Goal: Task Accomplishment & Management: Complete application form

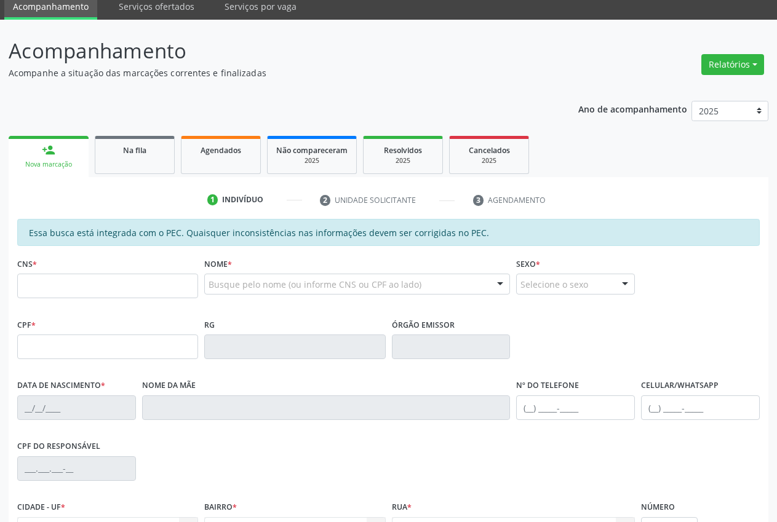
scroll to position [48, 0]
type input "702 0038 3787 7281"
type input "063.909.364-78"
type input "10/01/1968"
type input "Raimunda Vieira Rodrigues"
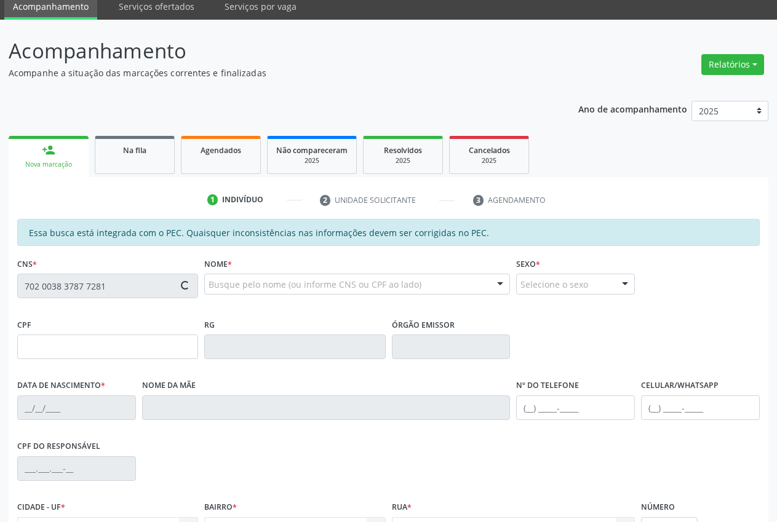
type input "(87) 98178-6017"
type input "S/N"
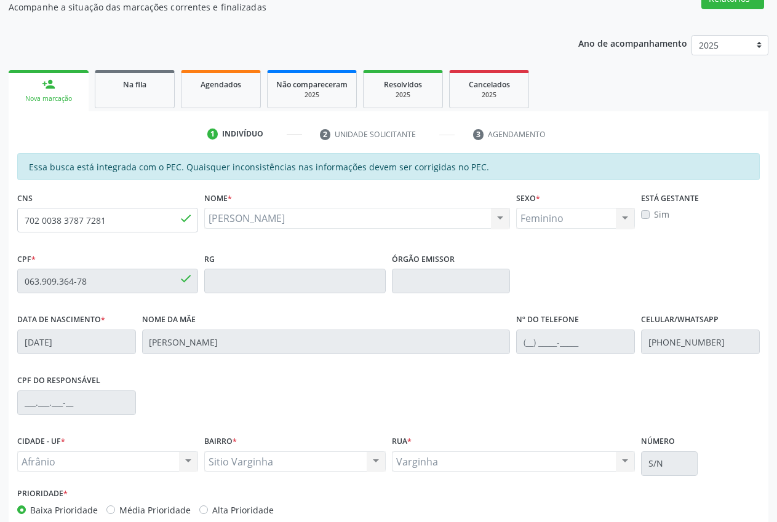
scroll to position [180, 0]
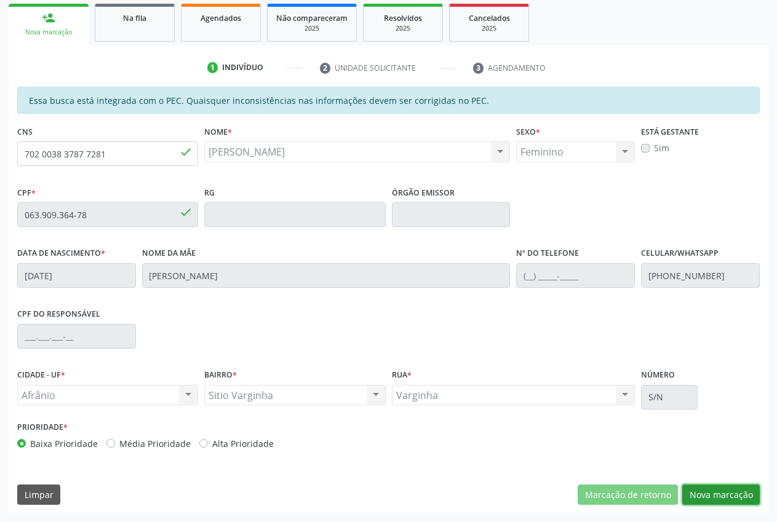
click at [735, 498] on button "Nova marcação" at bounding box center [720, 495] width 77 height 21
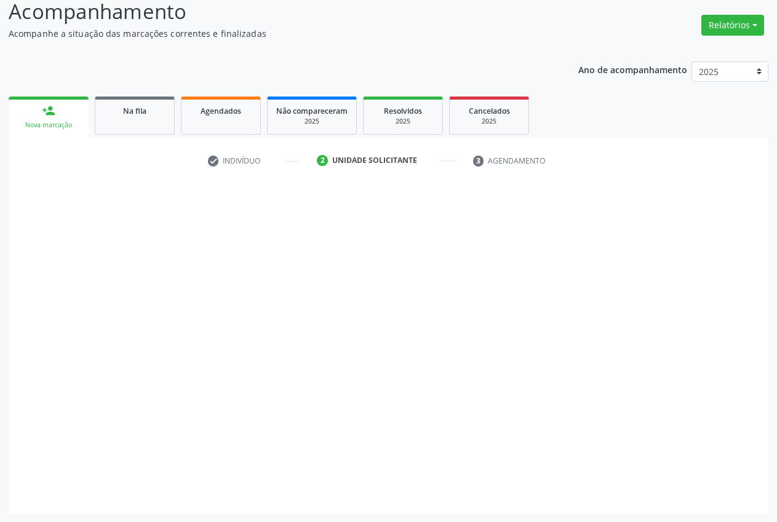
scroll to position [87, 0]
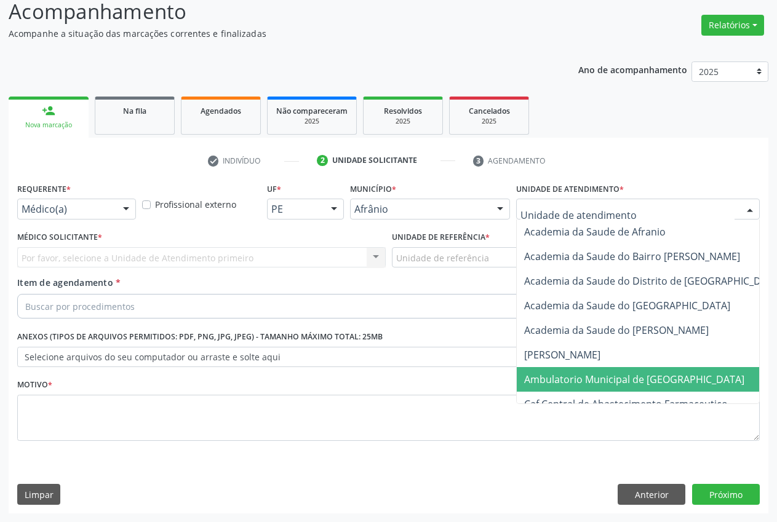
click at [598, 381] on span "Ambulatorio Municipal de [GEOGRAPHIC_DATA]" at bounding box center [634, 380] width 220 height 14
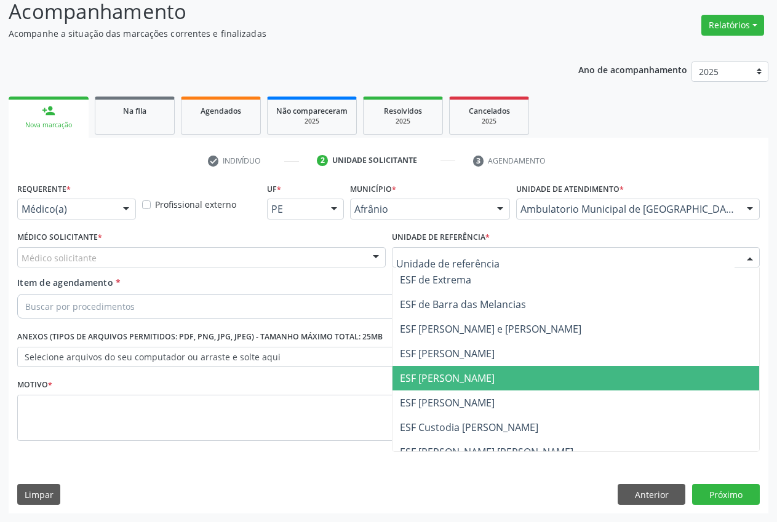
click at [485, 384] on span "ESF [PERSON_NAME]" at bounding box center [575, 378] width 367 height 25
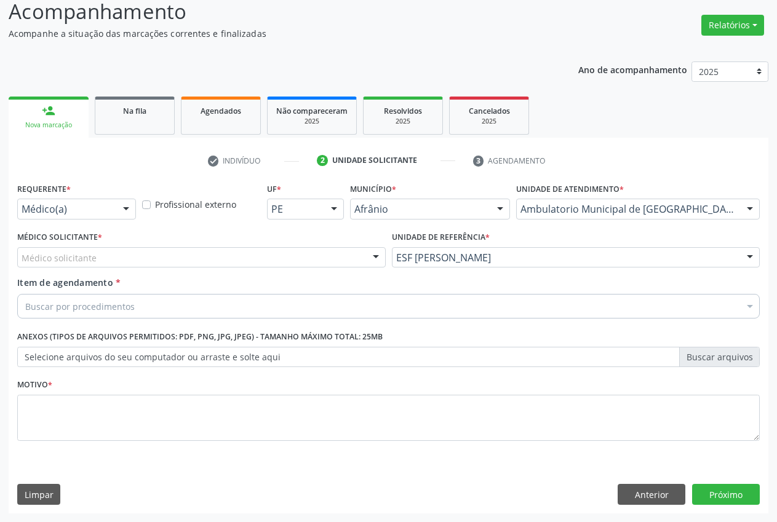
click at [199, 259] on div "Médico solicitante" at bounding box center [201, 257] width 368 height 21
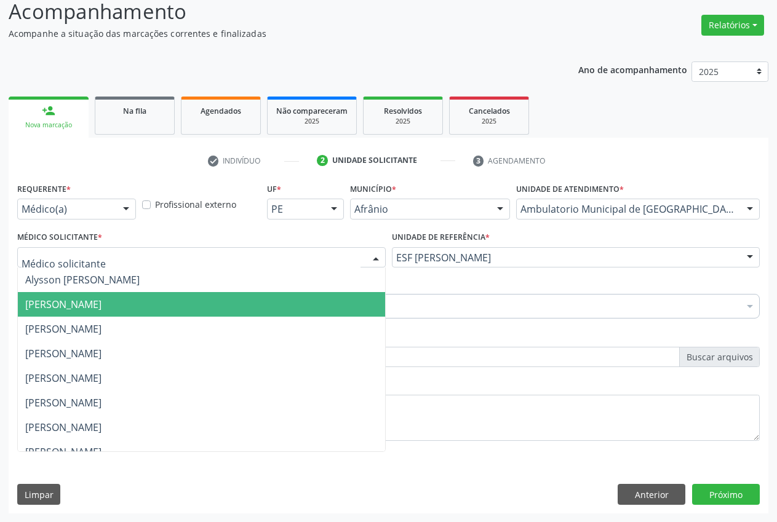
click at [183, 303] on span "[PERSON_NAME]" at bounding box center [201, 304] width 367 height 25
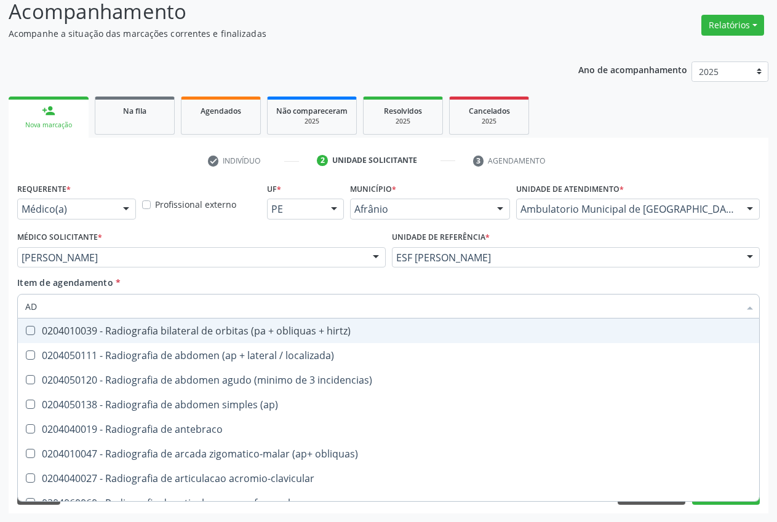
type input "A"
type input "RADIOGRAFIA DE COT"
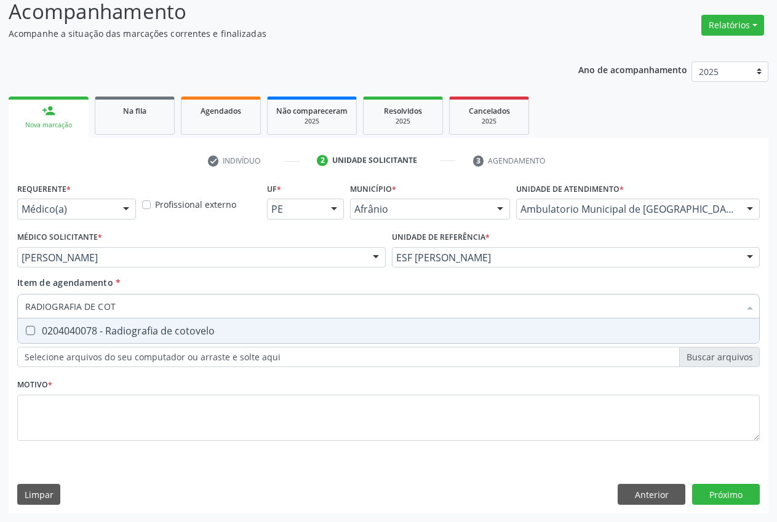
click at [137, 331] on div "0204040078 - Radiografia de cotovelo" at bounding box center [388, 331] width 726 height 10
checkbox cotovelo "true"
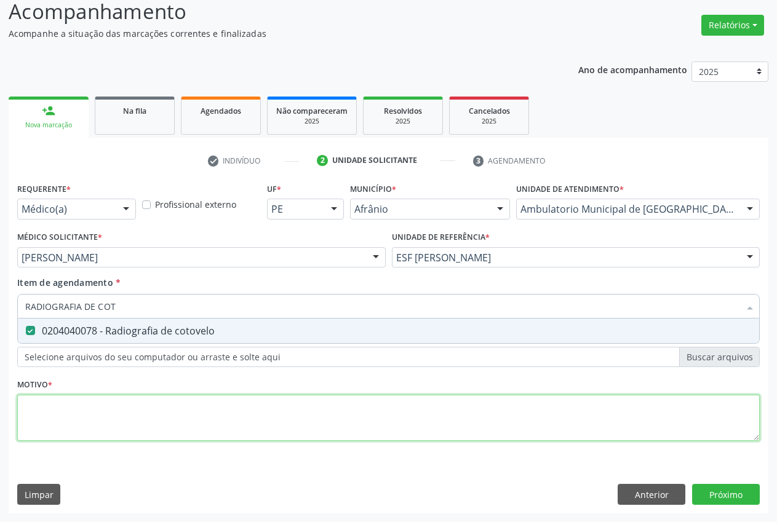
click at [124, 412] on div "Requerente * Médico(a) Médico(a) Enfermeiro(a) Paciente Nenhum resultado encont…" at bounding box center [388, 319] width 742 height 279
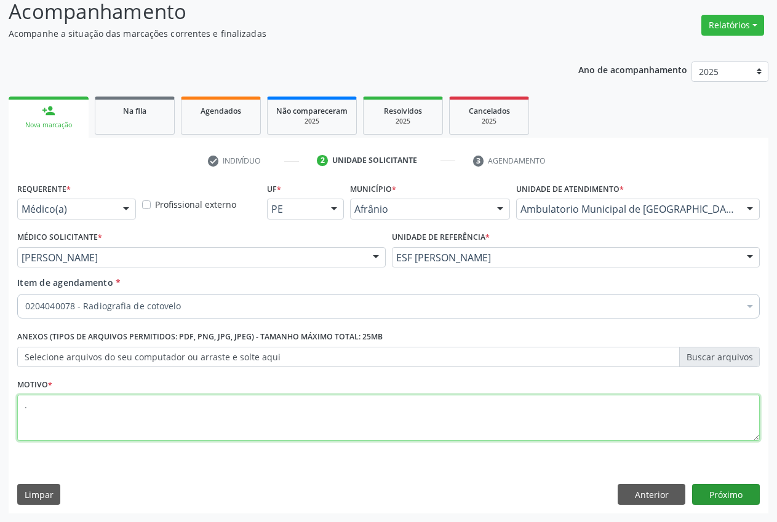
type textarea "."
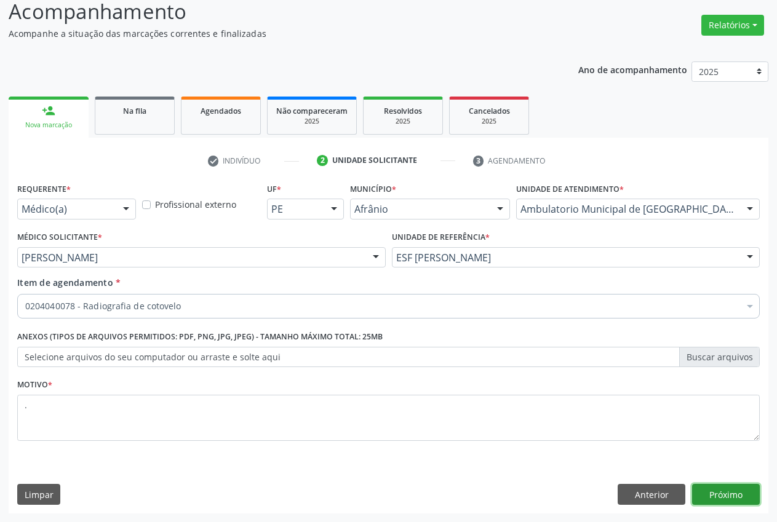
click at [717, 493] on button "Próximo" at bounding box center [726, 494] width 68 height 21
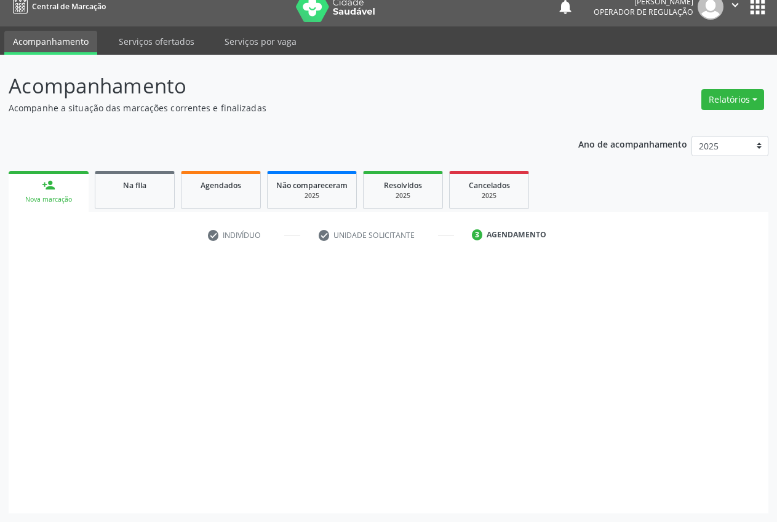
scroll to position [13, 0]
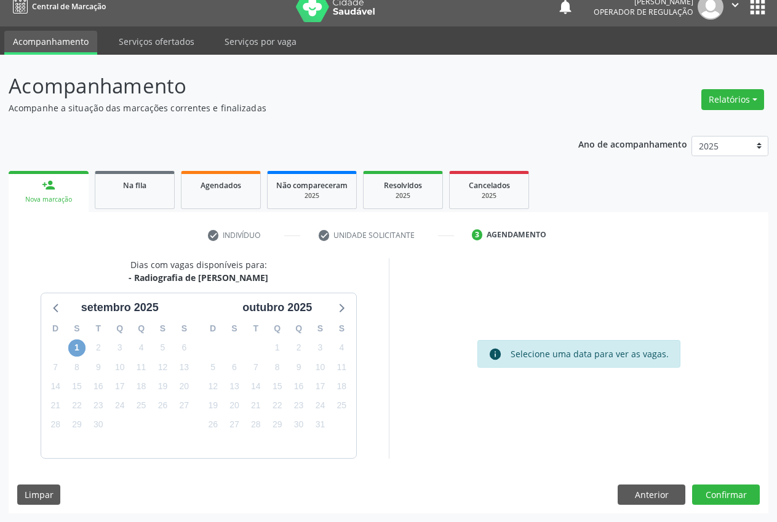
click at [78, 353] on span "1" at bounding box center [76, 347] width 17 height 17
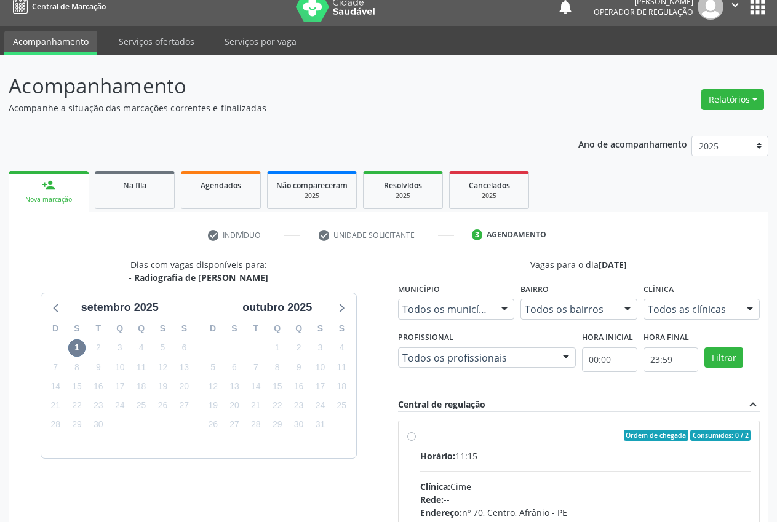
click at [520, 444] on label "Ordem de chegada Consumidos: 0 / 2 Horário: 11:15 Clínica: Cime Rede: -- Endere…" at bounding box center [585, 524] width 331 height 189
click at [416, 441] on input "Ordem de chegada Consumidos: 0 / 2 Horário: 11:15 Clínica: Cime Rede: -- Endere…" at bounding box center [411, 435] width 9 height 11
radio input "true"
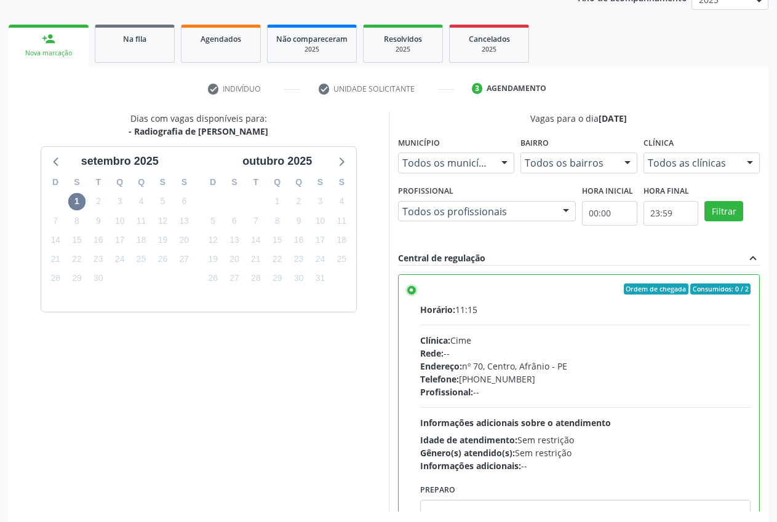
scroll to position [213, 0]
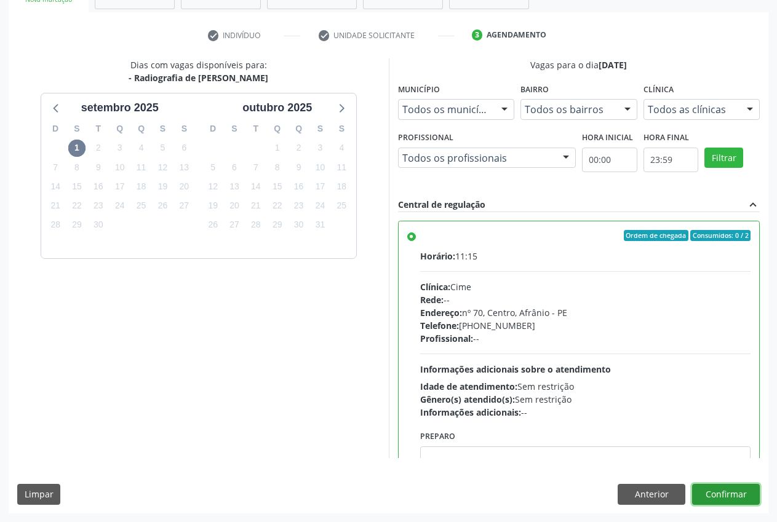
click at [735, 495] on button "Confirmar" at bounding box center [726, 494] width 68 height 21
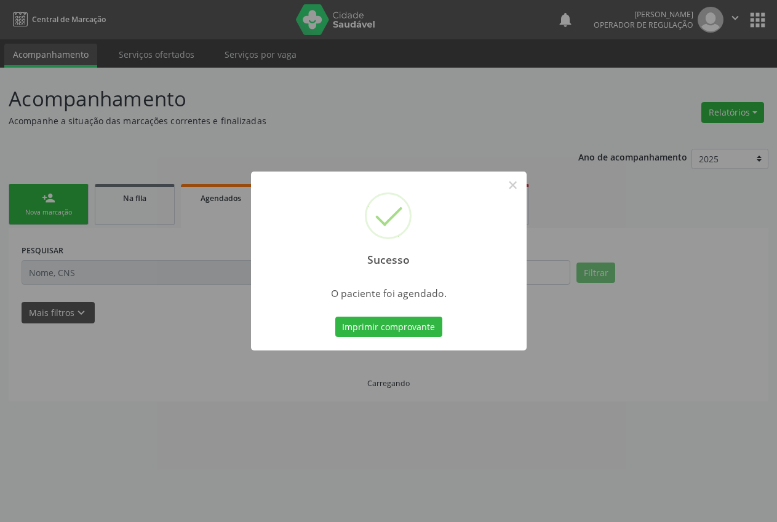
scroll to position [0, 0]
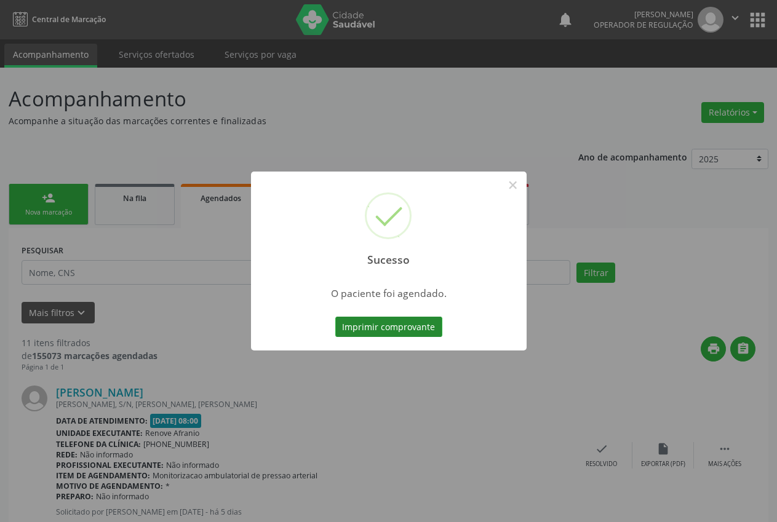
click at [392, 332] on button "Imprimir comprovante" at bounding box center [388, 327] width 107 height 21
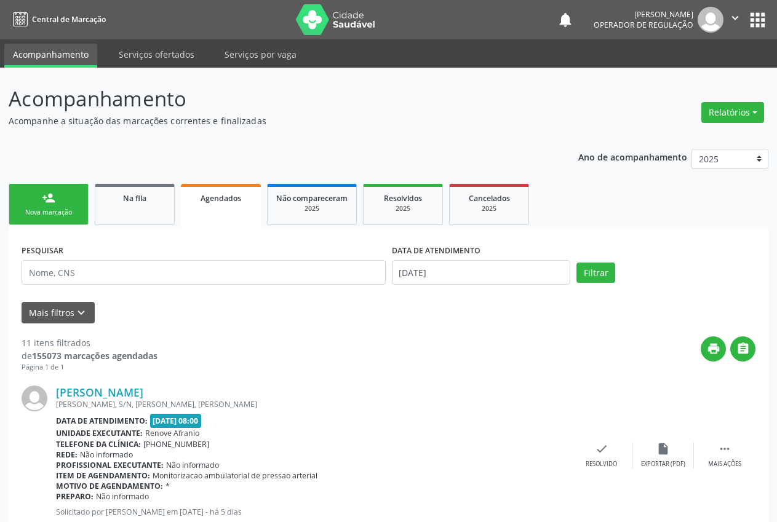
click at [61, 192] on link "person_add Nova marcação" at bounding box center [49, 204] width 80 height 41
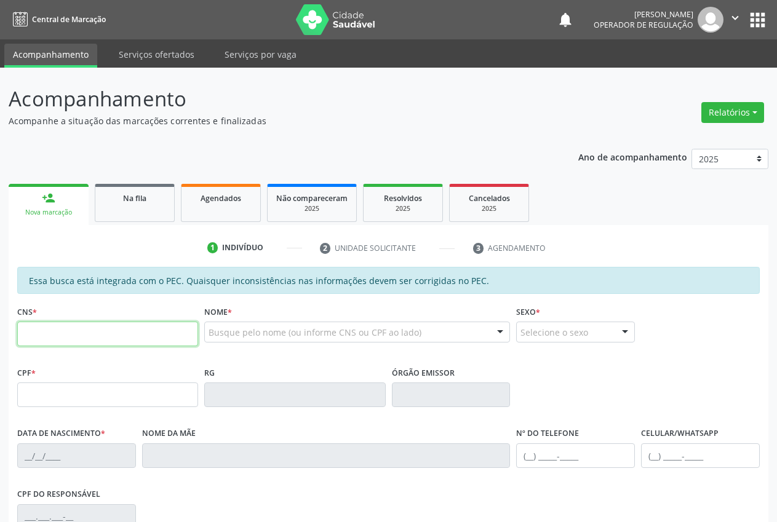
click at [46, 328] on input "text" at bounding box center [107, 334] width 181 height 25
type input "708 1035 4421 9432"
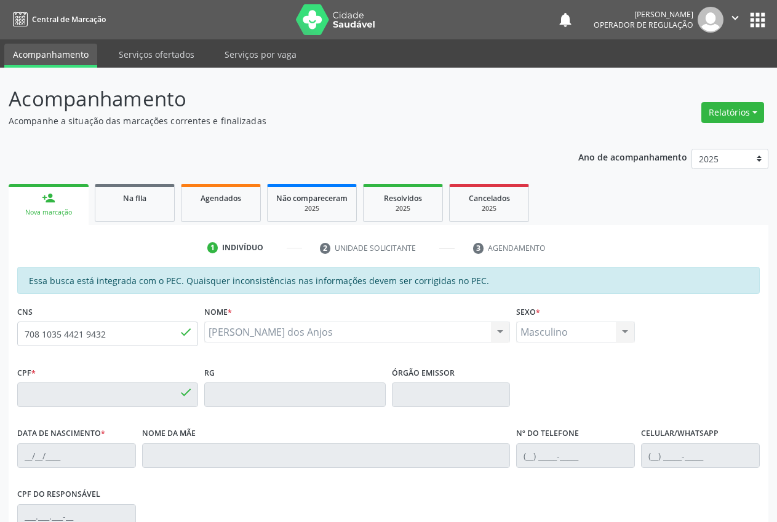
type input "112.733.584-73"
type input "31/08/1996"
type input "Maria dos Humildes Ferreira"
type input "(87) 98816-2378"
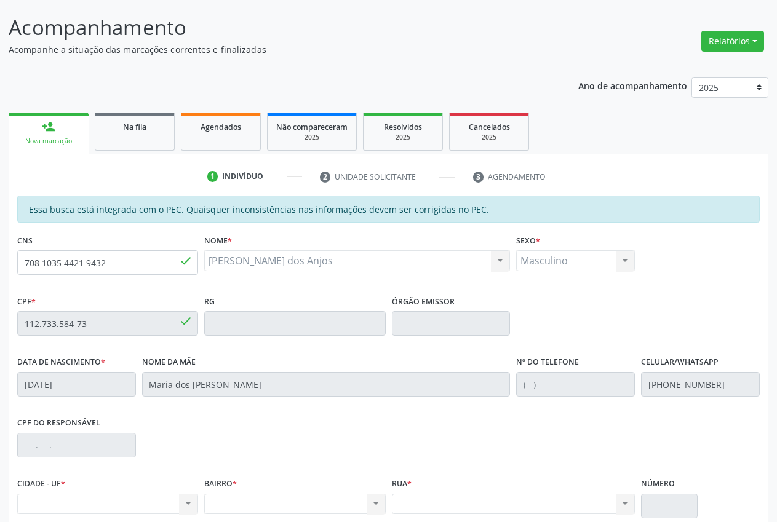
scroll to position [180, 0]
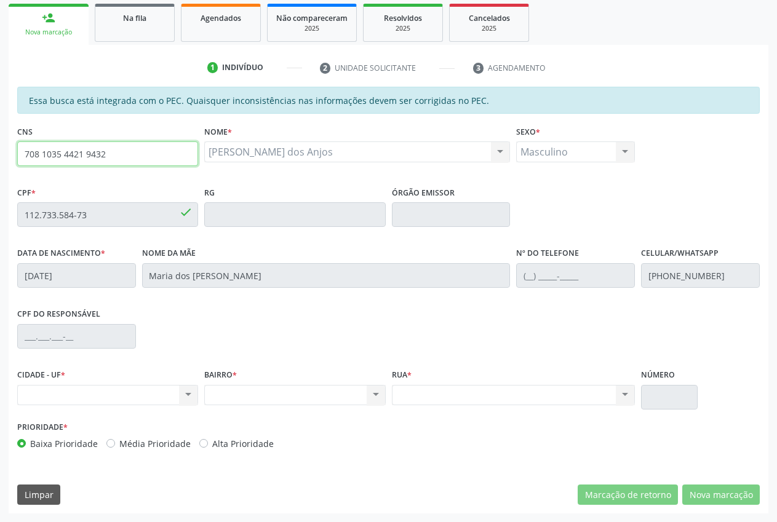
drag, startPoint x: 111, startPoint y: 151, endPoint x: 28, endPoint y: 162, distance: 84.4
click at [12, 161] on div "Essa busca está integrada com o PEC. Quaisquer inconsistências nas informações …" at bounding box center [389, 300] width 760 height 427
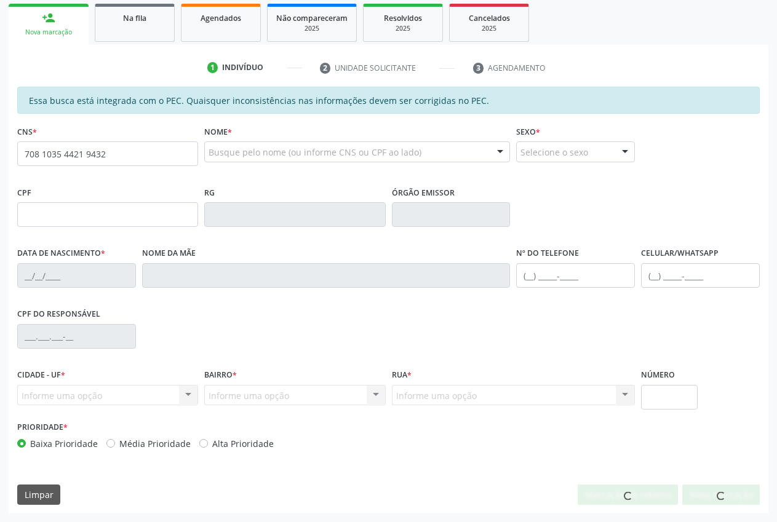
type input "708 1035 4421 9432"
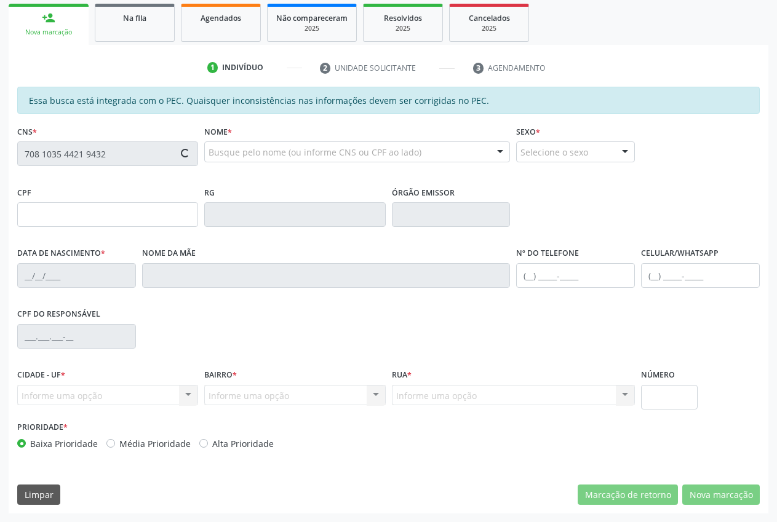
scroll to position [180, 0]
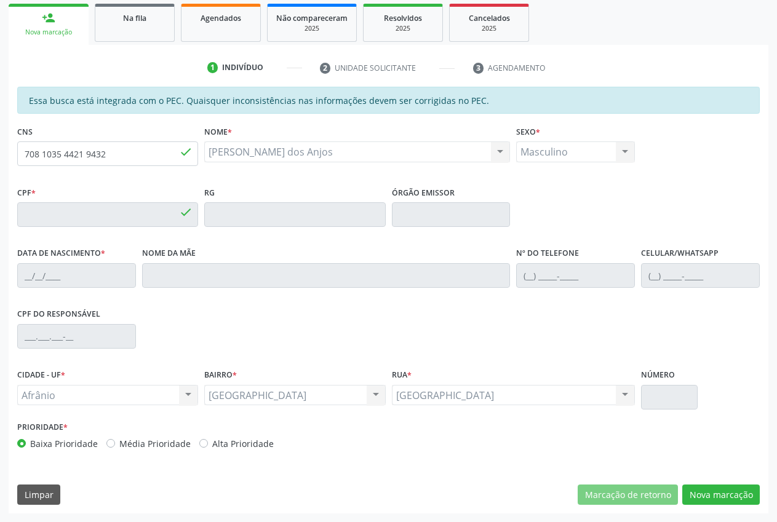
type input "112.733.584-73"
type input "[DATE]"
type input "Maria dos [PERSON_NAME]"
type input "[PHONE_NUMBER]"
type input "S/N"
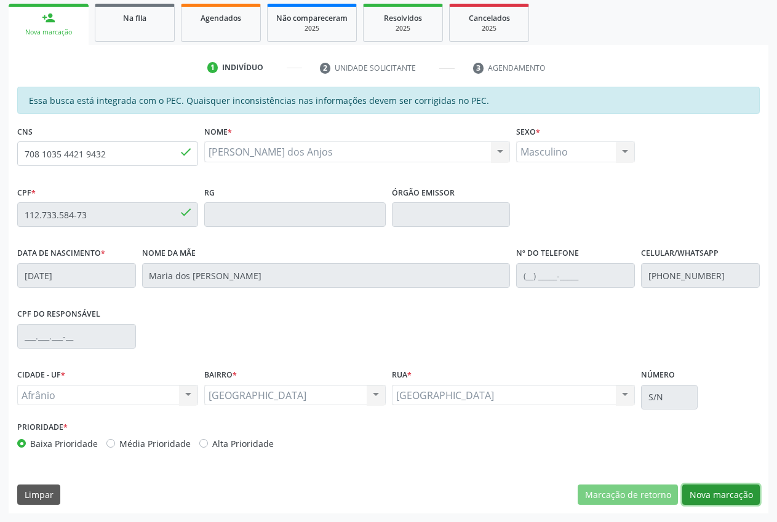
click at [745, 500] on button "Nova marcação" at bounding box center [720, 495] width 77 height 21
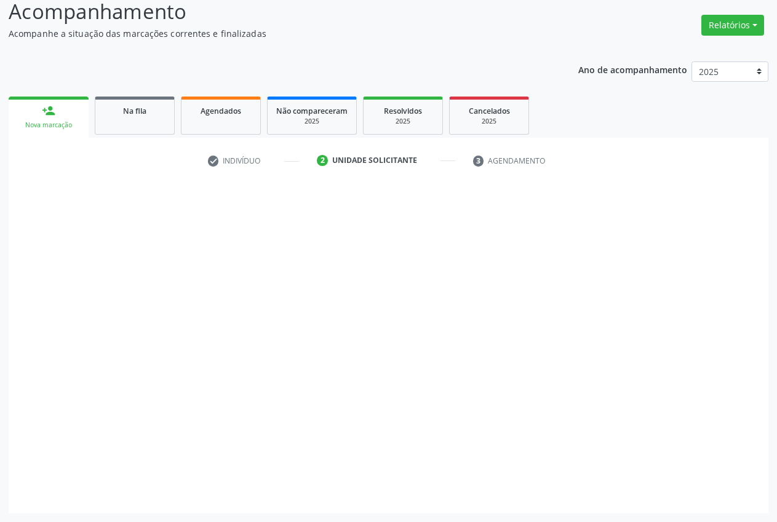
scroll to position [87, 0]
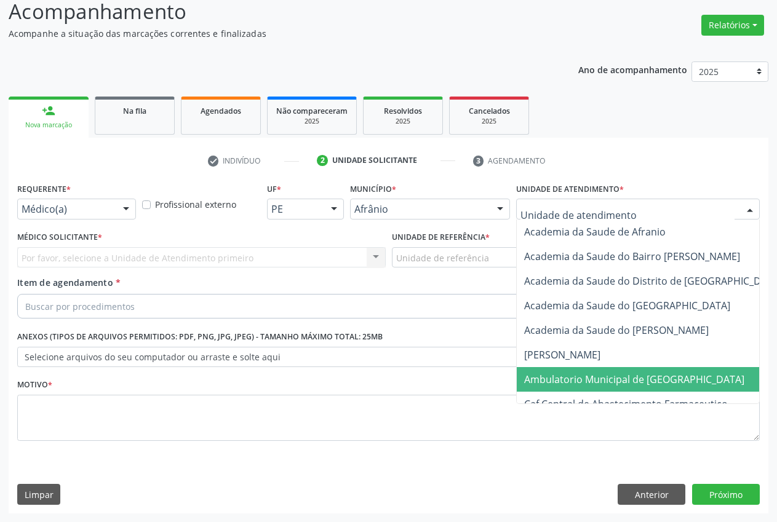
click at [582, 381] on span "Ambulatorio Municipal de [GEOGRAPHIC_DATA]" at bounding box center [634, 380] width 220 height 14
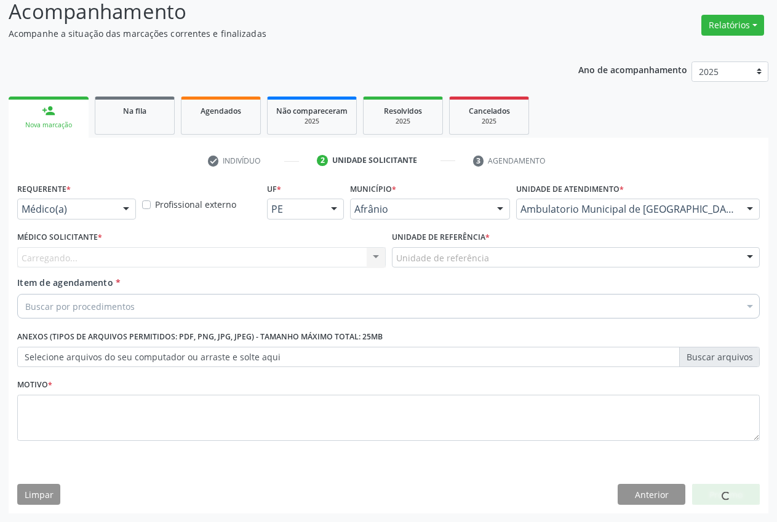
click at [488, 256] on div "Unidade de referência" at bounding box center [576, 257] width 368 height 21
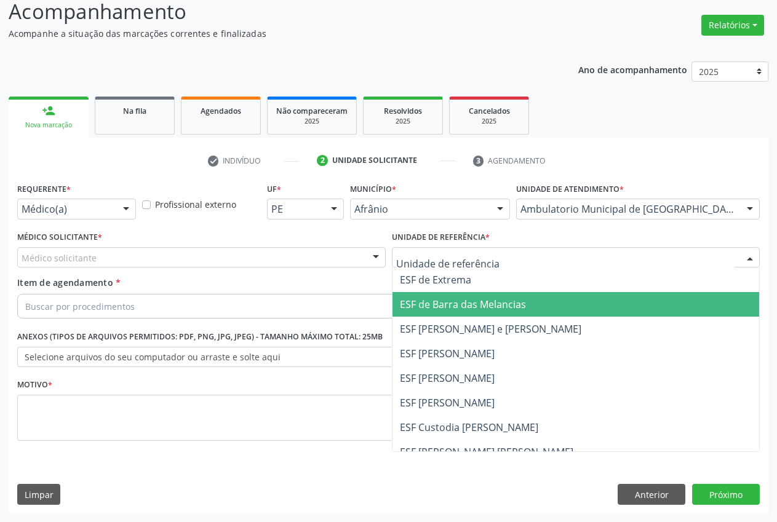
click at [478, 319] on span "ESF [PERSON_NAME] e [PERSON_NAME]" at bounding box center [575, 329] width 367 height 25
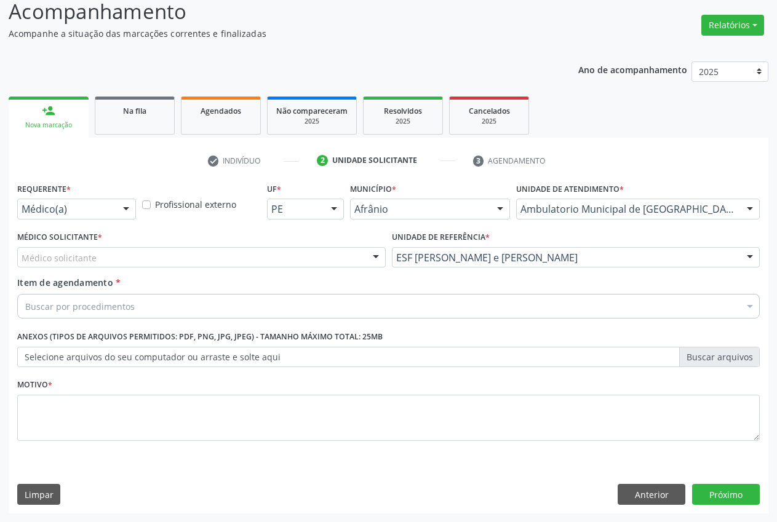
click at [215, 250] on div "Médico solicitante" at bounding box center [201, 257] width 368 height 21
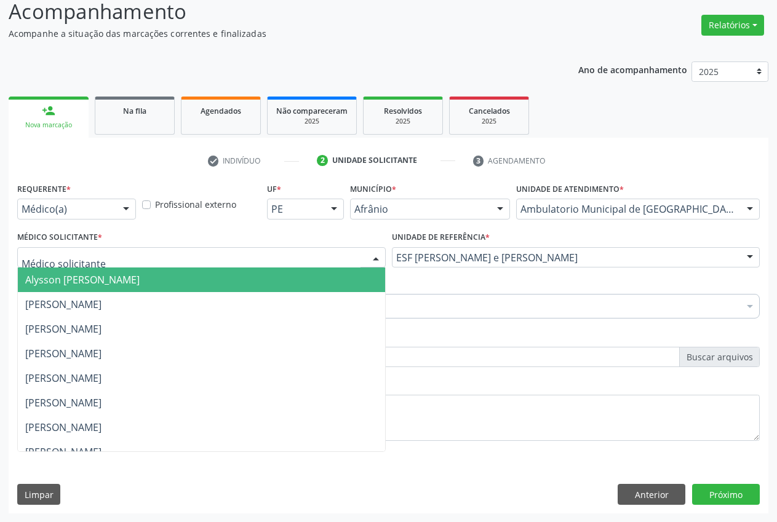
click at [140, 280] on span "Alysson [PERSON_NAME]" at bounding box center [82, 280] width 114 height 14
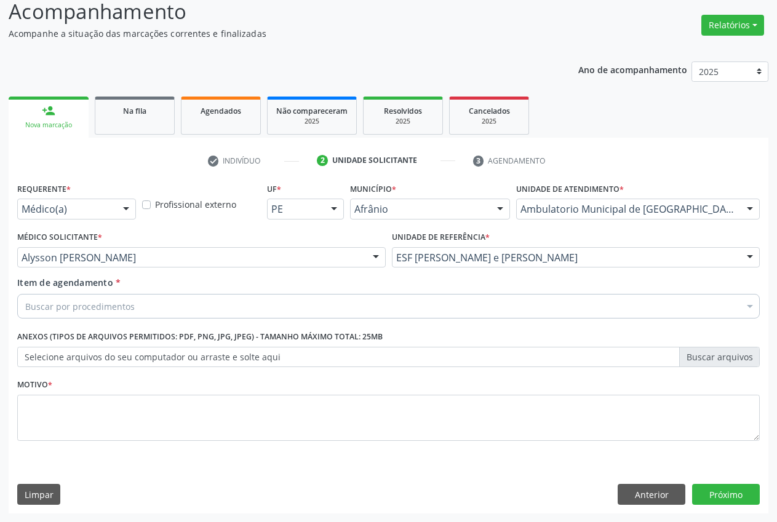
click at [151, 305] on div "Buscar por procedimentos" at bounding box center [388, 306] width 742 height 25
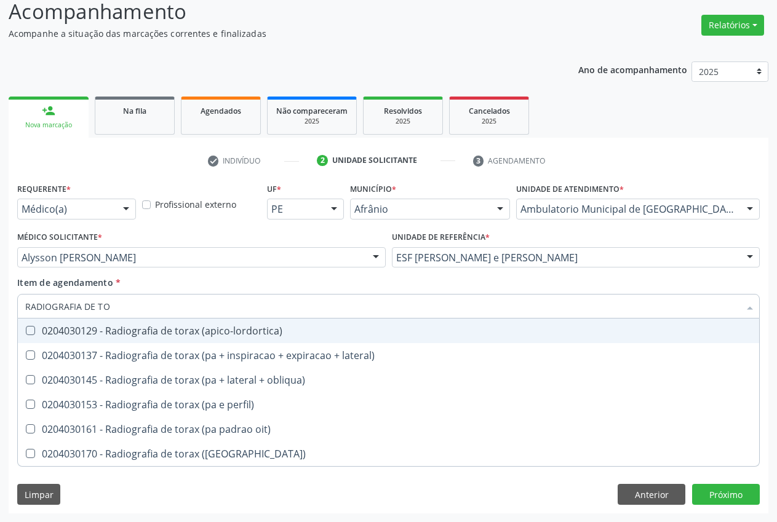
type input "RADIOGRAFIA DE TOR"
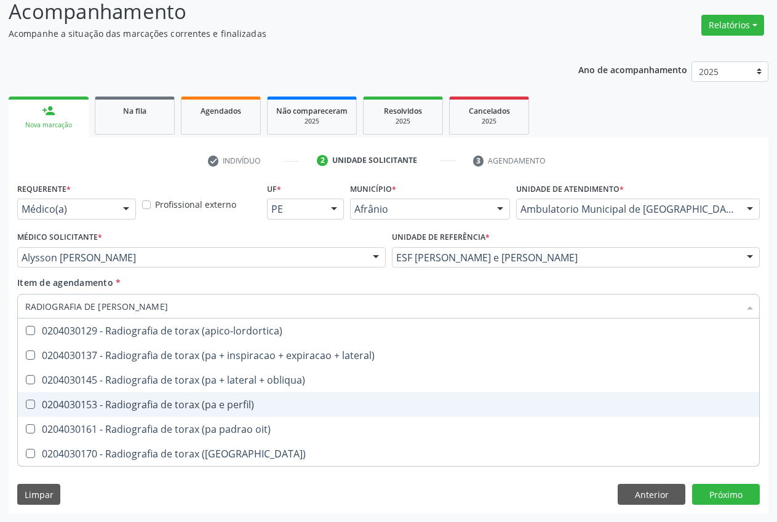
click at [195, 404] on div "0204030153 - Radiografia de torax (pa e perfil)" at bounding box center [388, 405] width 726 height 10
checkbox perfil\) "true"
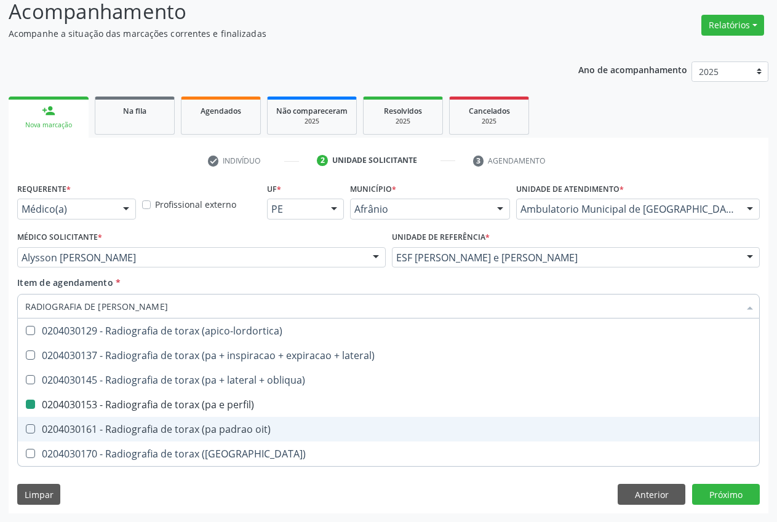
click at [248, 491] on div "Requerente * Médico(a) Médico(a) Enfermeiro(a) Paciente Nenhum resultado encont…" at bounding box center [389, 347] width 760 height 334
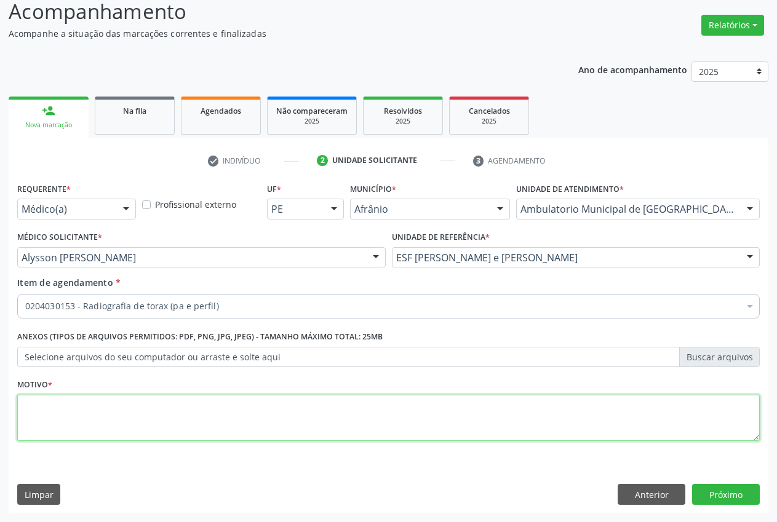
click at [117, 419] on textarea at bounding box center [388, 418] width 742 height 47
type textarea "."
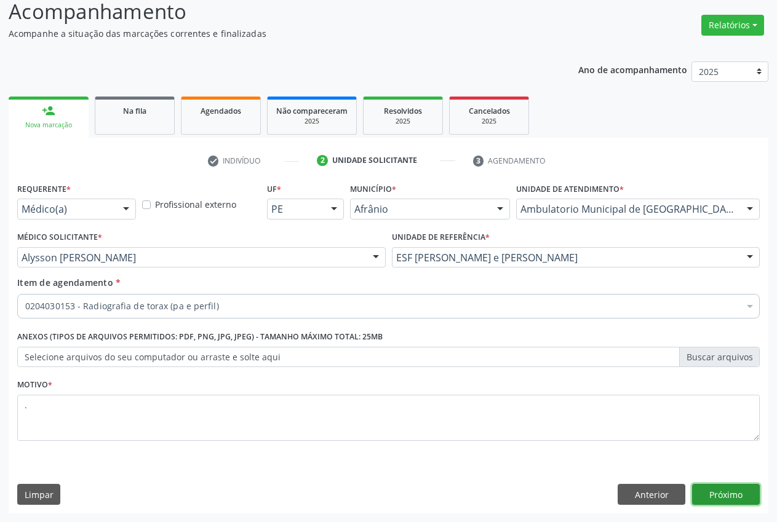
click at [737, 494] on button "Próximo" at bounding box center [726, 494] width 68 height 21
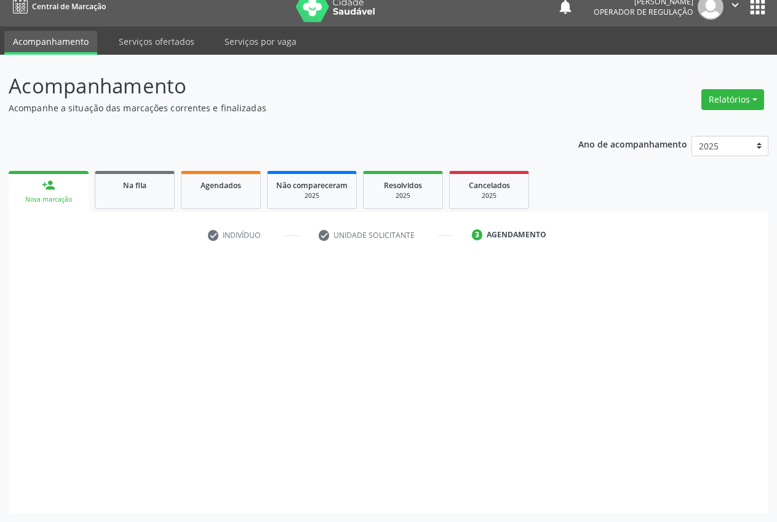
scroll to position [13, 0]
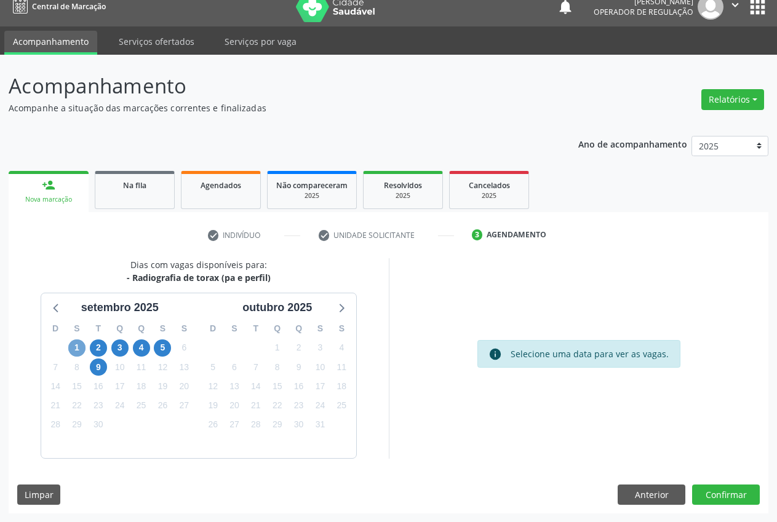
click at [71, 352] on span "1" at bounding box center [76, 347] width 17 height 17
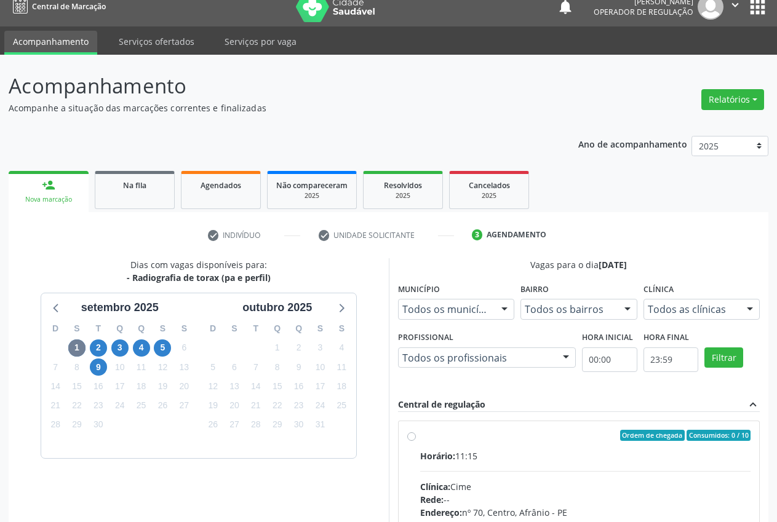
click at [406, 432] on div "Ordem de chegada Consumidos: 0 / 10 Horário: 11:15 Clínica: Cime Rede: -- Ender…" at bounding box center [579, 524] width 361 height 206
radio input "true"
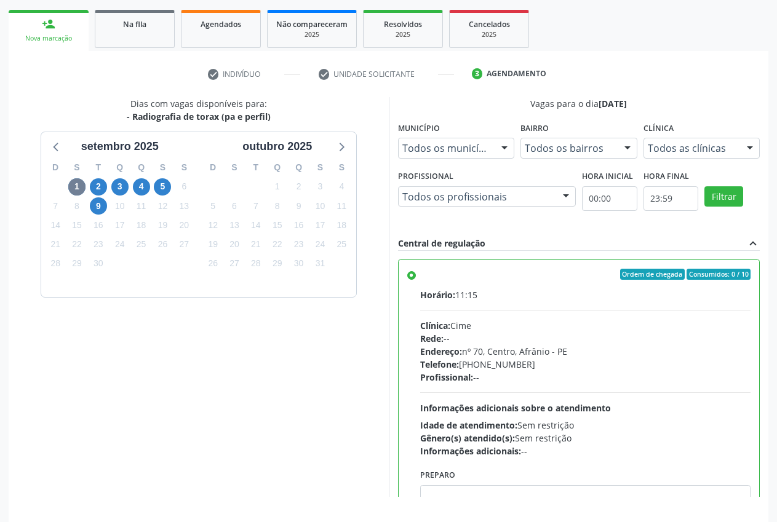
scroll to position [213, 0]
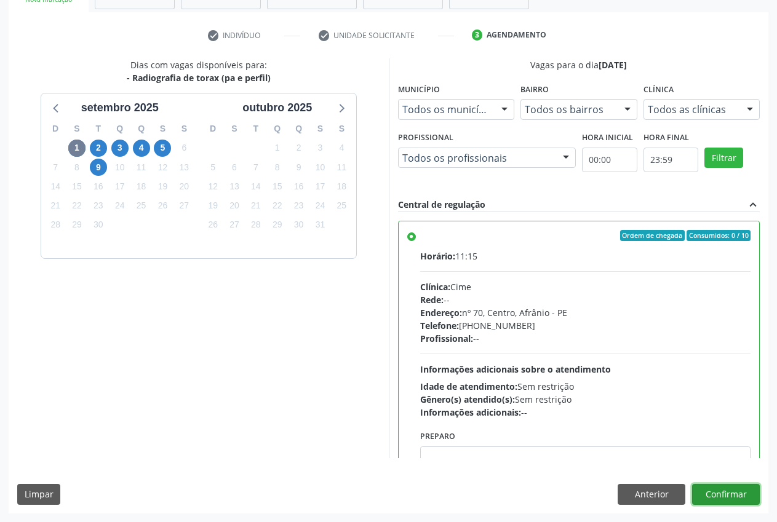
click at [748, 488] on button "Confirmar" at bounding box center [726, 494] width 68 height 21
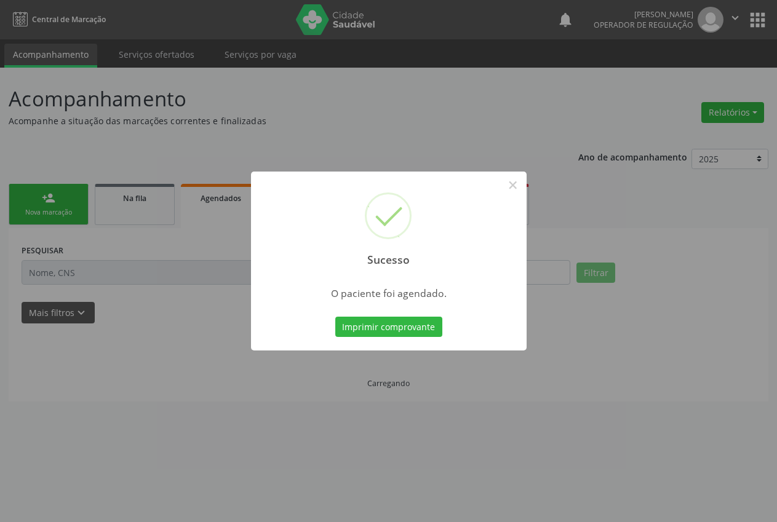
scroll to position [0, 0]
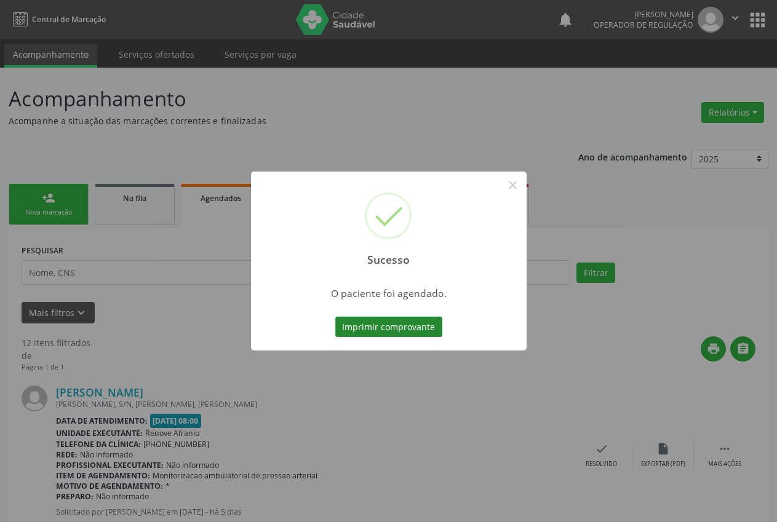
click at [421, 324] on button "Imprimir comprovante" at bounding box center [388, 327] width 107 height 21
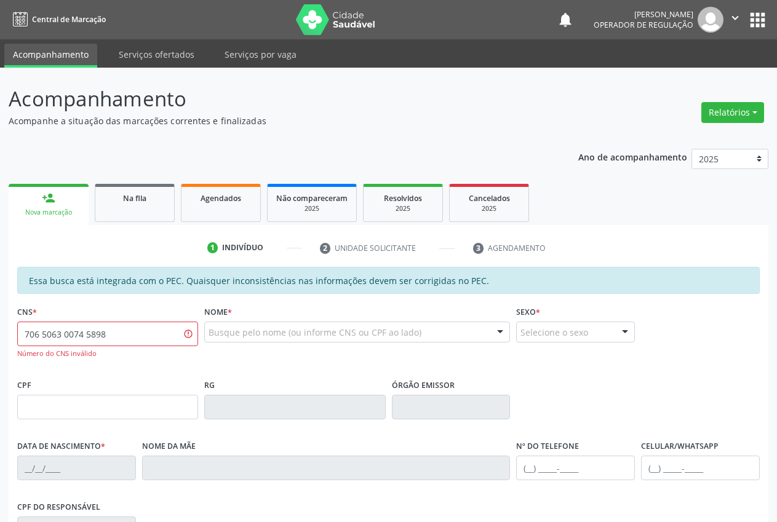
type input "706 5063 0074 5898"
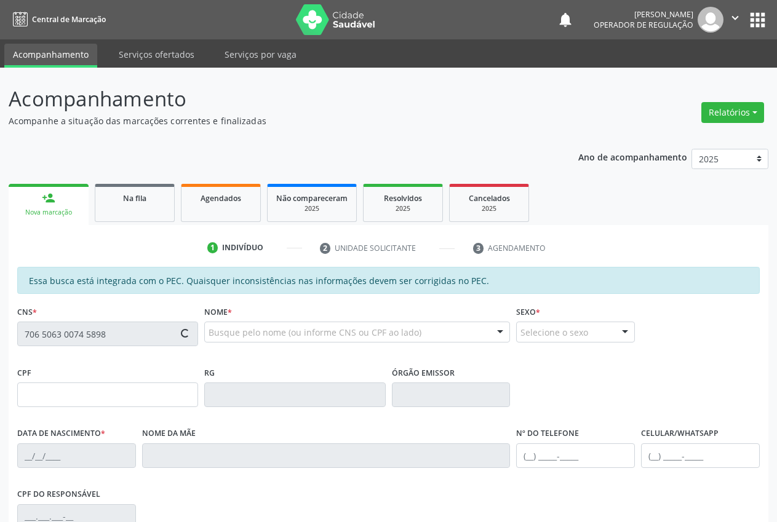
type input "749.072.804-59"
type input "10/10/1967"
type input "Angelina Rodrigues de Andrade Silva"
type input "(87) 98881-0576"
type input "S/N"
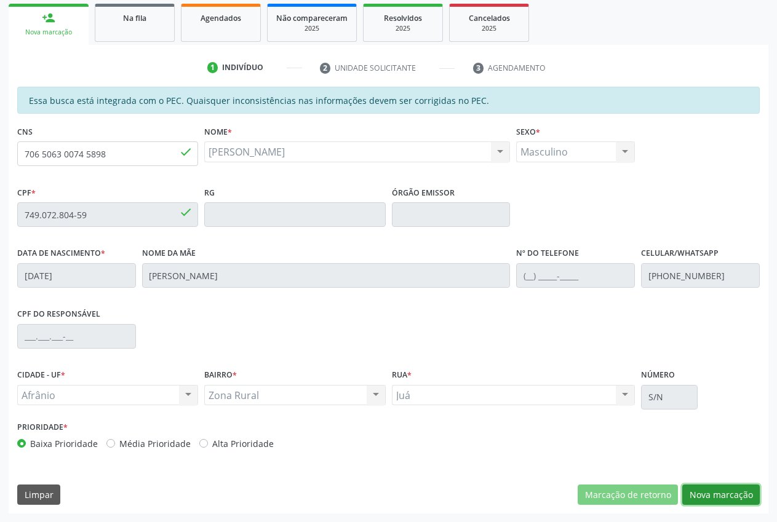
click at [732, 494] on button "Nova marcação" at bounding box center [720, 495] width 77 height 21
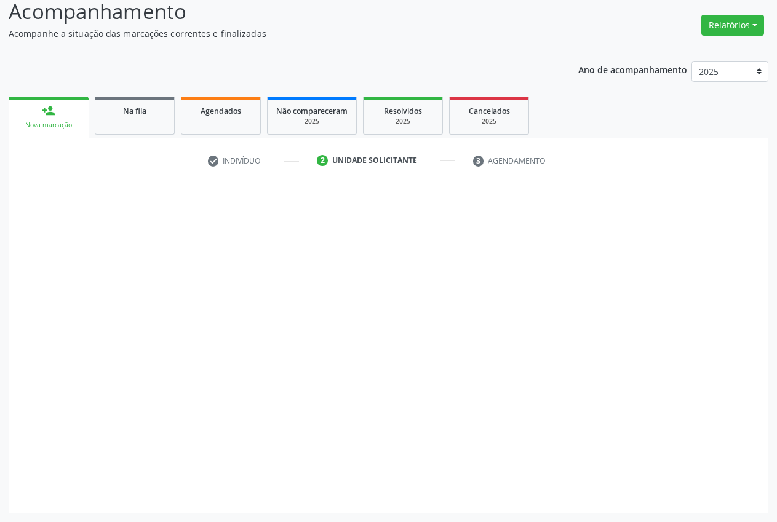
scroll to position [87, 0]
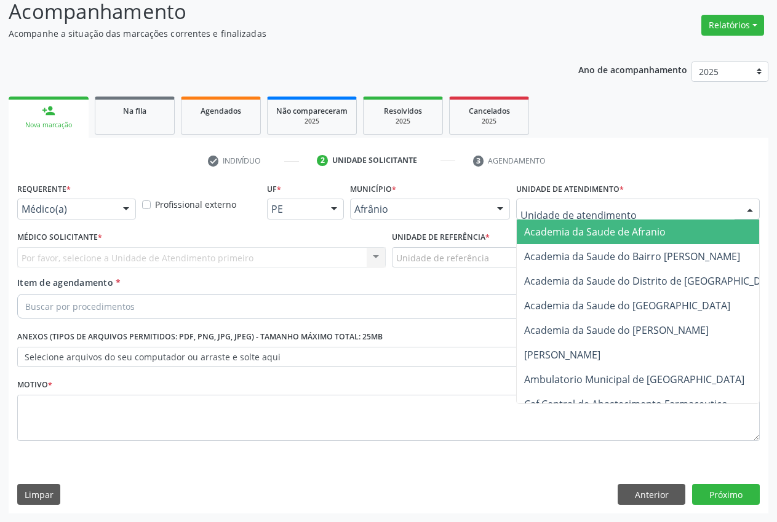
click at [548, 216] on div at bounding box center [638, 209] width 244 height 21
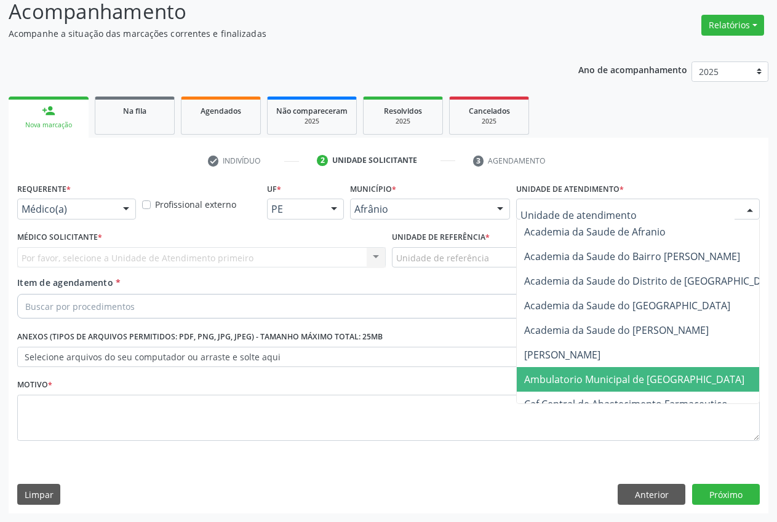
click at [579, 367] on span "Ambulatorio Municipal de [GEOGRAPHIC_DATA]" at bounding box center [667, 379] width 300 height 25
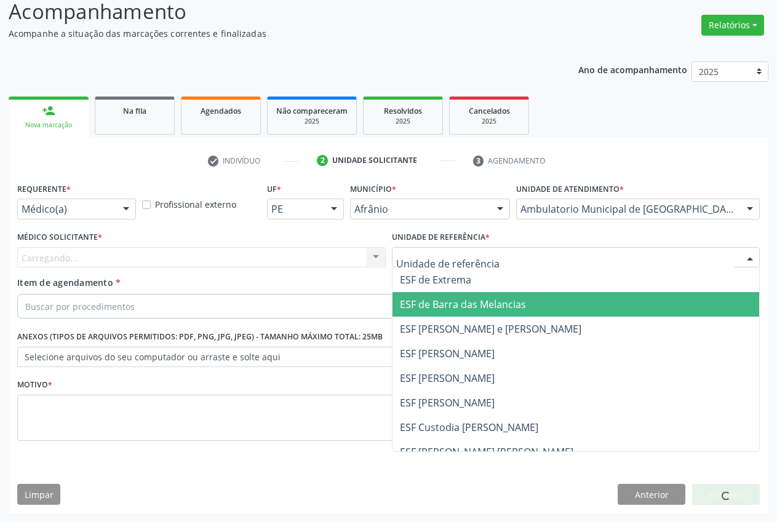
click at [445, 298] on span "ESF de Barra das Melancias" at bounding box center [463, 305] width 126 height 14
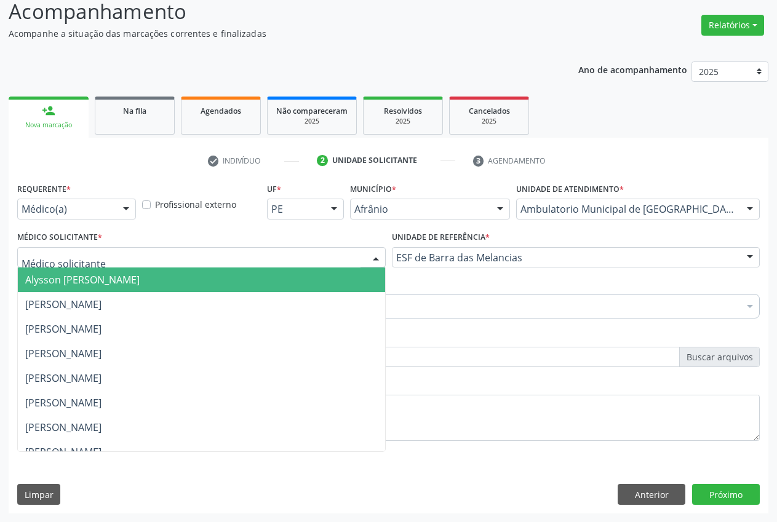
drag, startPoint x: 78, startPoint y: 258, endPoint x: 77, endPoint y: 267, distance: 8.6
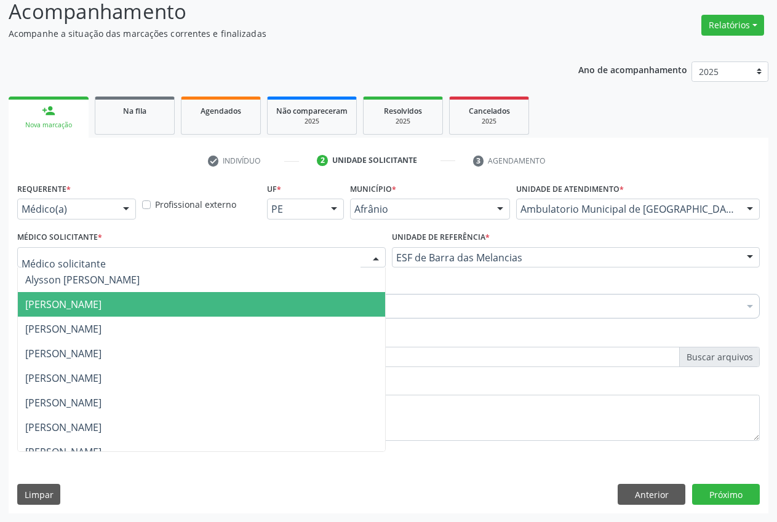
click at [75, 305] on span "[PERSON_NAME]" at bounding box center [63, 305] width 76 height 14
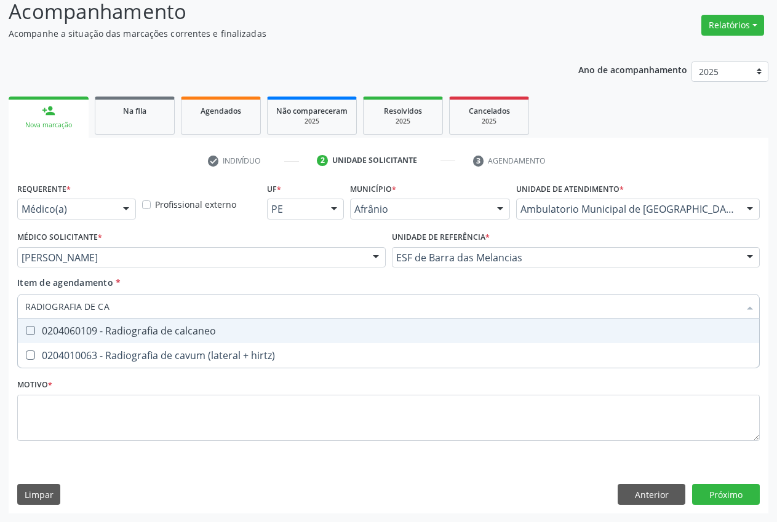
type input "RADIOGRAFIA DE CAL"
click at [79, 334] on div "0204060109 - Radiografia de calcaneo" at bounding box center [388, 331] width 726 height 10
checkbox calcaneo "true"
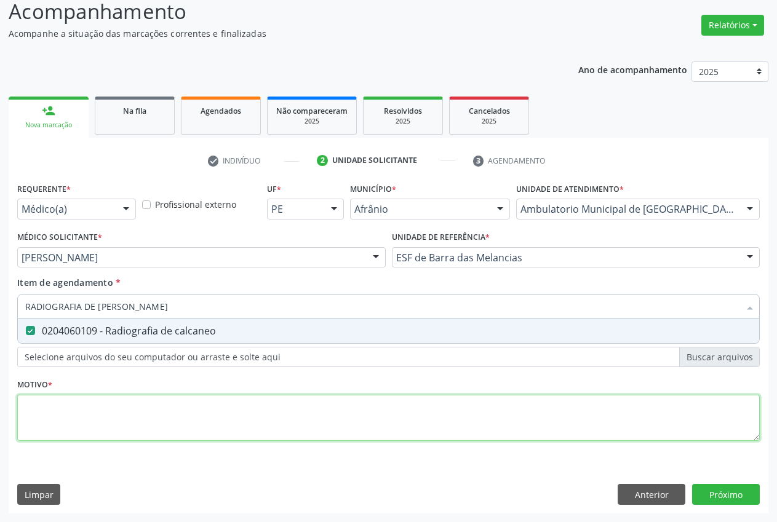
click at [90, 403] on div "Requerente * Médico(a) Médico(a) Enfermeiro(a) Paciente Nenhum resultado encont…" at bounding box center [388, 319] width 742 height 279
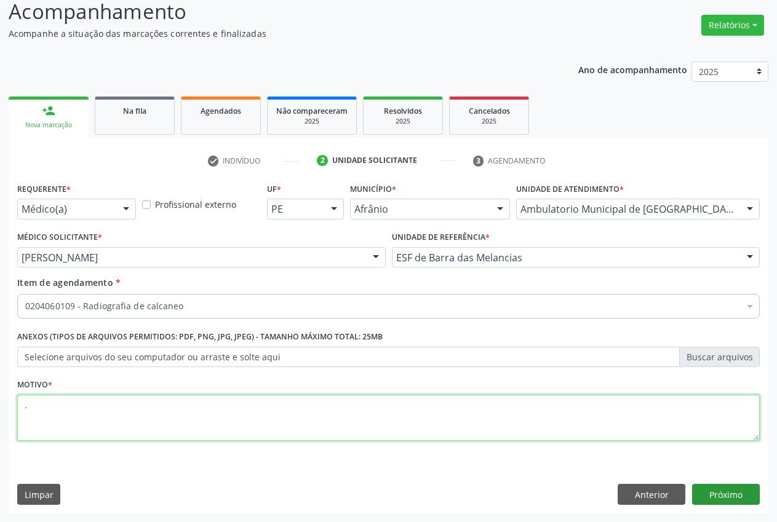
type textarea "."
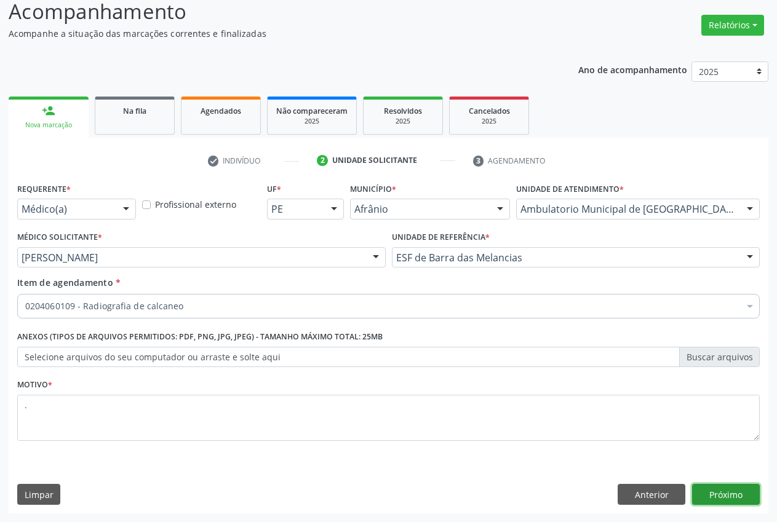
click at [737, 502] on button "Próximo" at bounding box center [726, 494] width 68 height 21
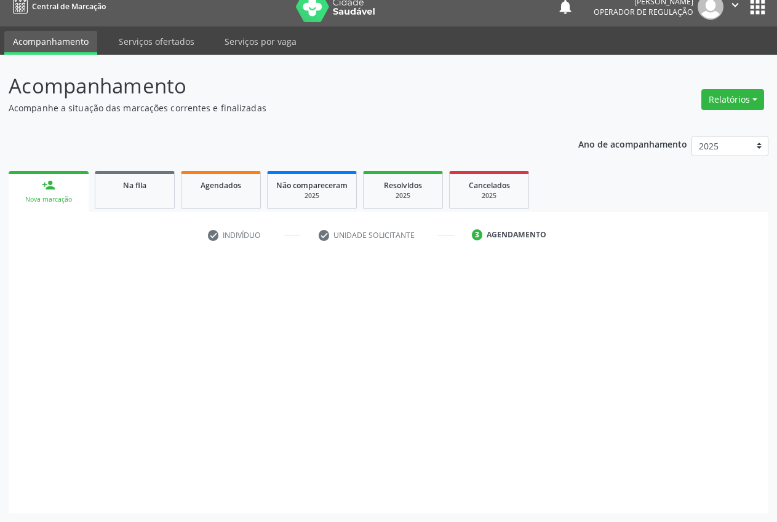
scroll to position [13, 0]
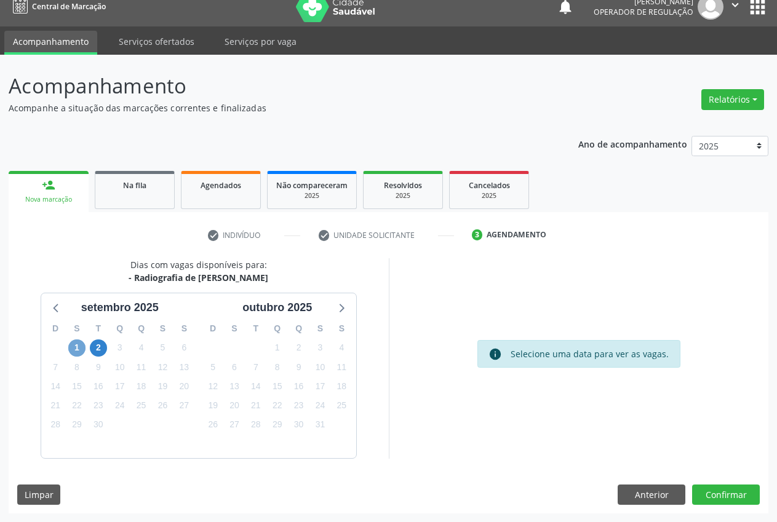
click at [69, 351] on span "1" at bounding box center [76, 347] width 17 height 17
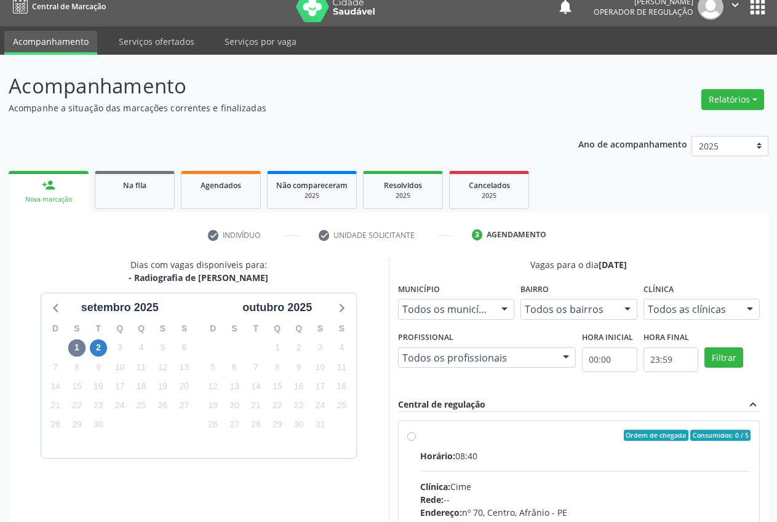
click at [420, 435] on label "Ordem de chegada Consumidos: 0 / 5 Horário: 08:40 Clínica: Cime Rede: -- Endere…" at bounding box center [585, 524] width 331 height 189
click at [415, 435] on input "Ordem de chegada Consumidos: 0 / 5 Horário: 08:40 Clínica: Cime Rede: -- Endere…" at bounding box center [411, 435] width 9 height 11
radio input "true"
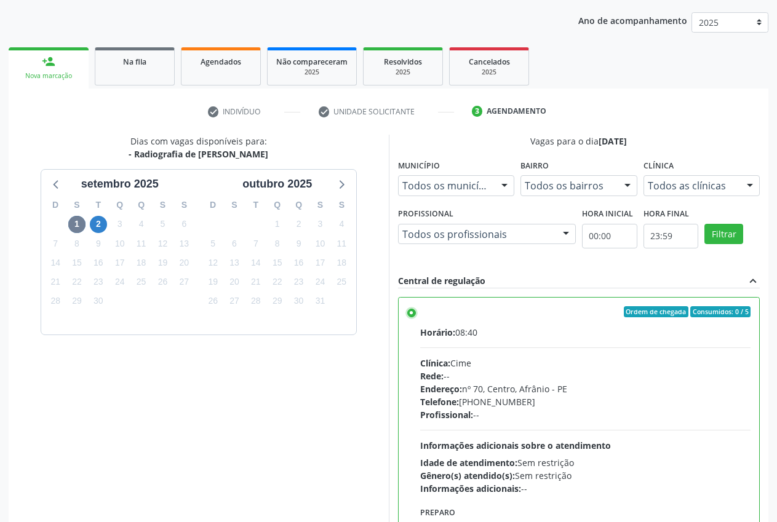
scroll to position [213, 0]
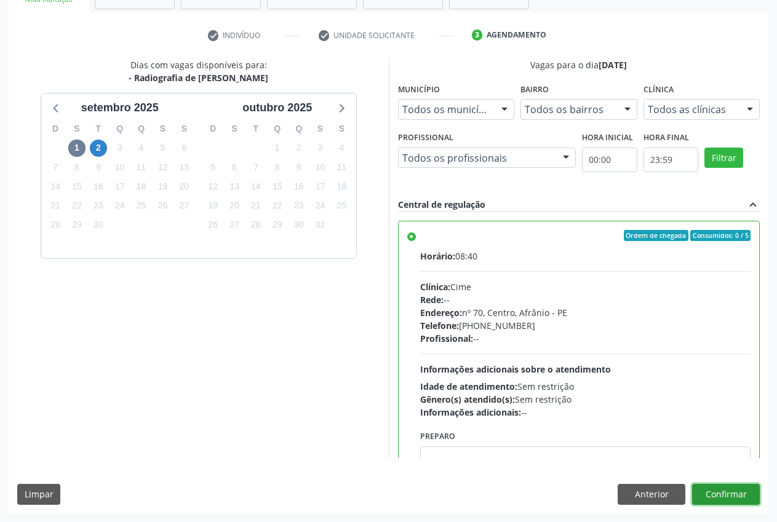
click at [749, 495] on button "Confirmar" at bounding box center [726, 494] width 68 height 21
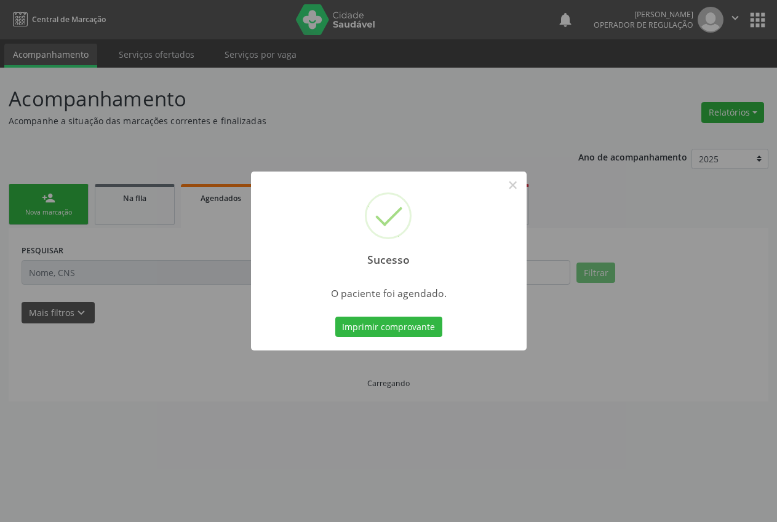
scroll to position [0, 0]
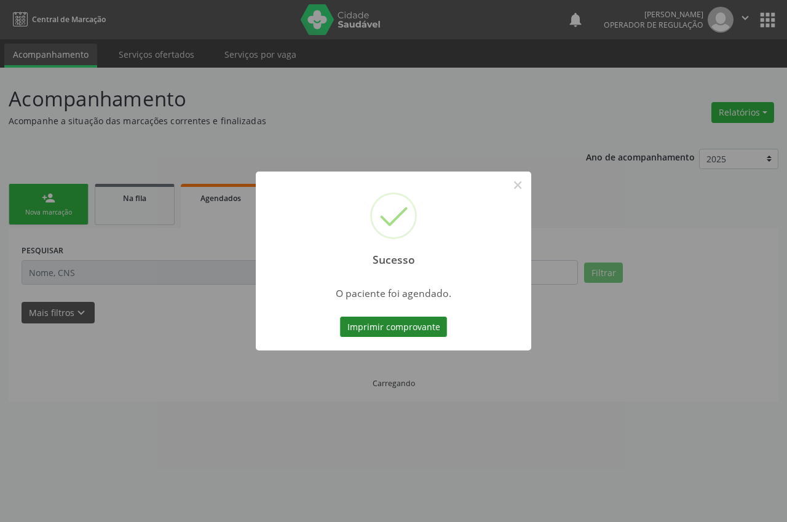
click at [403, 329] on button "Imprimir comprovante" at bounding box center [393, 327] width 107 height 21
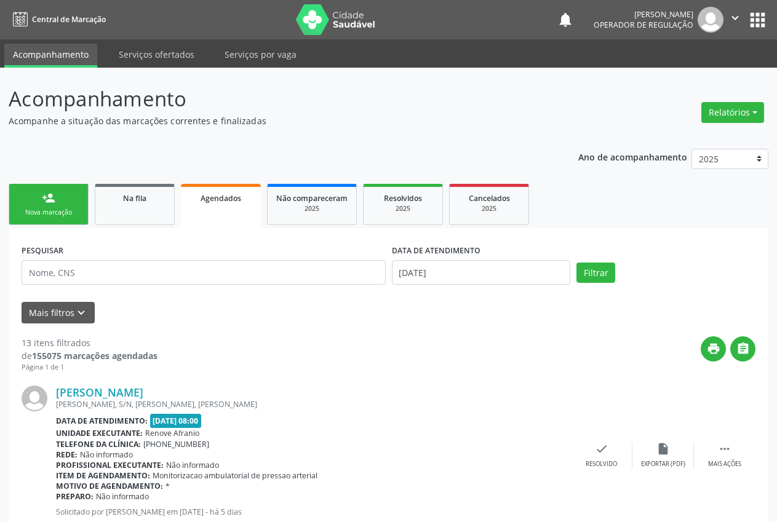
click at [54, 199] on div "person_add" at bounding box center [49, 198] width 14 height 14
click at [42, 220] on link "person_add Nova marcação" at bounding box center [49, 204] width 80 height 41
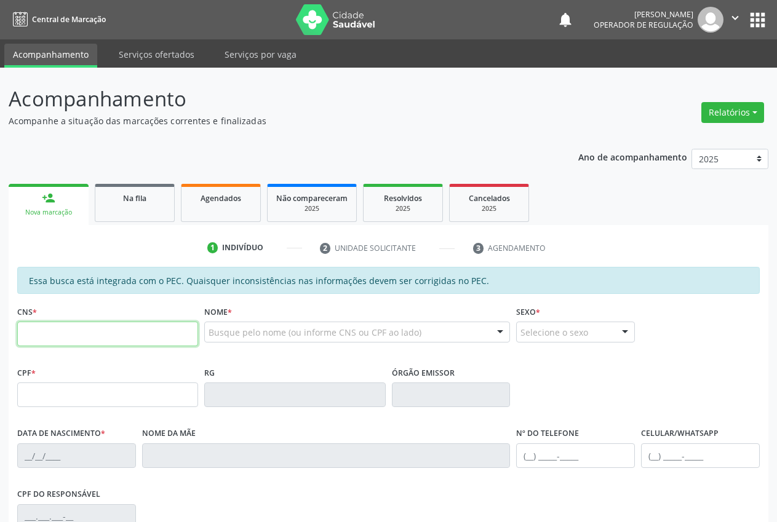
click at [57, 341] on input "text" at bounding box center [107, 334] width 181 height 25
paste input "706 5063 0074 5898"
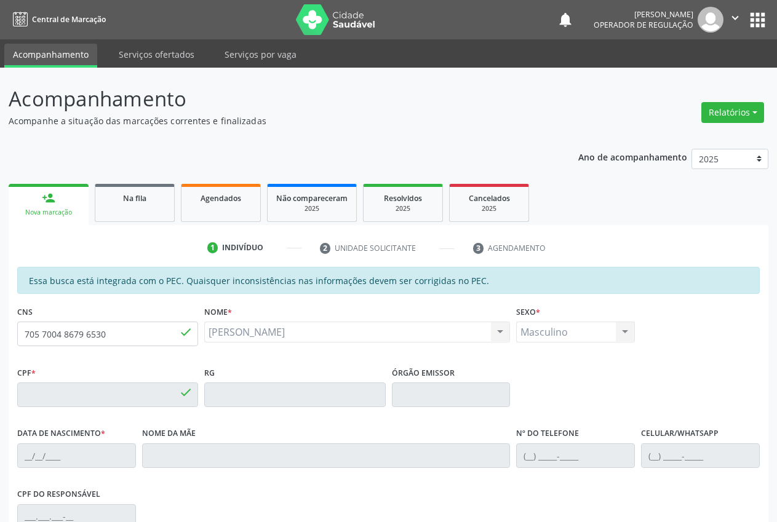
type input "706 5063 0074 5898"
type input "749.072.804-59"
type input "10/10/1967"
type input "Angelina Rodrigues de Andrade Silva"
type input "(87) 98829-9905"
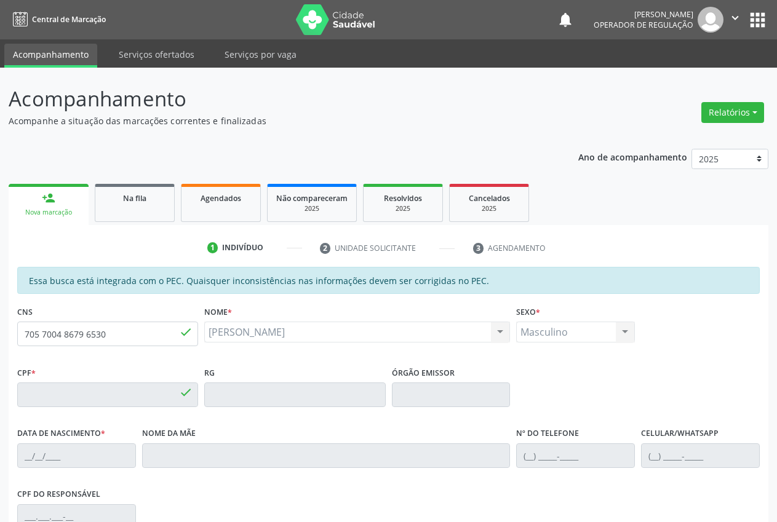
type input "(87) 98881-0576"
type input "S/N"
type input "705 7004 8679 6530"
type input "046.585.374-94"
type input "23/05/1981"
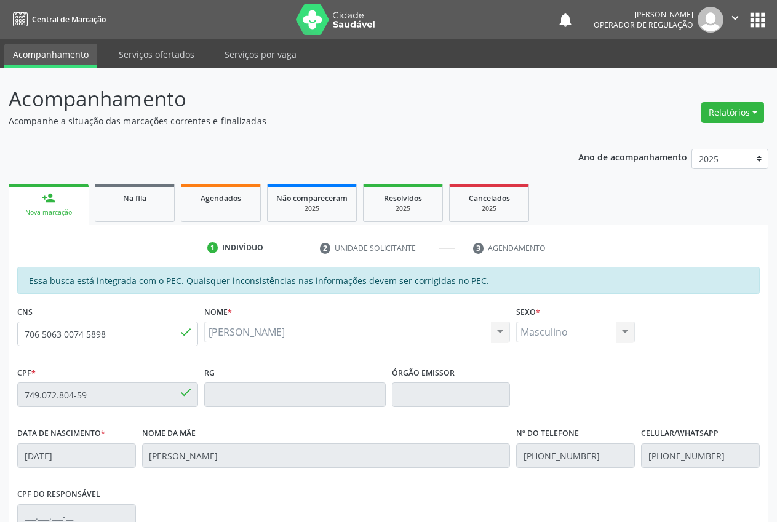
type input "Rosa Rita Gomes Rodrigues"
type input "(87) 98104-0862"
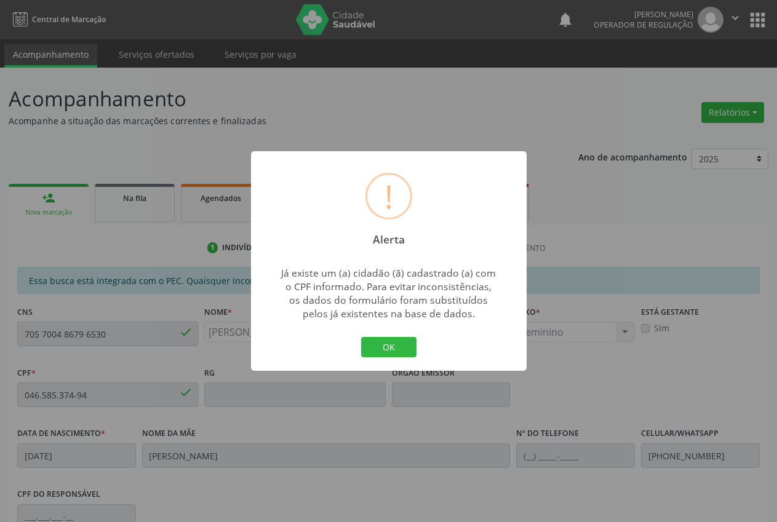
scroll to position [180, 0]
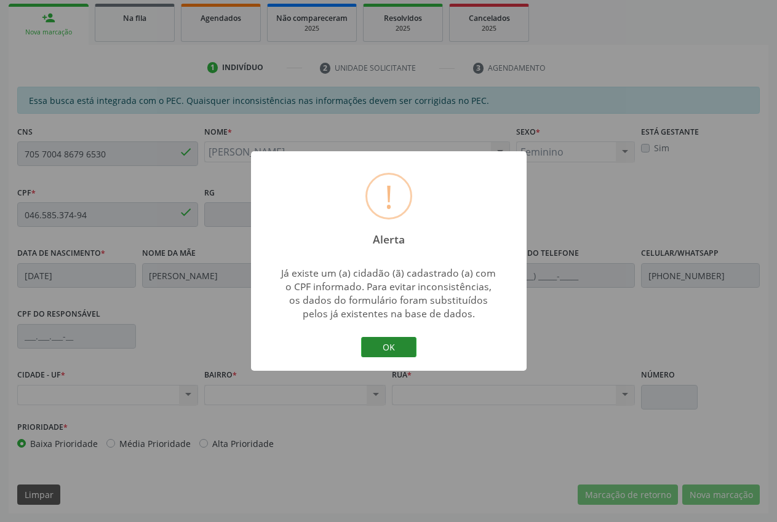
click at [395, 348] on button "OK" at bounding box center [388, 347] width 55 height 21
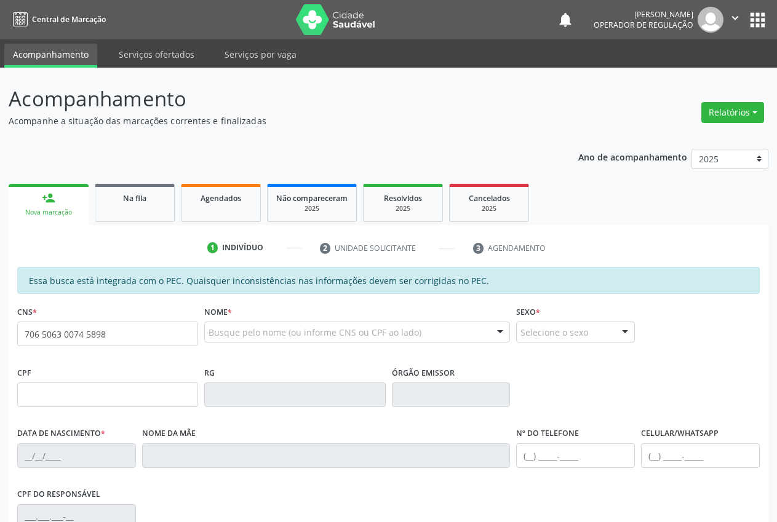
type input "706 5063 0074 5898"
type input "749.072.804-59"
type input "10/10/1967"
type input "Angelina Rodrigues de Andrade Silva"
type input "(87) 98829-9905"
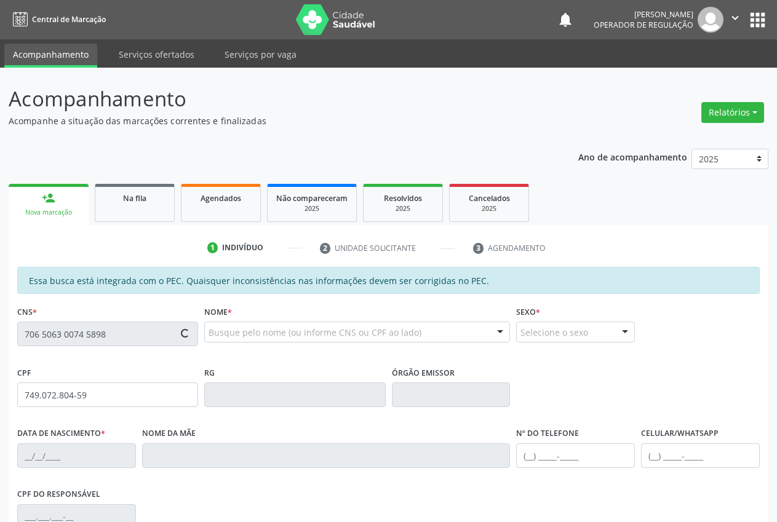
type input "(87) 98881-0576"
type input "S/N"
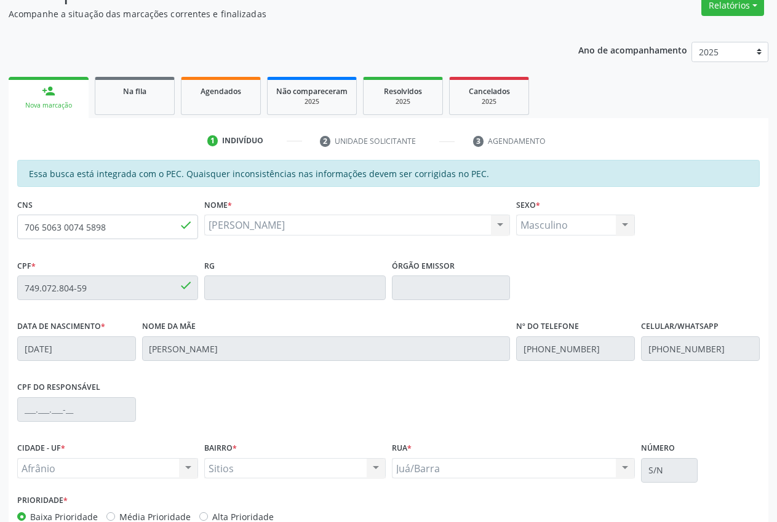
scroll to position [180, 0]
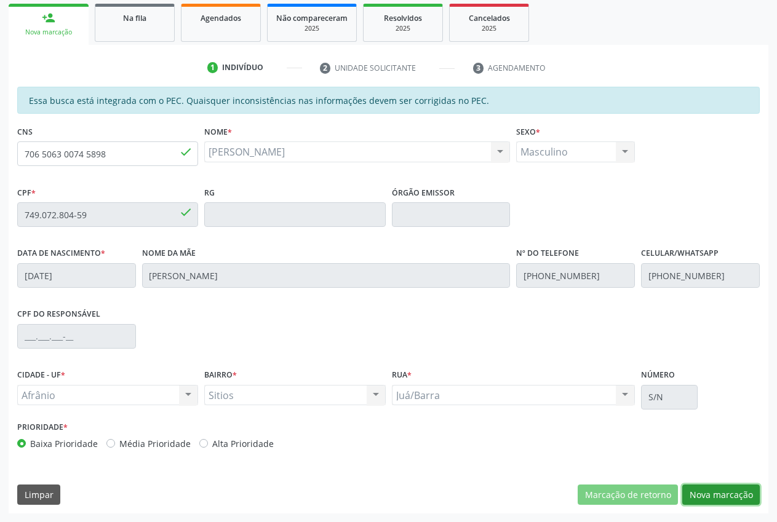
click at [748, 500] on button "Nova marcação" at bounding box center [720, 495] width 77 height 21
click at [0, 0] on button "Próximo" at bounding box center [0, 0] width 0 height 0
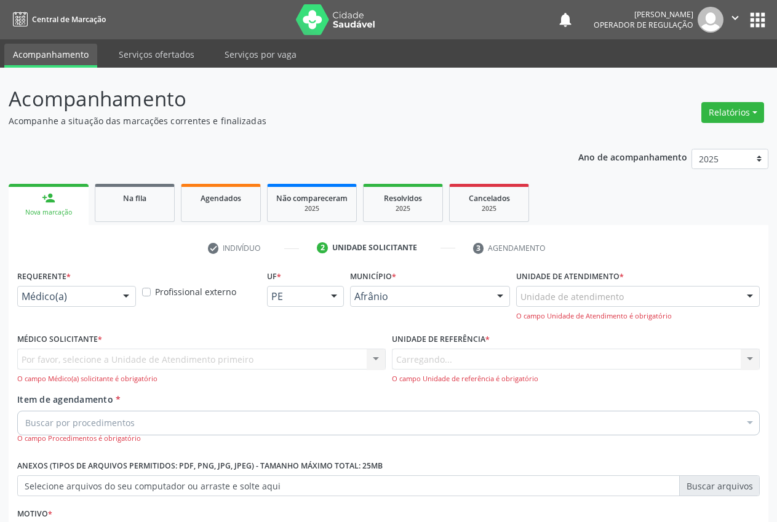
scroll to position [141, 0]
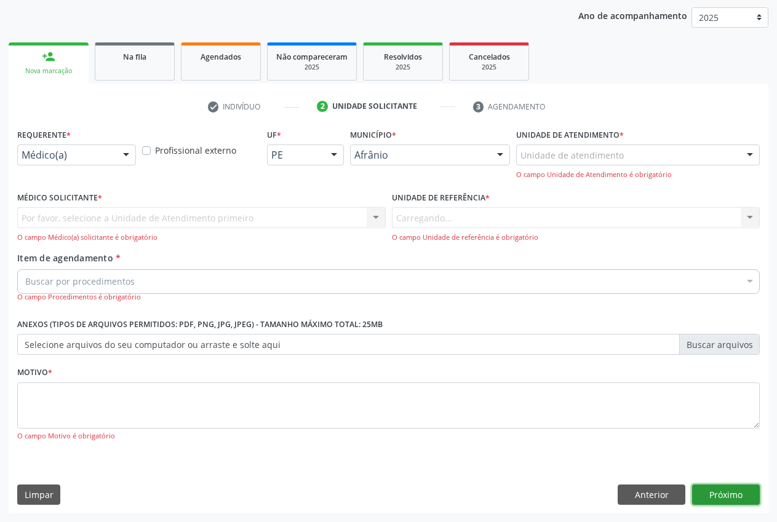
click at [740, 497] on button "Próximo" at bounding box center [726, 495] width 68 height 21
click at [748, 158] on div at bounding box center [749, 155] width 18 height 21
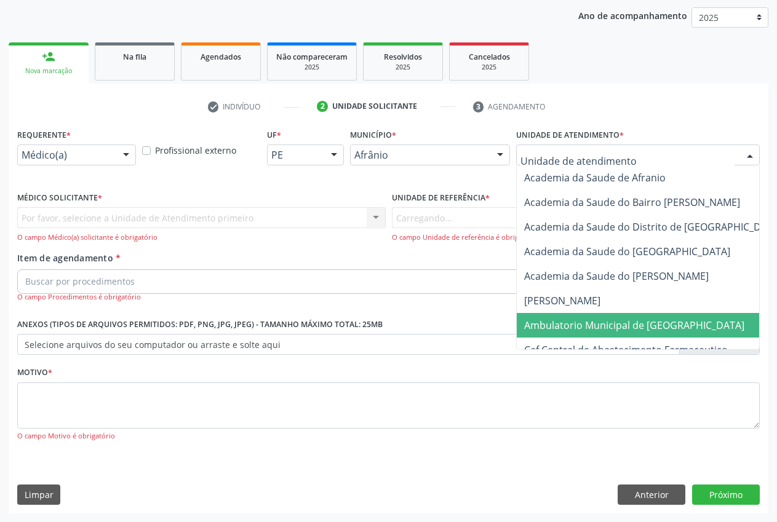
click at [637, 321] on span "Ambulatorio Municipal de [GEOGRAPHIC_DATA]" at bounding box center [634, 326] width 220 height 14
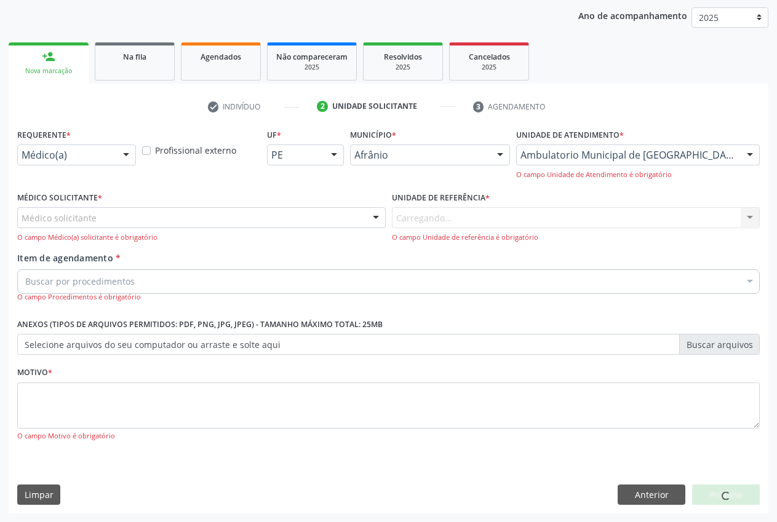
click at [440, 218] on div "Carregando... Nenhum resultado encontrado para: " " Não há nenhuma opção para s…" at bounding box center [576, 224] width 368 height 35
click at [405, 216] on div "Carregando... Nenhum resultado encontrado para: " " Não há nenhuma opção para s…" at bounding box center [576, 224] width 368 height 35
click at [421, 218] on div "Carregando... Nenhum resultado encontrado para: " " Não há nenhuma opção para s…" at bounding box center [576, 224] width 368 height 35
click at [592, 213] on div "Carregando... Nenhum resultado encontrado para: " " Não há nenhuma opção para s…" at bounding box center [576, 224] width 368 height 35
drag, startPoint x: 557, startPoint y: 219, endPoint x: 453, endPoint y: 206, distance: 105.3
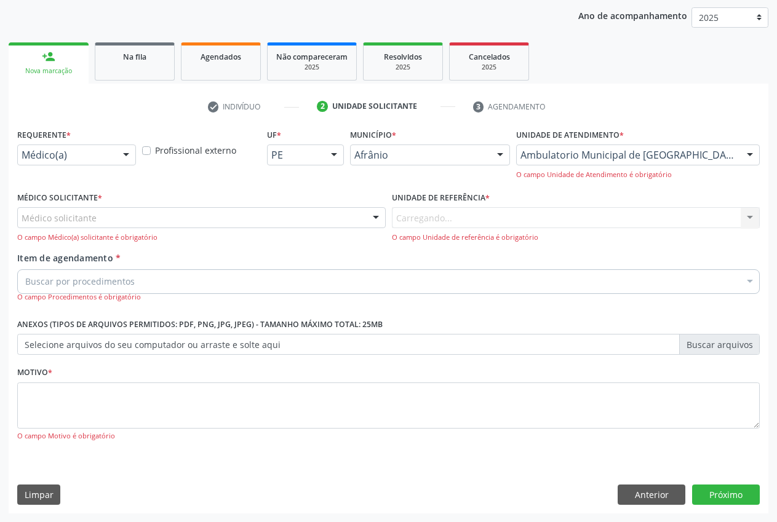
click at [541, 216] on div "Carregando... Nenhum resultado encontrado para: " " Não há nenhuma opção para s…" at bounding box center [576, 224] width 368 height 35
drag, startPoint x: 453, startPoint y: 206, endPoint x: 409, endPoint y: 213, distance: 44.2
click at [450, 206] on label "Unidade de referência *" at bounding box center [441, 198] width 98 height 19
drag, startPoint x: 409, startPoint y: 213, endPoint x: 408, endPoint y: 222, distance: 9.3
click at [408, 218] on div "Carregando... Nenhum resultado encontrado para: " " Não há nenhuma opção para s…" at bounding box center [576, 224] width 368 height 35
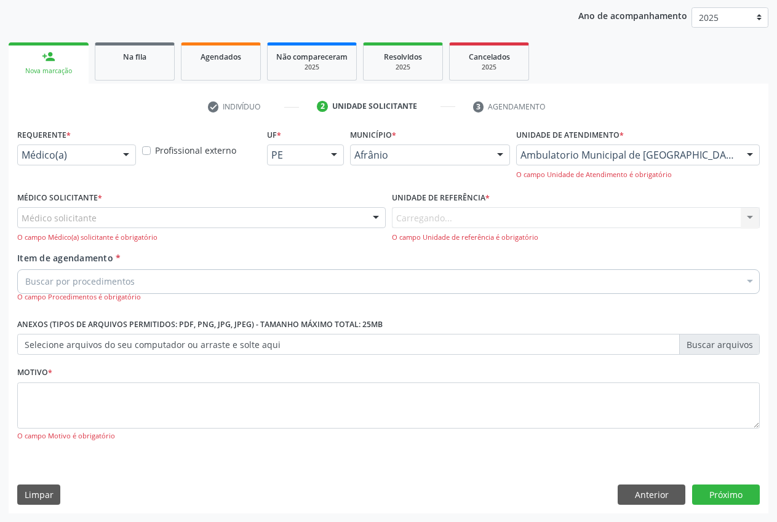
click at [408, 222] on div "Carregando... Nenhum resultado encontrado para: " " Não há nenhuma opção para s…" at bounding box center [576, 224] width 368 height 35
drag, startPoint x: 446, startPoint y: 224, endPoint x: 597, endPoint y: 232, distance: 151.5
click at [461, 227] on div "Carregando... Nenhum resultado encontrado para: " " Não há nenhuma opção para s…" at bounding box center [576, 224] width 368 height 35
click at [752, 217] on div "Carregando... Nenhum resultado encontrado para: " " Não há nenhuma opção para s…" at bounding box center [576, 224] width 368 height 35
click at [403, 218] on div "Carregando... Nenhum resultado encontrado para: " " Não há nenhuma opção para s…" at bounding box center [576, 224] width 368 height 35
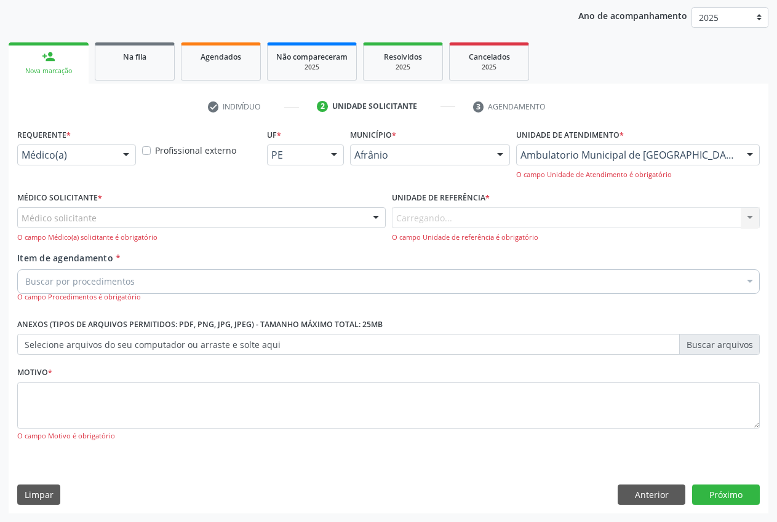
click at [403, 218] on div "Carregando... Nenhum resultado encontrado para: " " Não há nenhuma opção para s…" at bounding box center [576, 224] width 368 height 35
click at [450, 226] on div "Carregando..." at bounding box center [576, 217] width 368 height 21
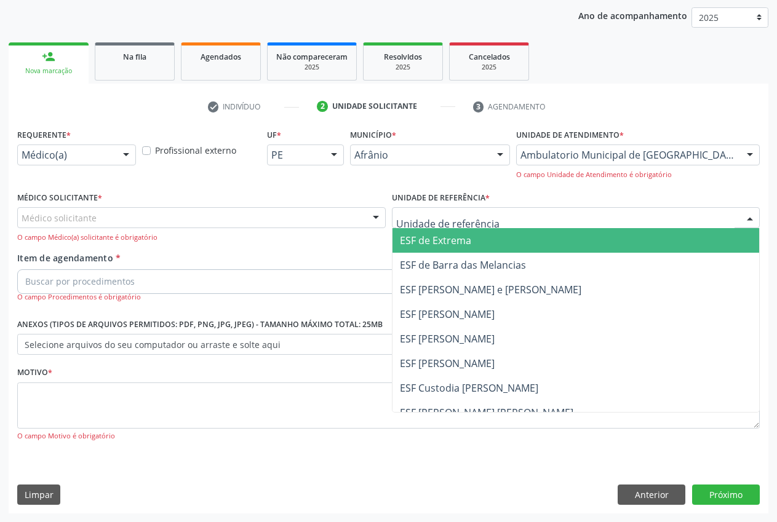
click at [461, 218] on input "text" at bounding box center [565, 224] width 339 height 25
click at [457, 251] on span "ESF de Extrema" at bounding box center [575, 240] width 367 height 25
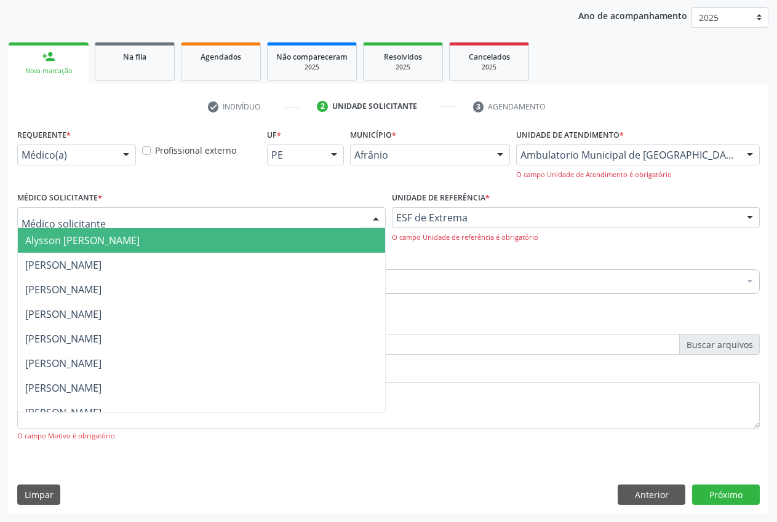
click at [121, 220] on div at bounding box center [201, 217] width 368 height 21
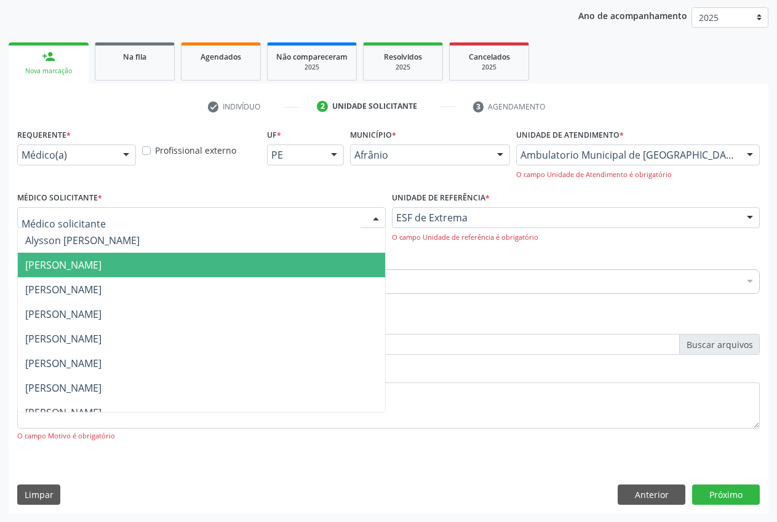
drag, startPoint x: 111, startPoint y: 269, endPoint x: 104, endPoint y: 274, distance: 8.0
click at [101, 270] on span "[PERSON_NAME]" at bounding box center [63, 265] width 76 height 14
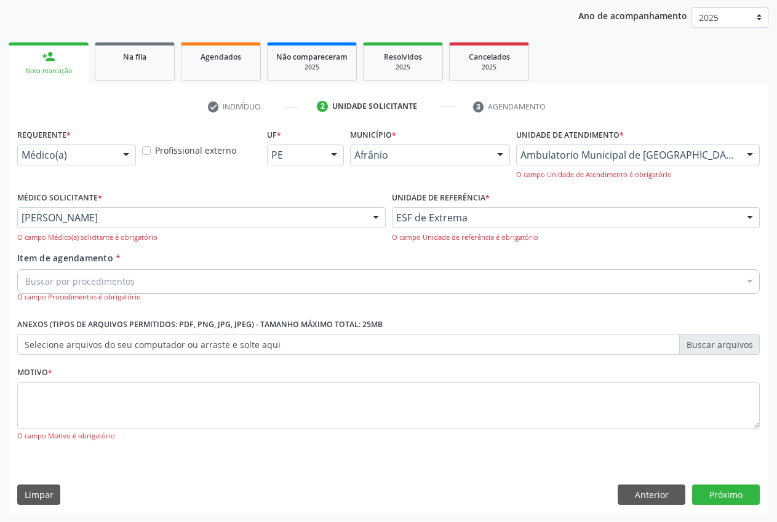
click at [97, 296] on div "O campo Procedimentos é obrigatório" at bounding box center [388, 297] width 742 height 10
click at [102, 288] on div "Buscar por procedimentos" at bounding box center [388, 281] width 742 height 25
click at [25, 283] on input "Item de agendamento *" at bounding box center [25, 281] width 0 height 25
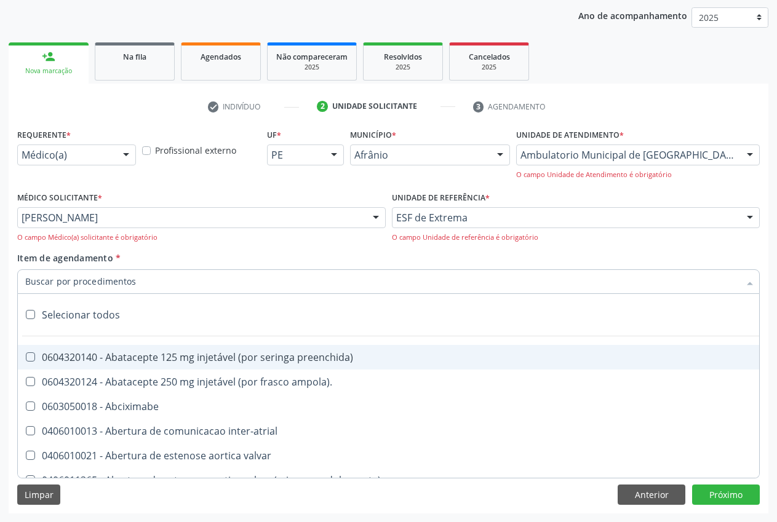
click at [121, 280] on input "Item de agendamento *" at bounding box center [382, 281] width 714 height 25
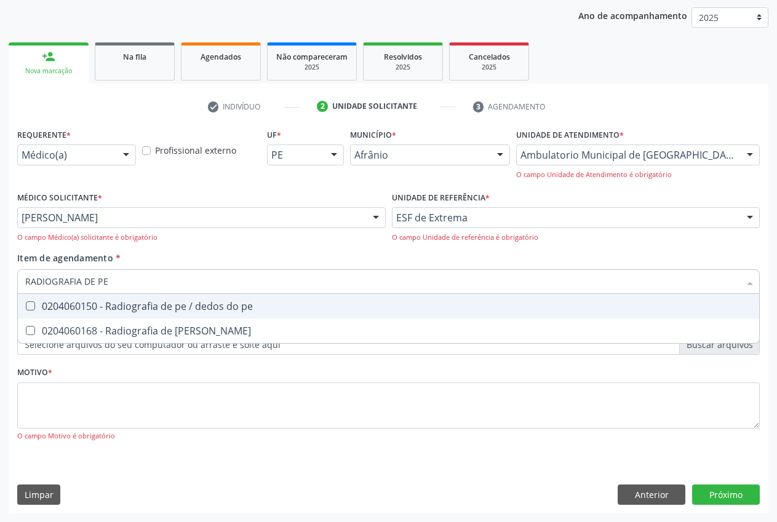
type input "RADIOGRAFIA DE PER"
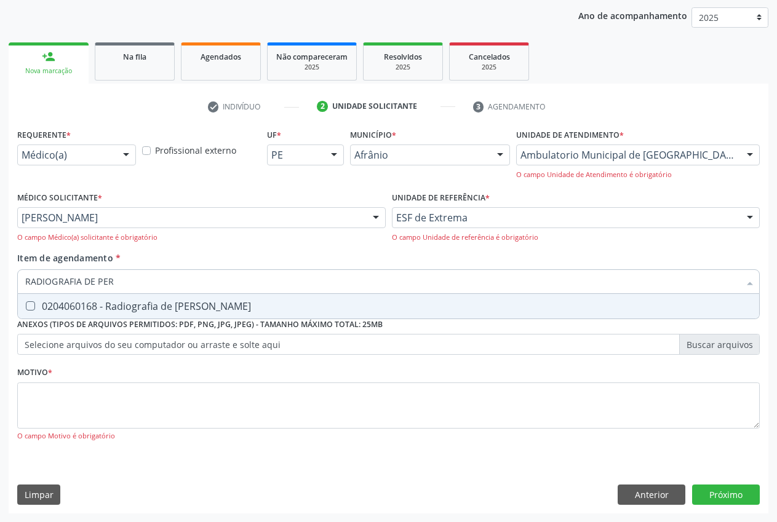
click at [124, 303] on div "0204060168 - Radiografia de perna" at bounding box center [388, 306] width 726 height 10
checkbox perna "true"
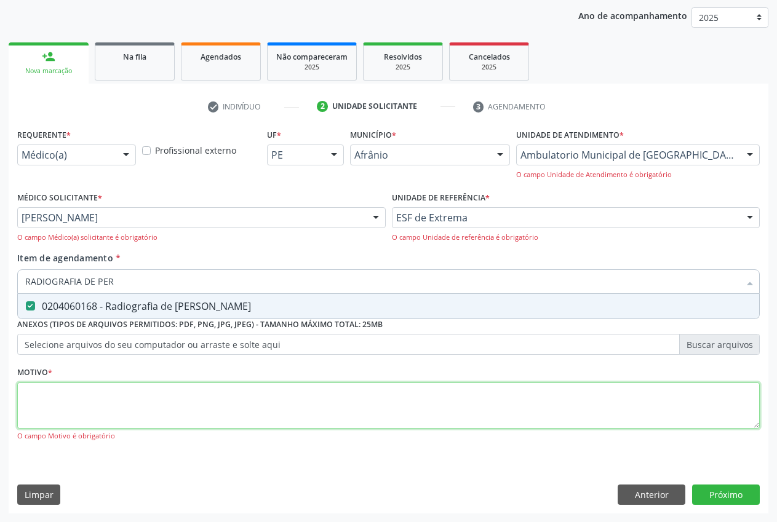
click at [143, 393] on div "Requerente * Médico(a) Médico(a) Enfermeiro(a) Paciente Nenhum resultado encont…" at bounding box center [388, 291] width 742 height 333
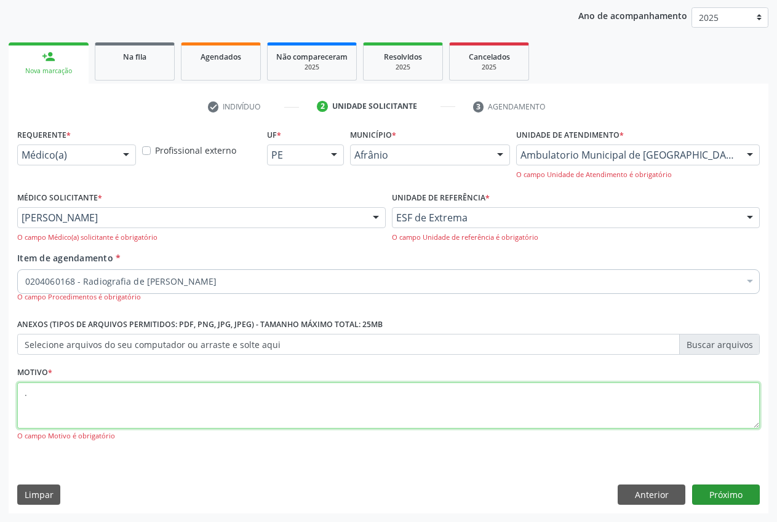
type textarea "."
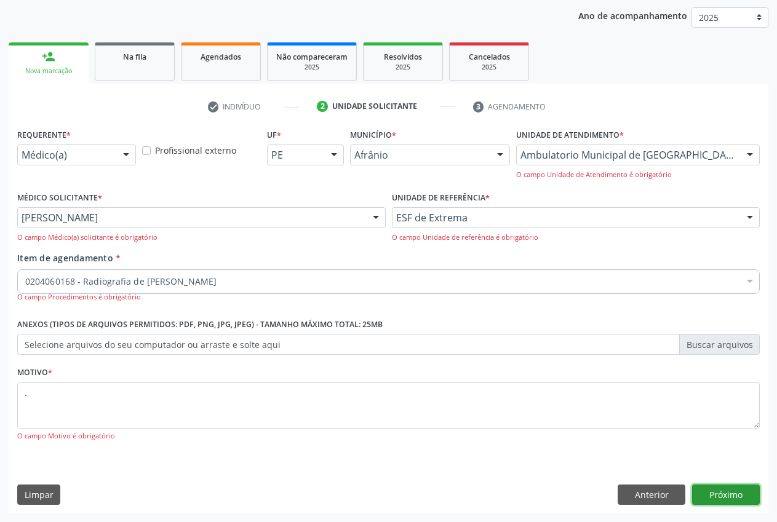
click at [725, 490] on button "Próximo" at bounding box center [726, 495] width 68 height 21
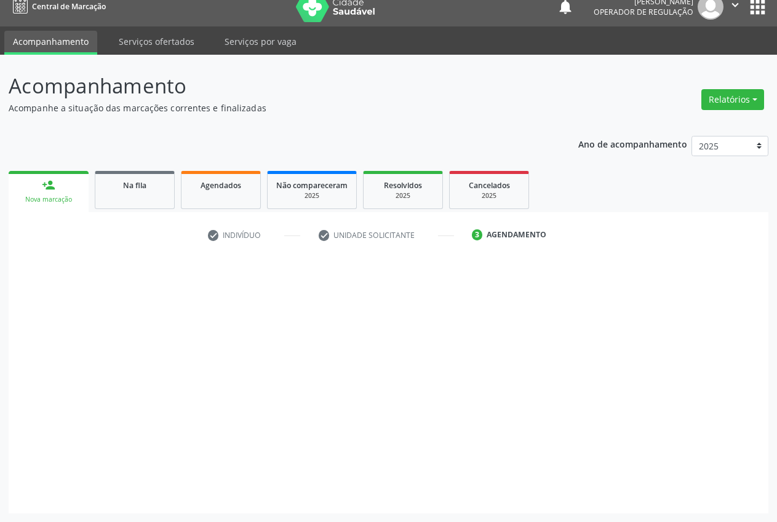
scroll to position [13, 0]
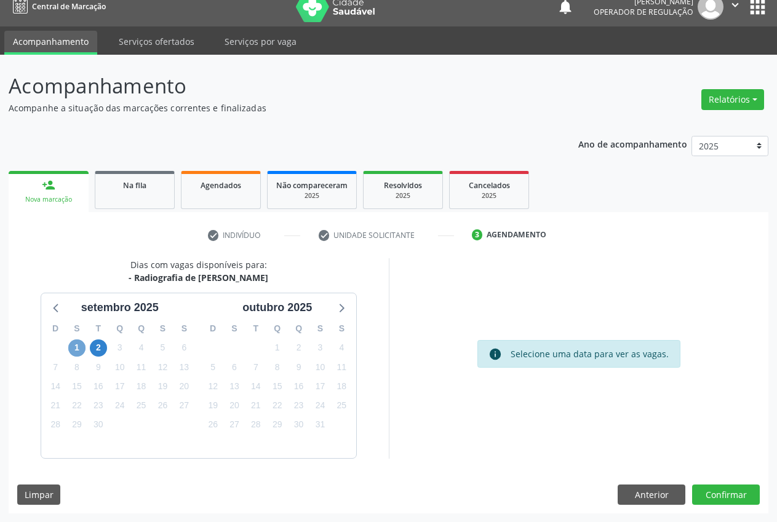
click at [75, 349] on span "1" at bounding box center [76, 347] width 17 height 17
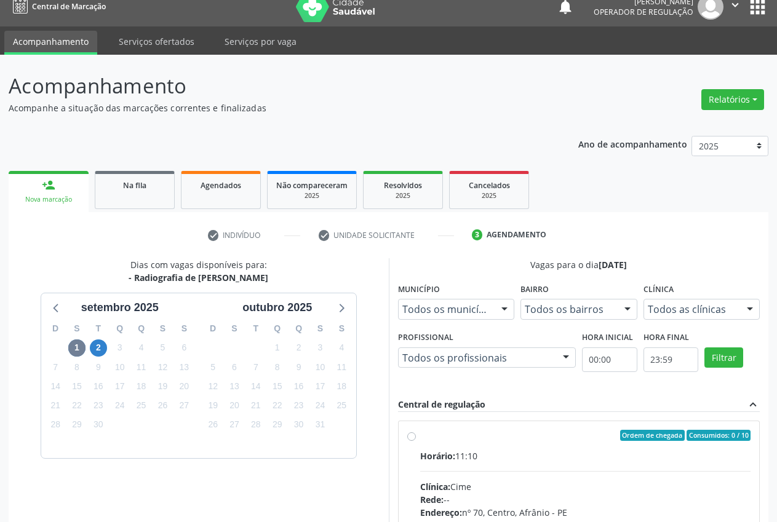
click at [420, 434] on label "Ordem de chegada Consumidos: 0 / 10 Horário: 11:10 Clínica: Cime Rede: -- Ender…" at bounding box center [585, 524] width 331 height 189
click at [411, 434] on input "Ordem de chegada Consumidos: 0 / 10 Horário: 11:10 Clínica: Cime Rede: -- Ender…" at bounding box center [411, 435] width 9 height 11
radio input "true"
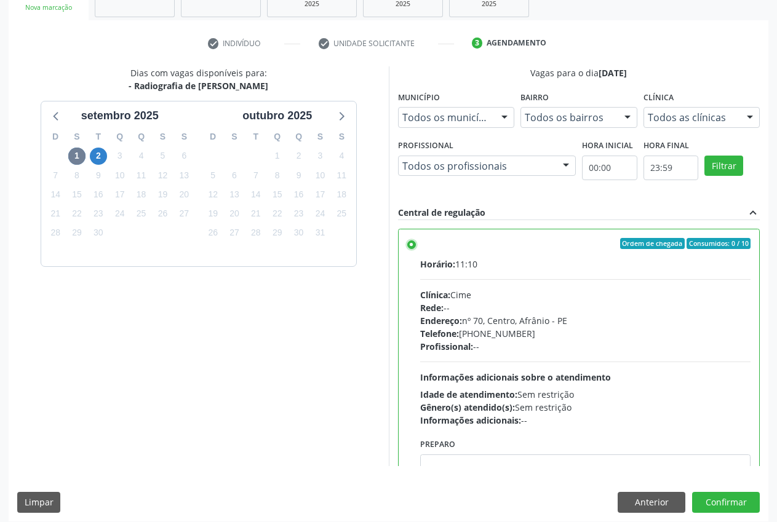
scroll to position [213, 0]
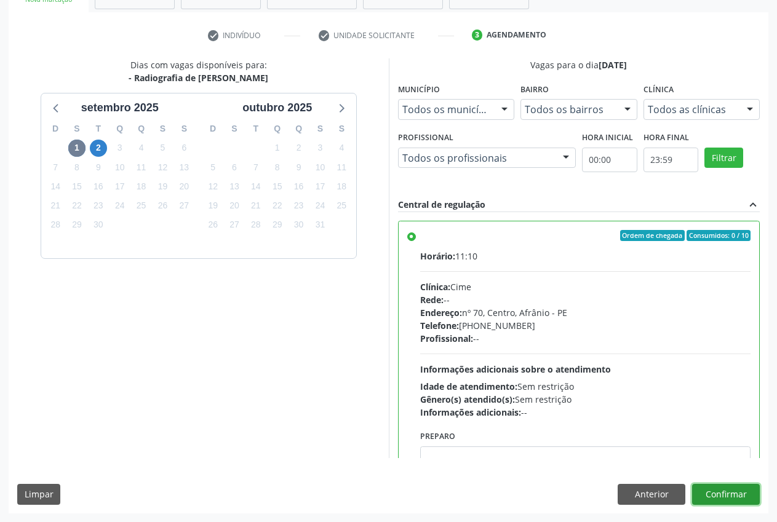
click at [750, 491] on button "Confirmar" at bounding box center [726, 494] width 68 height 21
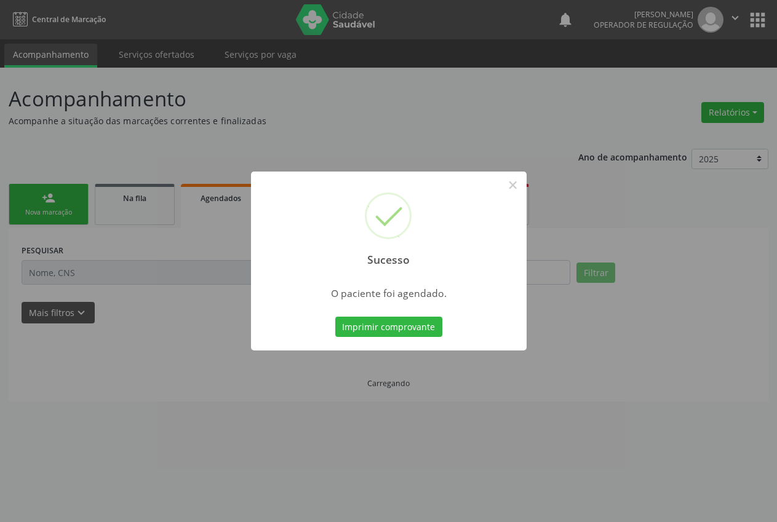
scroll to position [0, 0]
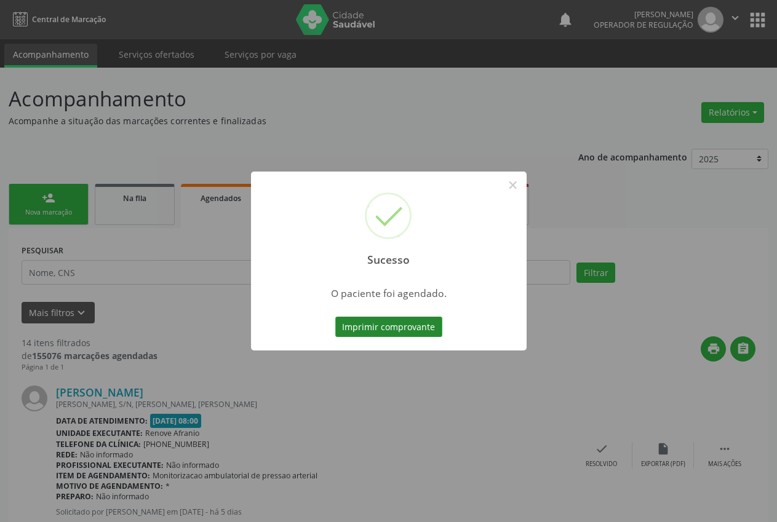
click at [418, 325] on button "Imprimir comprovante" at bounding box center [388, 327] width 107 height 21
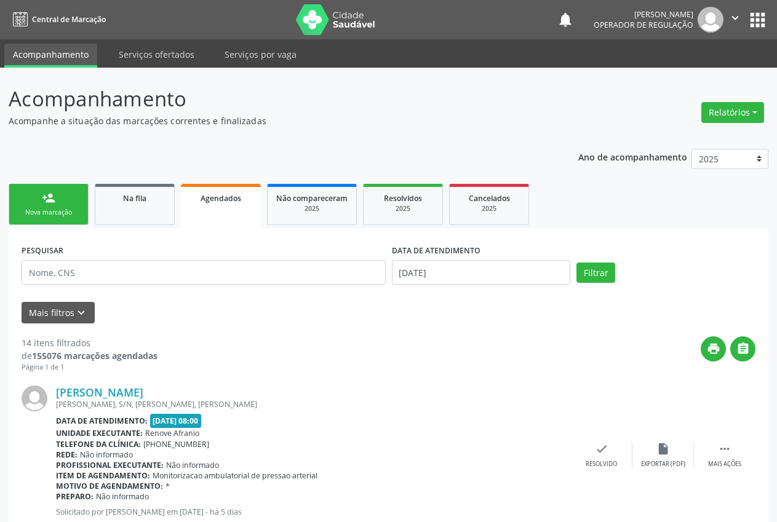
click at [53, 200] on div "person_add" at bounding box center [49, 198] width 14 height 14
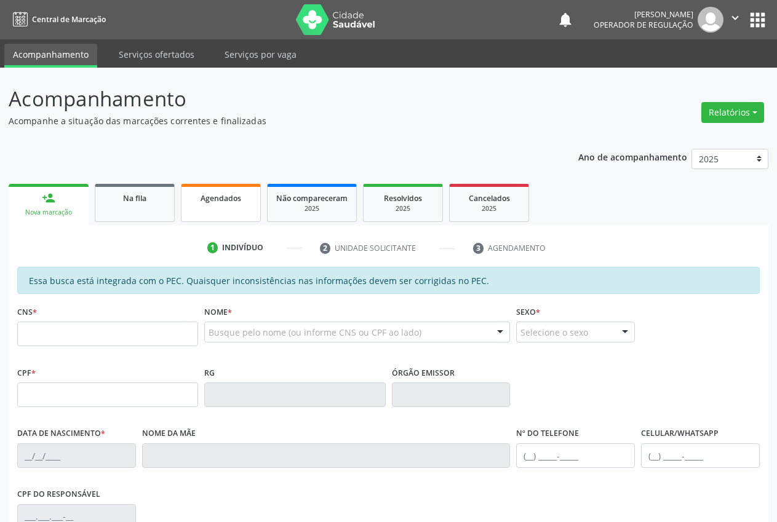
click at [218, 202] on span "Agendados" at bounding box center [220, 198] width 41 height 10
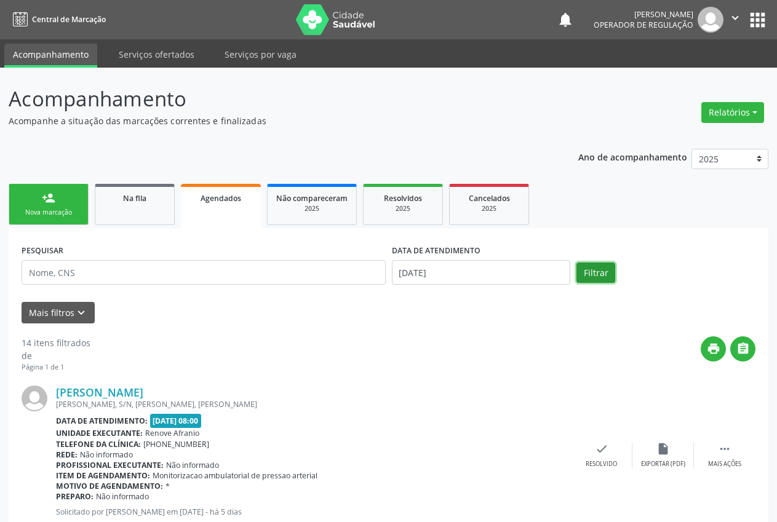
click at [589, 271] on button "Filtrar" at bounding box center [595, 273] width 39 height 21
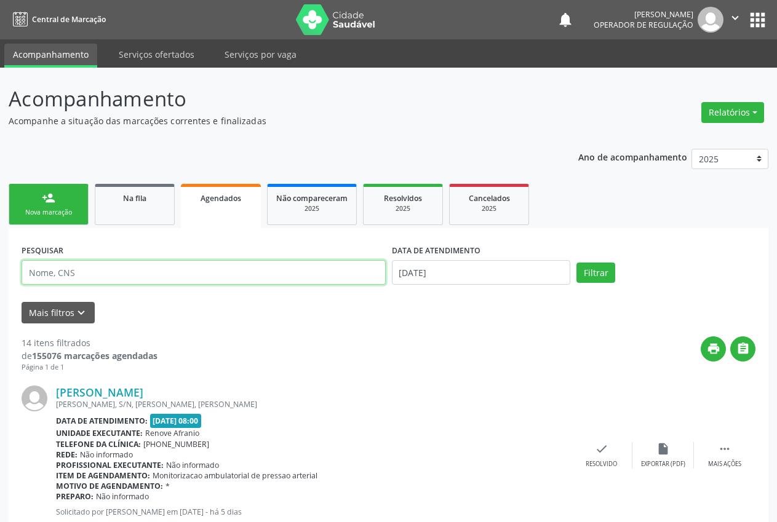
click at [267, 269] on input "text" at bounding box center [204, 272] width 364 height 25
type input "MARIA JOSE DA COSTA"
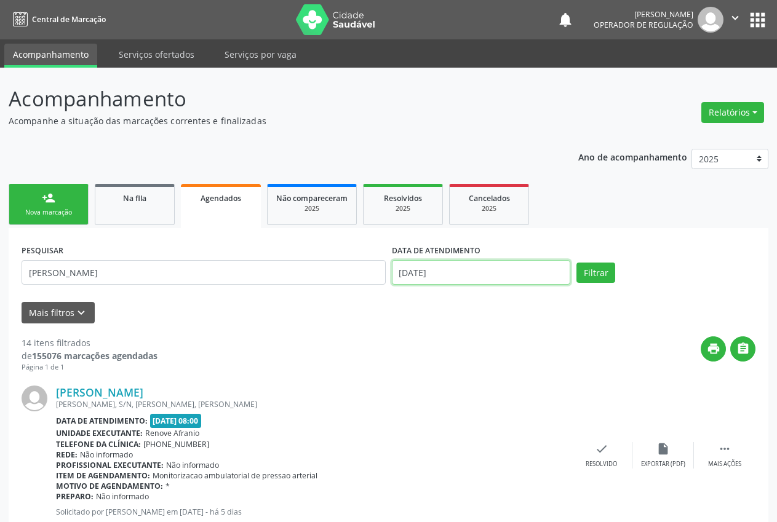
click at [526, 276] on input "01/09/2025" at bounding box center [481, 272] width 179 height 25
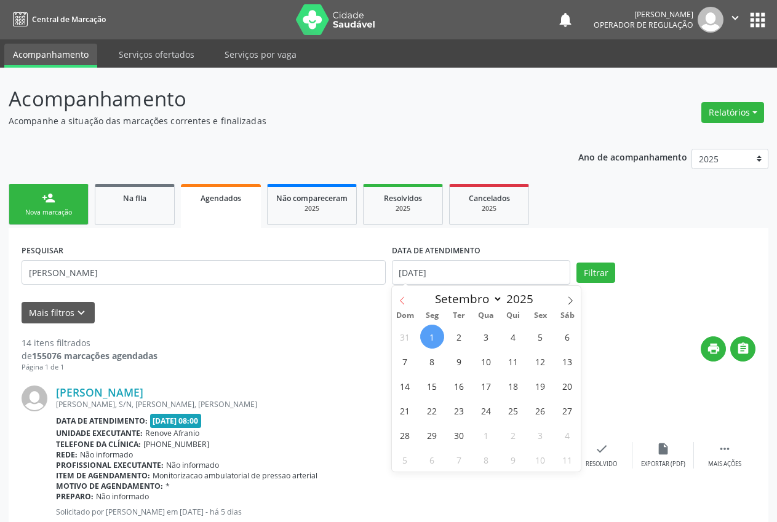
click at [403, 300] on icon at bounding box center [402, 300] width 9 height 9
select select "7"
click at [432, 437] on span "25" at bounding box center [432, 435] width 24 height 24
type input "25/08/2025"
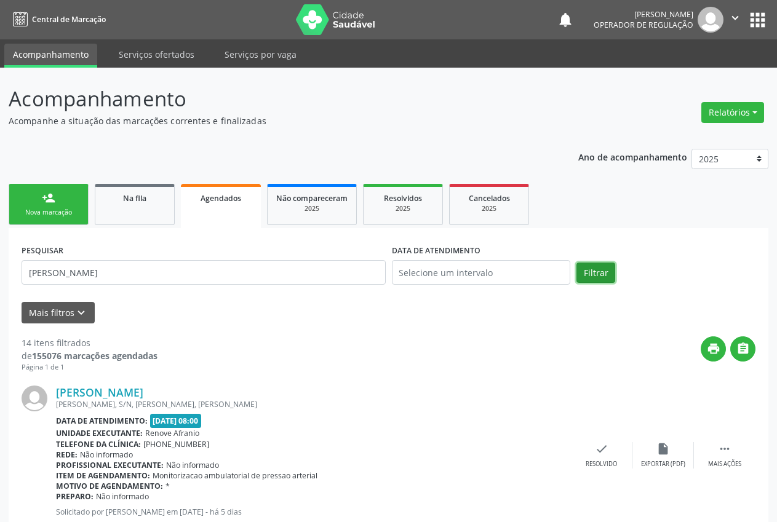
click at [597, 276] on button "Filtrar" at bounding box center [595, 273] width 39 height 21
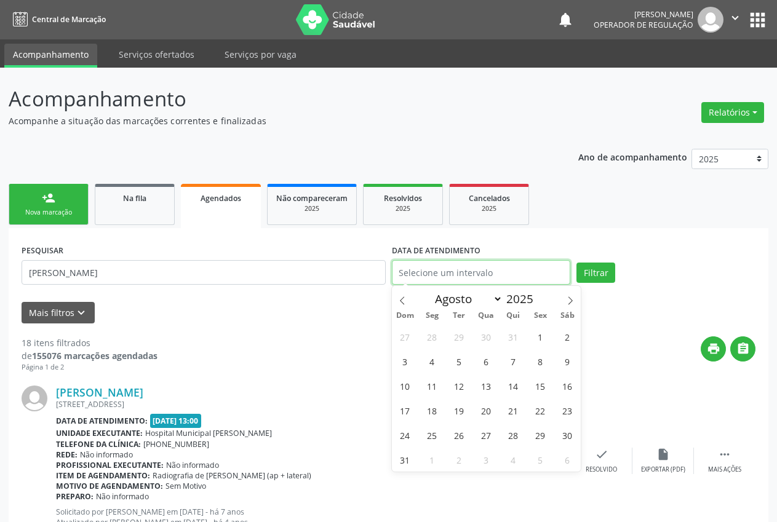
click at [478, 277] on input "text" at bounding box center [481, 272] width 179 height 25
click at [402, 296] on icon at bounding box center [402, 300] width 9 height 9
click at [566, 298] on icon at bounding box center [570, 300] width 9 height 9
select select "7"
click at [430, 438] on span "25" at bounding box center [432, 435] width 24 height 24
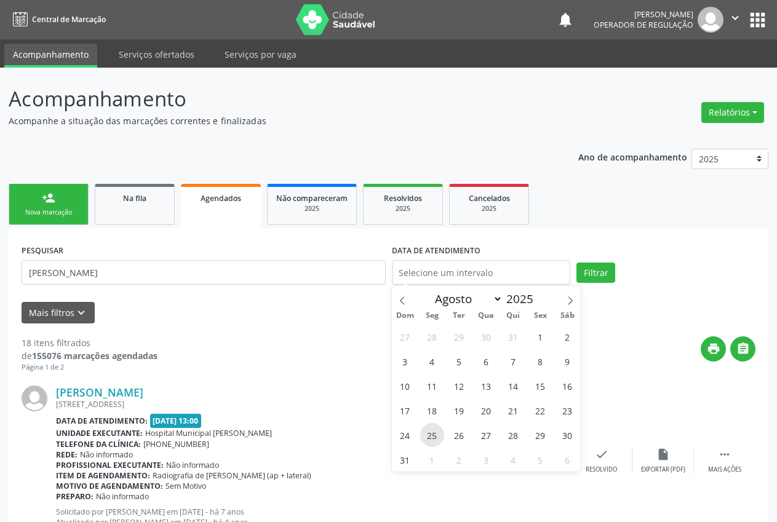
type input "25/08/2025"
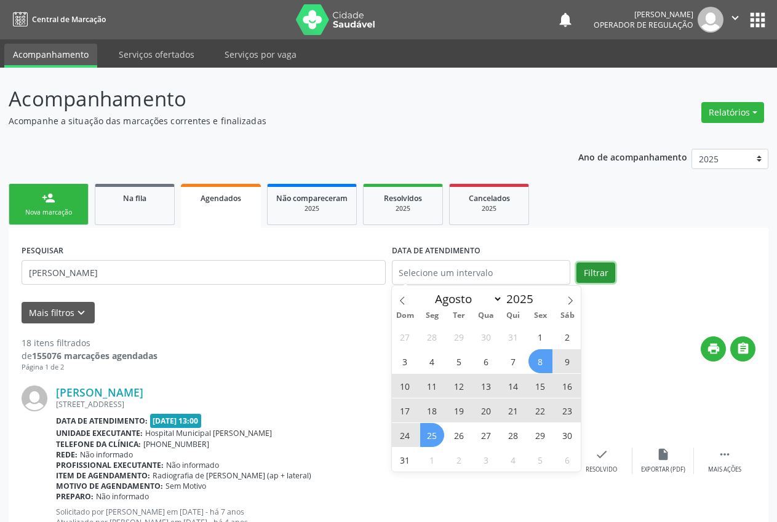
click at [577, 269] on button "Filtrar" at bounding box center [595, 273] width 39 height 21
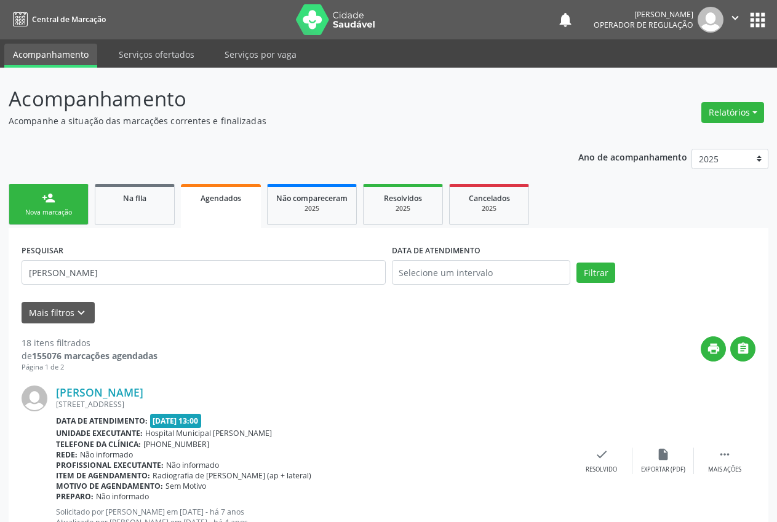
click at [45, 228] on ul "person_add Nova marcação Na fila Agendados Não compareceram 2025 Resolvidos 202…" at bounding box center [389, 204] width 760 height 47
click at [39, 211] on div "Nova marcação" at bounding box center [48, 212] width 61 height 9
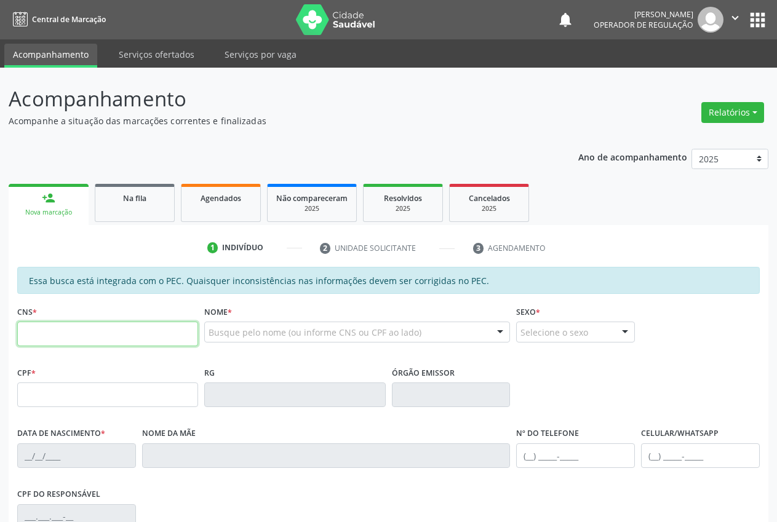
click at [114, 335] on input "text" at bounding box center [107, 334] width 181 height 25
type input "700 2099 1846 1724"
type input "030.397.234-30"
type input "13/10/1976"
type input "Raimunda Germiniana da Silva"
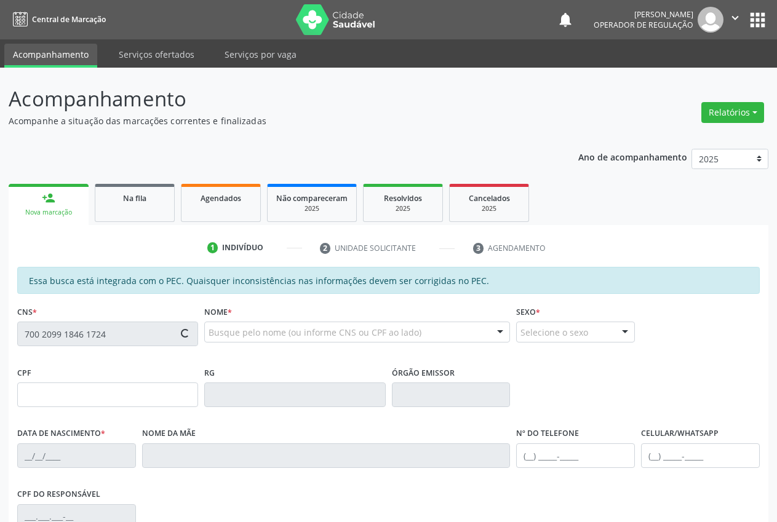
type input "(87) 98864-1372"
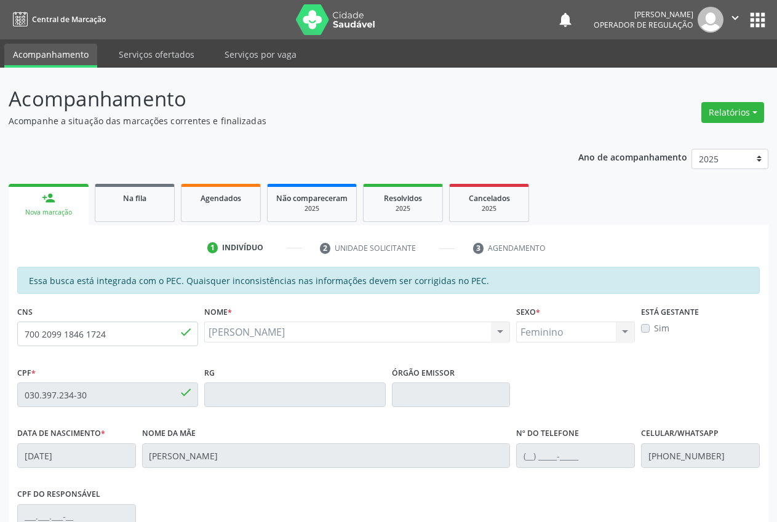
scroll to position [180, 0]
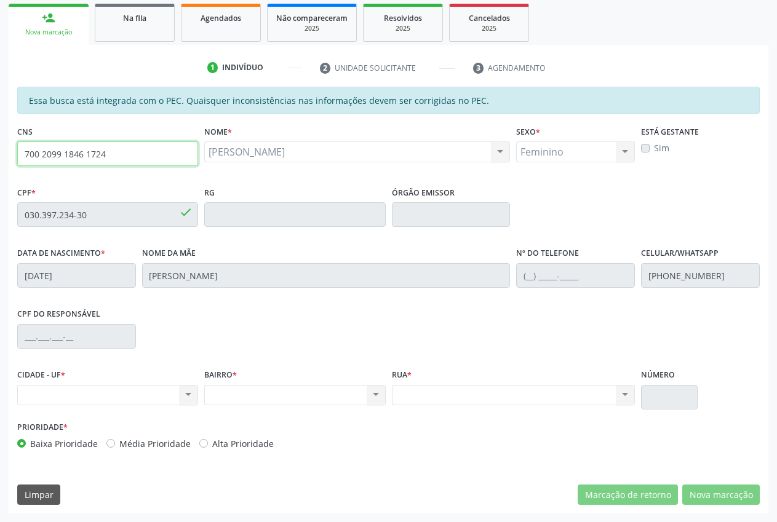
drag, startPoint x: 108, startPoint y: 156, endPoint x: 23, endPoint y: 159, distance: 84.3
click at [23, 159] on input "700 2099 1846 1724" at bounding box center [107, 153] width 181 height 25
click at [228, 284] on input "Raimunda Germiniana da Silva" at bounding box center [326, 275] width 368 height 25
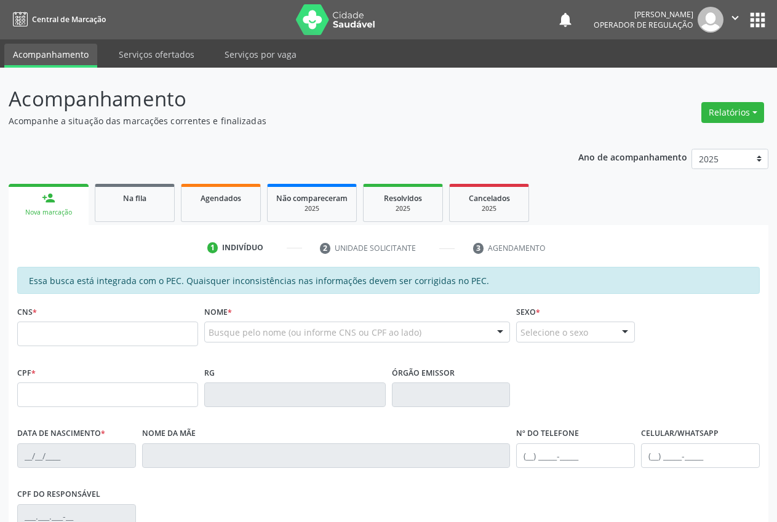
click at [80, 322] on input "text" at bounding box center [107, 334] width 181 height 25
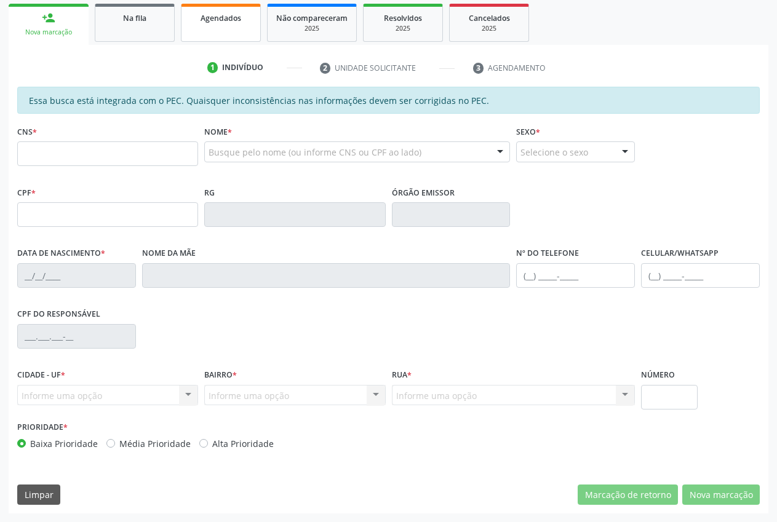
drag, startPoint x: 80, startPoint y: 151, endPoint x: 229, endPoint y: 20, distance: 199.1
click at [133, 151] on input "text" at bounding box center [107, 153] width 181 height 25
paste input "700 2099 1846 1724"
type input "700 2099 1846 1724"
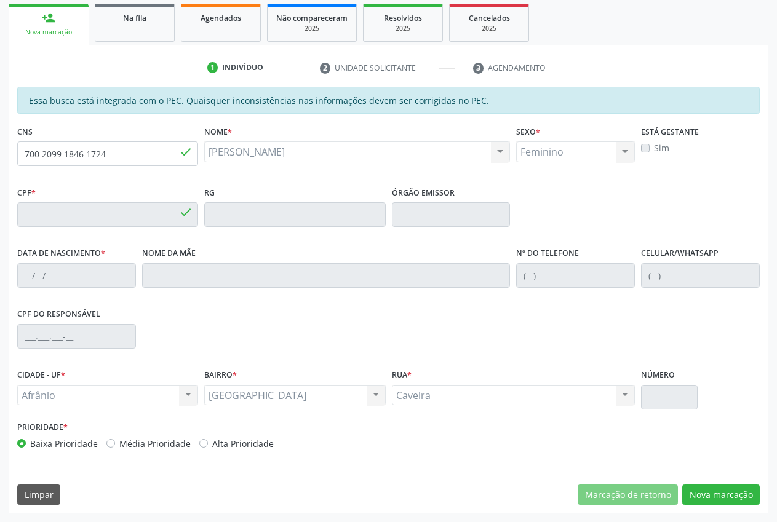
type input "030.397.234-30"
type input "[DATE]"
type input "[PERSON_NAME]"
type input "[PHONE_NUMBER]"
type input "S/N"
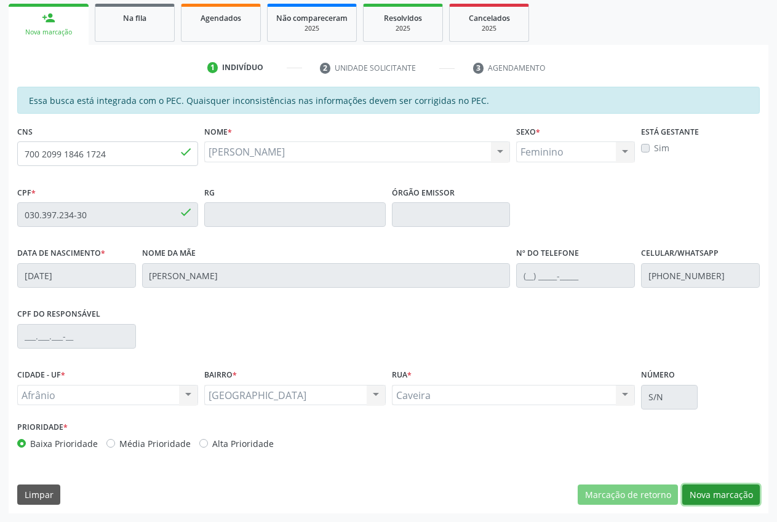
click at [736, 503] on button "Nova marcação" at bounding box center [720, 495] width 77 height 21
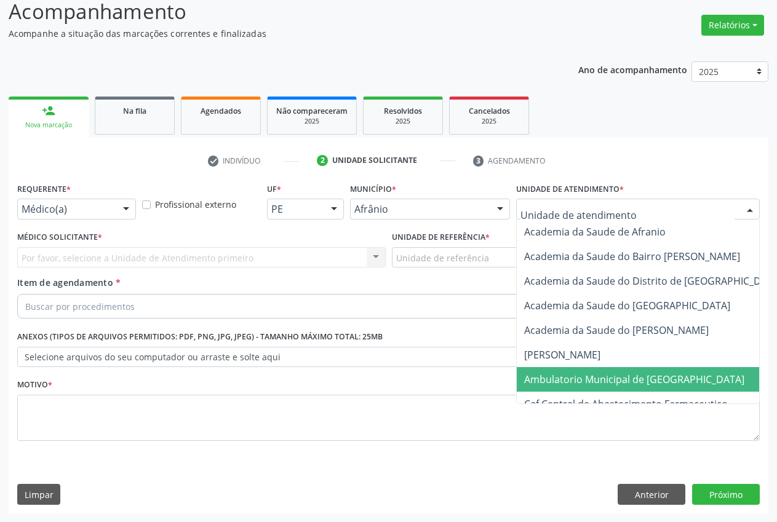
click at [601, 373] on span "Ambulatorio Municipal de [GEOGRAPHIC_DATA]" at bounding box center [634, 380] width 220 height 14
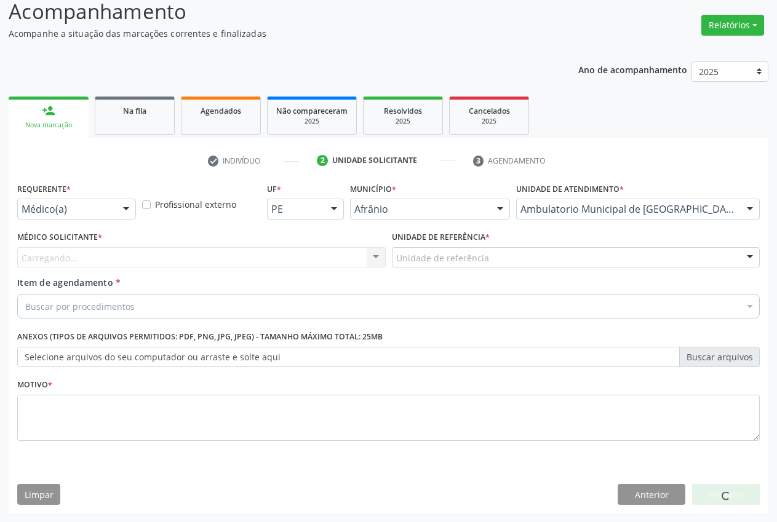
click at [204, 255] on div "Carregando... Nenhum resultado encontrado para: " " Não há nenhuma opção para s…" at bounding box center [201, 257] width 368 height 21
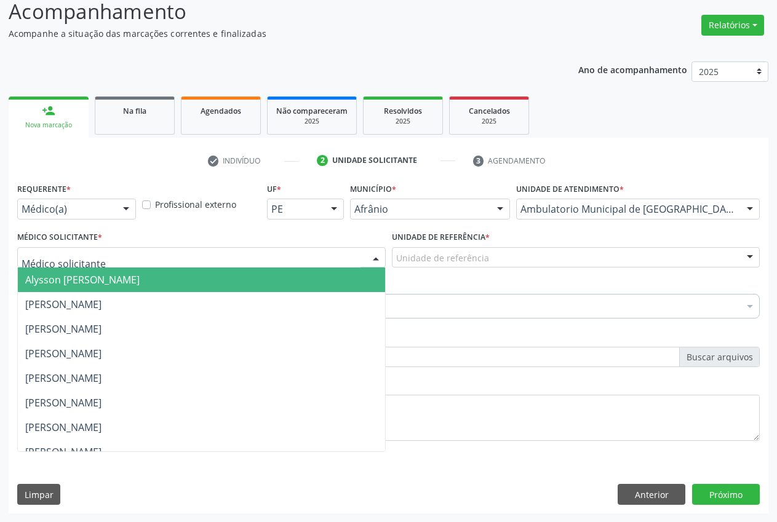
click at [189, 258] on div at bounding box center [201, 257] width 368 height 21
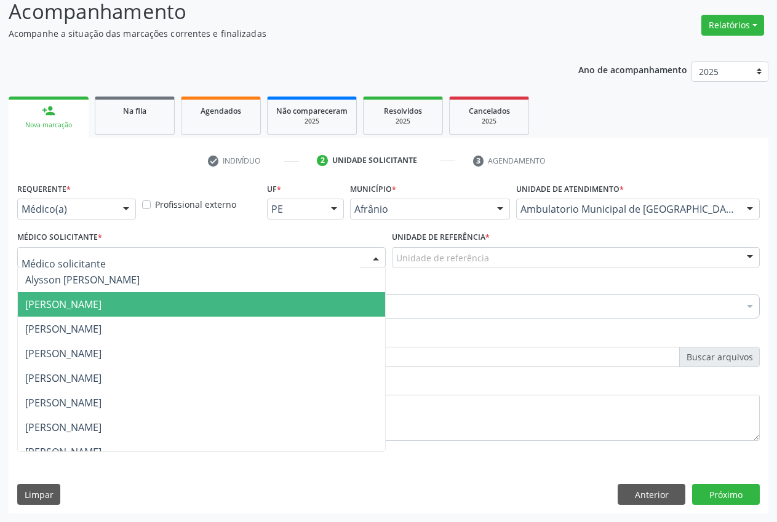
drag, startPoint x: 186, startPoint y: 293, endPoint x: 365, endPoint y: 254, distance: 183.2
click at [186, 294] on span "[PERSON_NAME]" at bounding box center [201, 304] width 367 height 25
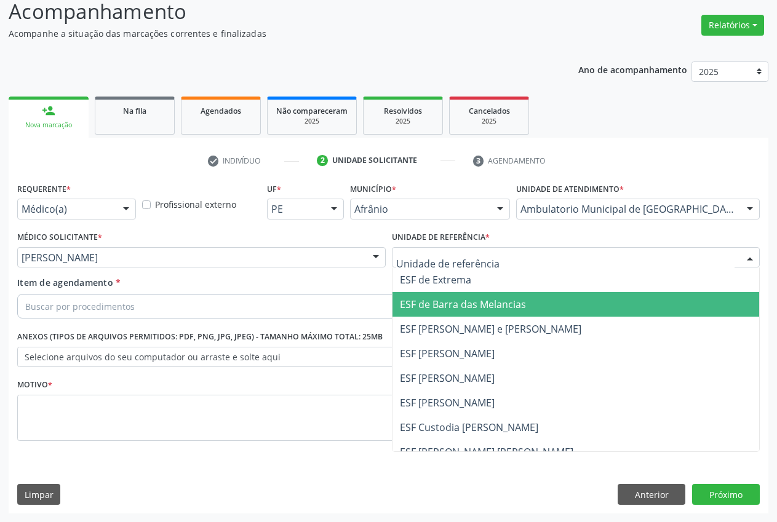
drag, startPoint x: 440, startPoint y: 298, endPoint x: 149, endPoint y: 302, distance: 290.9
click at [438, 300] on span "ESF de Barra das Melancias" at bounding box center [463, 305] width 126 height 14
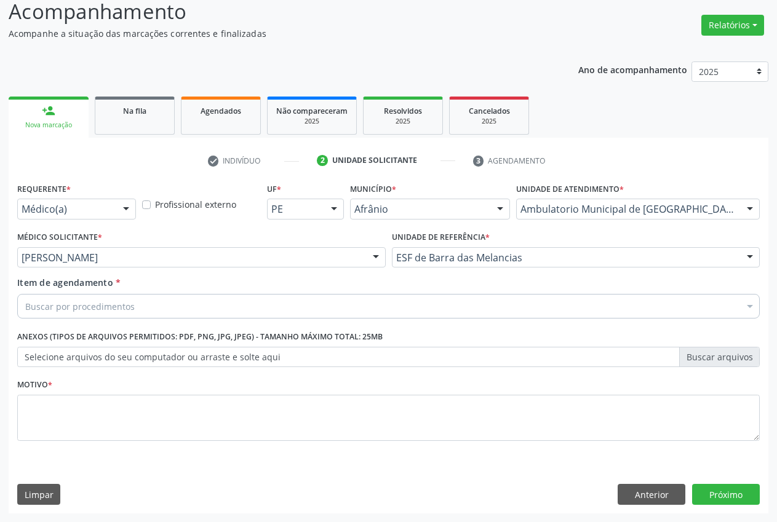
click at [142, 304] on div "Buscar por procedimentos" at bounding box center [388, 306] width 742 height 25
click at [147, 306] on div "Buscar por procedimentos" at bounding box center [388, 306] width 742 height 25
click at [25, 308] on input "Item de agendamento *" at bounding box center [25, 306] width 0 height 25
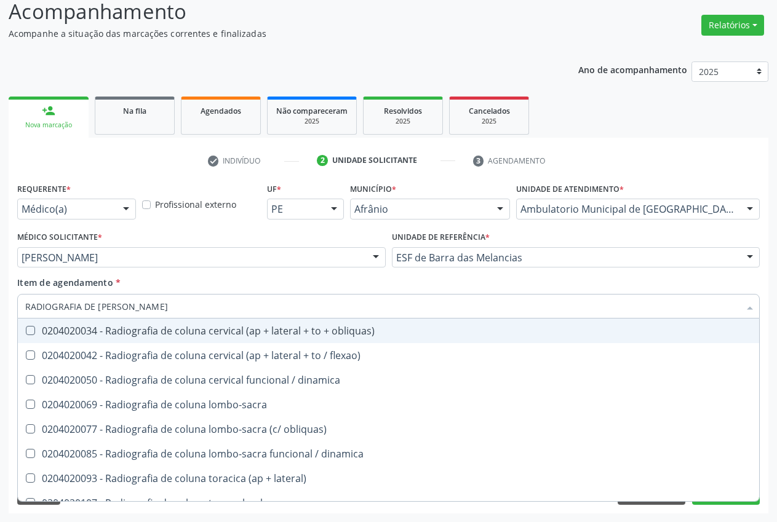
type input "RADIOGRAFIA DE [PERSON_NAME]"
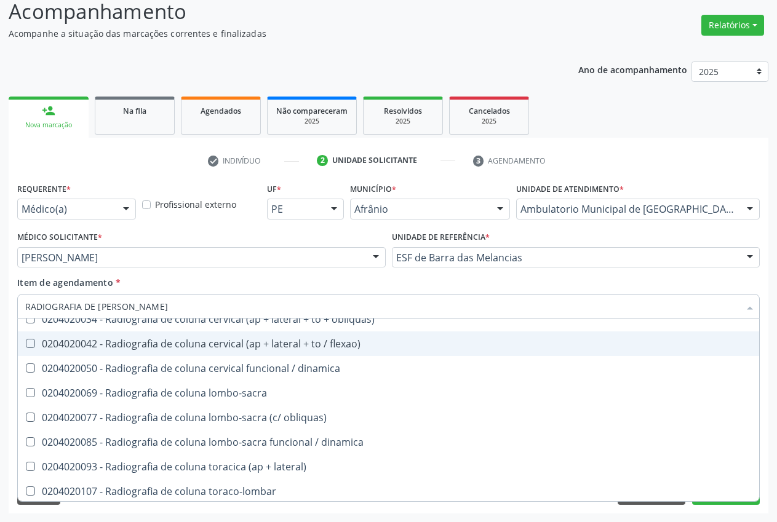
scroll to position [0, 0]
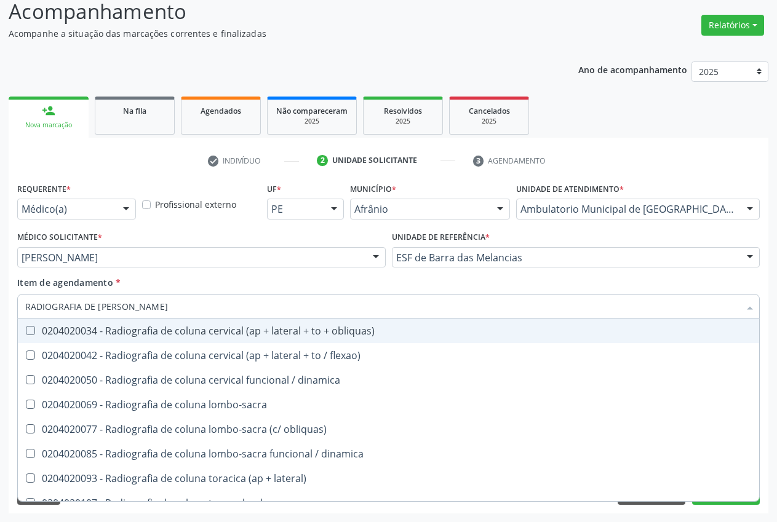
click at [242, 333] on div "0204020034 - Radiografia de coluna cervical (ap + lateral + to + obliquas)" at bounding box center [388, 331] width 726 height 10
checkbox obliquas\) "true"
click at [273, 282] on div "Item de agendamento * RADIOGRAFIA DE [PERSON_NAME] seleção 0204020034 - Radiogr…" at bounding box center [388, 295] width 742 height 39
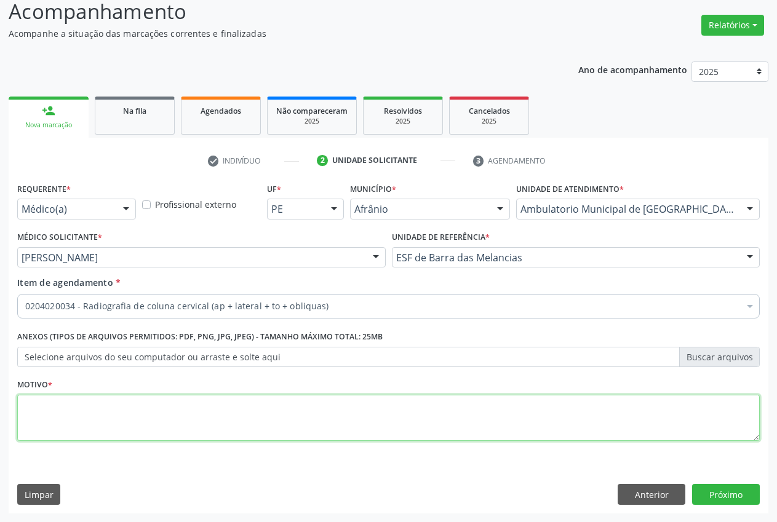
click at [234, 418] on textarea at bounding box center [388, 418] width 742 height 47
type textarea "."
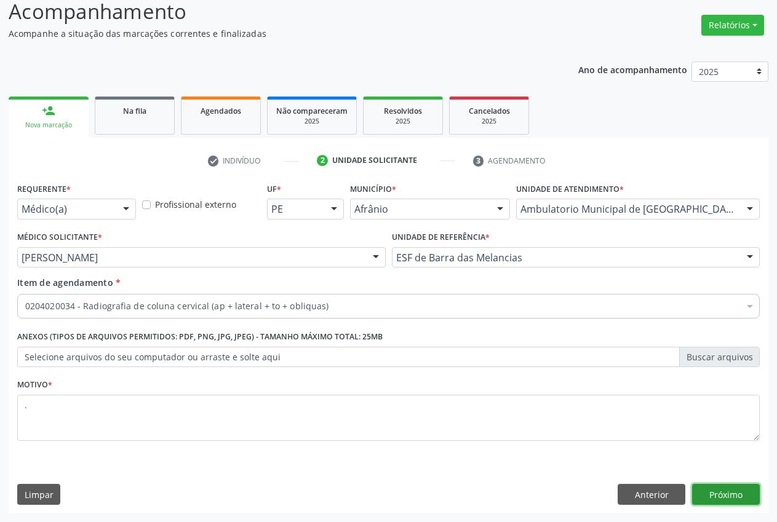
click at [748, 493] on button "Próximo" at bounding box center [726, 494] width 68 height 21
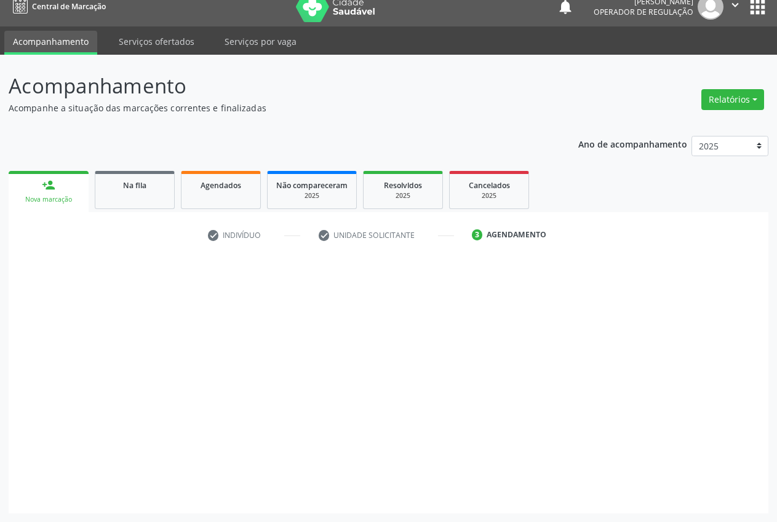
scroll to position [13, 0]
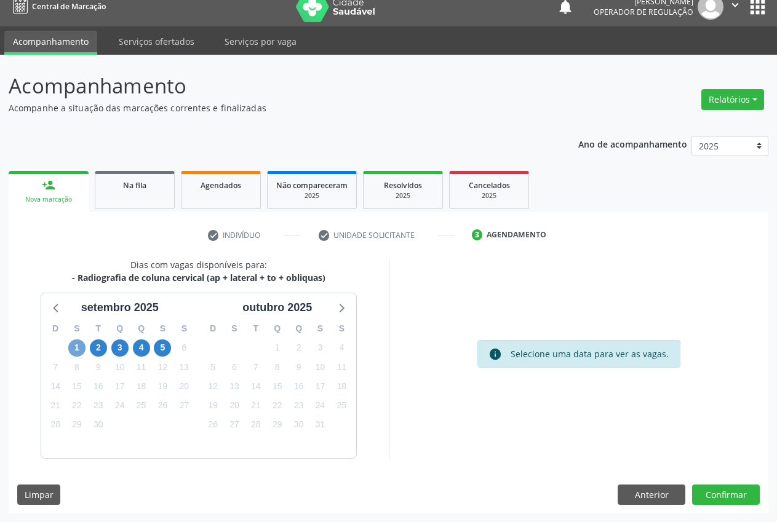
click at [79, 349] on span "1" at bounding box center [76, 347] width 17 height 17
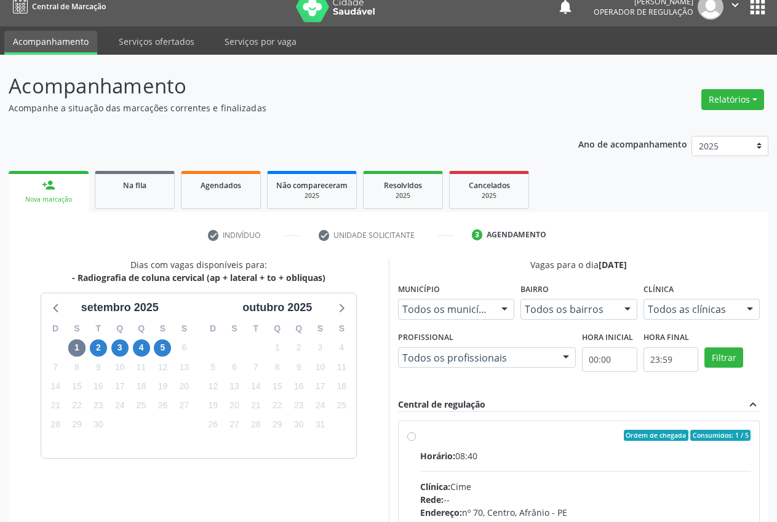
click at [428, 435] on div "Ordem de chegada Consumidos: 1 / 5" at bounding box center [585, 435] width 331 height 11
click at [416, 435] on input "Ordem de chegada Consumidos: 1 / 5 Horário: 08:40 Clínica: Cime Rede: -- Endere…" at bounding box center [411, 435] width 9 height 11
radio input "true"
drag, startPoint x: 772, startPoint y: 247, endPoint x: 787, endPoint y: 319, distance: 73.5
click at [776, 319] on html "Central de Marcação notifications Ana Carla Pereira de Albuquerque Operador de …" at bounding box center [388, 248] width 777 height 522
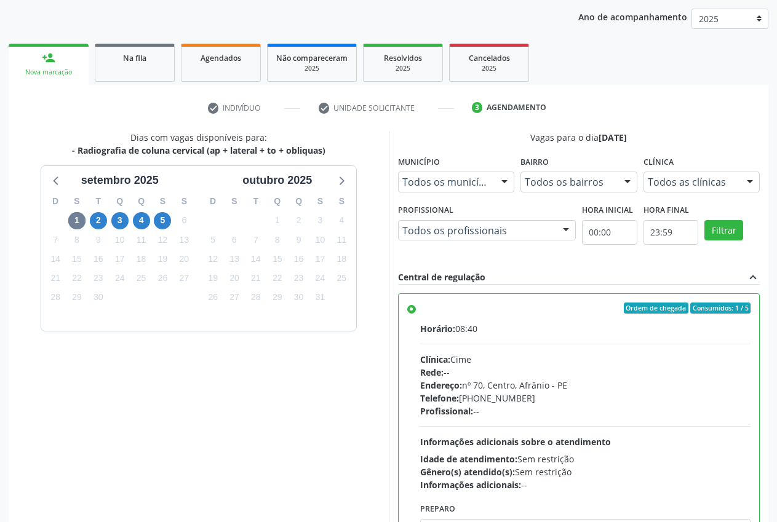
scroll to position [213, 0]
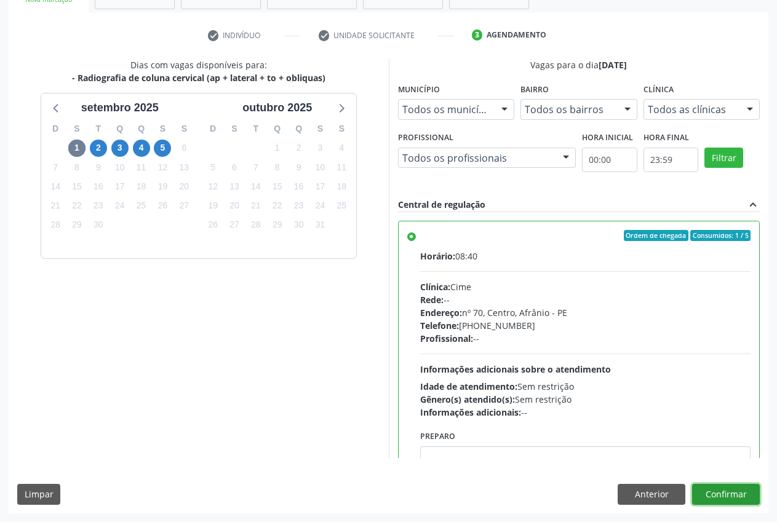
click at [731, 501] on button "Confirmar" at bounding box center [726, 494] width 68 height 21
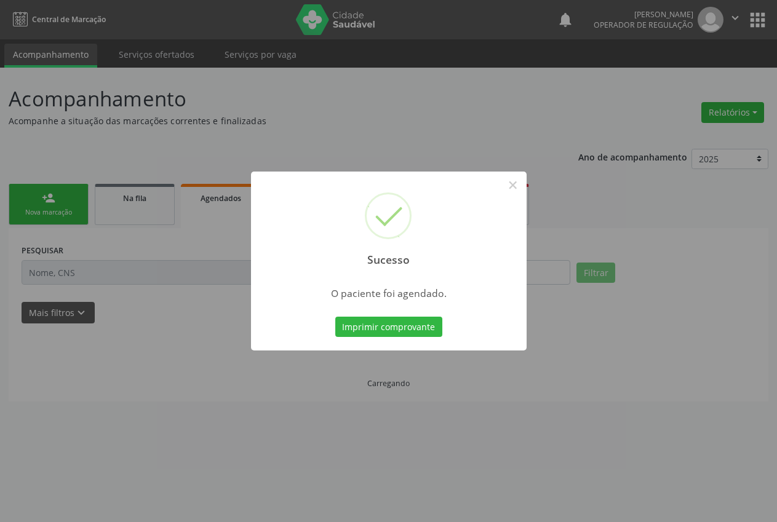
scroll to position [0, 0]
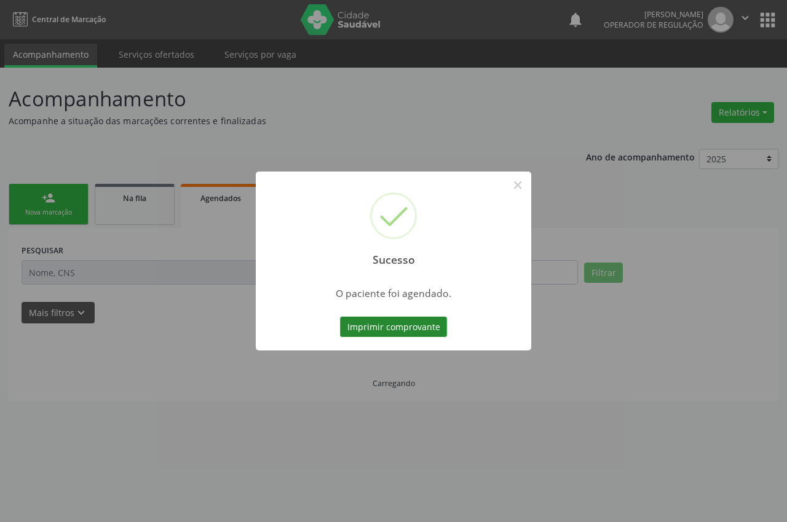
click at [384, 320] on button "Imprimir comprovante" at bounding box center [393, 327] width 107 height 21
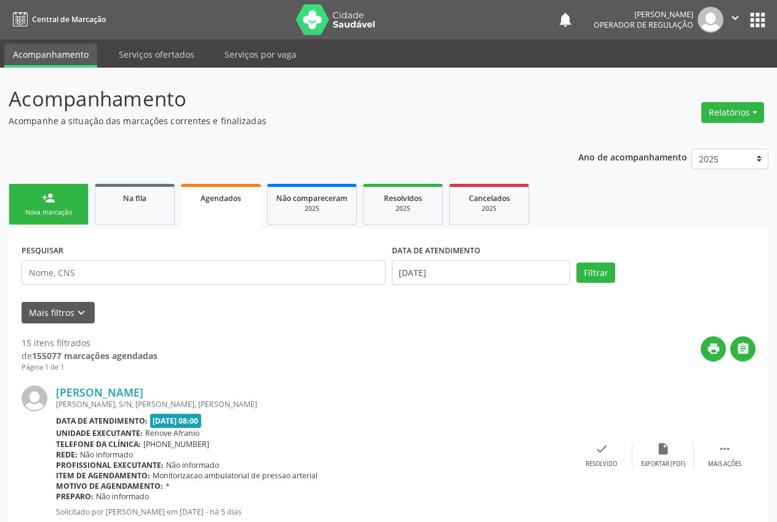
click at [38, 208] on div "Sucesso × O paciente foi agendado. Imprimir comprovante Cancel" at bounding box center [388, 261] width 777 height 522
click at [50, 207] on div "Sucesso × O paciente foi agendado. Imprimir comprovante Cancel" at bounding box center [388, 261] width 777 height 522
click at [58, 197] on div "Sucesso × O paciente foi agendado. Imprimir comprovante Cancel" at bounding box center [388, 261] width 777 height 522
click at [58, 204] on div "Sucesso × O paciente foi agendado. Imprimir comprovante Cancel" at bounding box center [388, 261] width 777 height 522
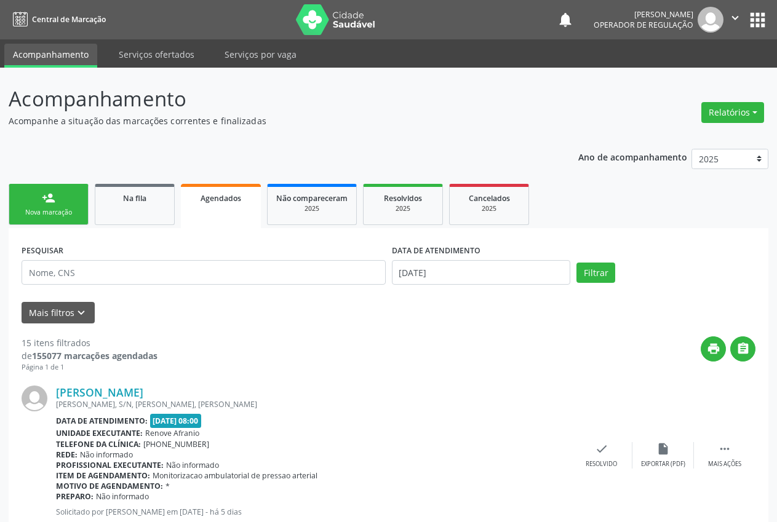
click at [41, 206] on div "Sucesso × O paciente foi agendado. Imprimir comprovante Cancel" at bounding box center [388, 261] width 777 height 522
click at [61, 210] on div "Sucesso × O paciente foi agendado. Imprimir comprovante Cancel" at bounding box center [388, 261] width 777 height 522
click at [22, 206] on div "Sucesso × O paciente foi agendado. Imprimir comprovante Cancel" at bounding box center [388, 261] width 777 height 522
click at [38, 197] on div "Sucesso × O paciente foi agendado. Imprimir comprovante Cancel" at bounding box center [388, 261] width 777 height 522
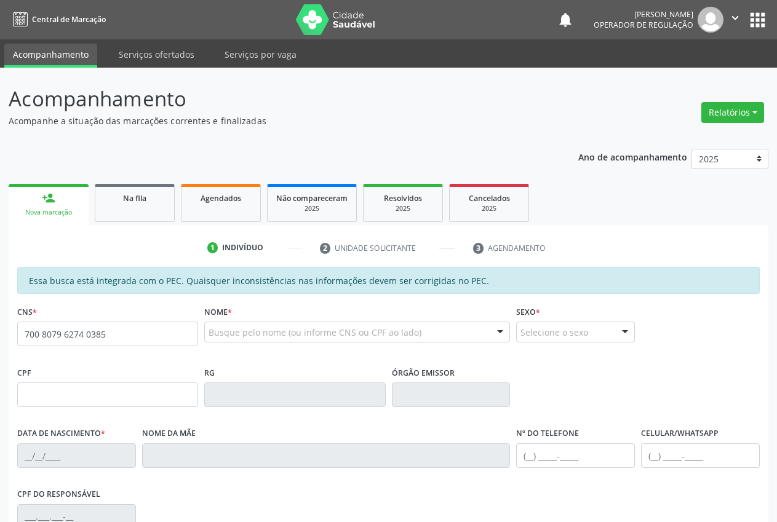
type input "700 8079 6274 0385"
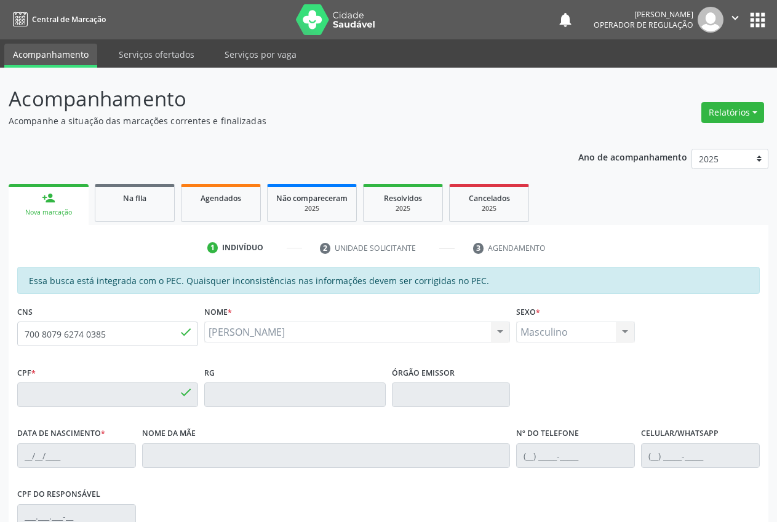
type input "004.174.414-44"
type input "[DATE]"
type input "[PERSON_NAME]"
type input "(87) 99972-8472"
type input "S/N"
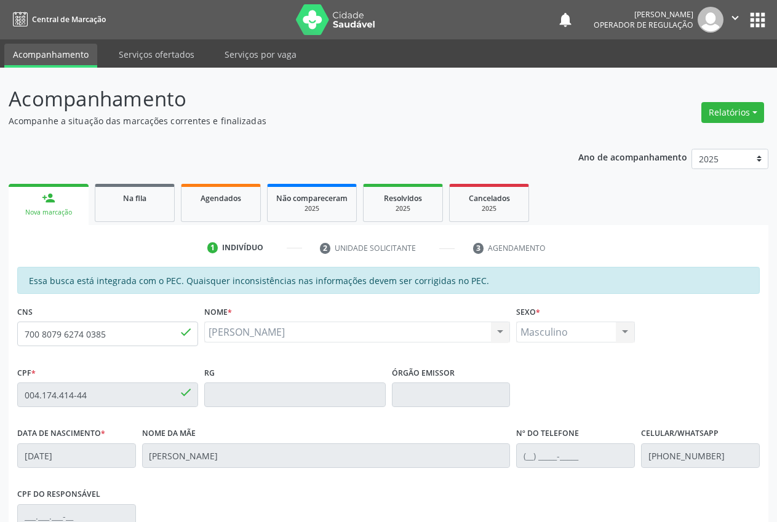
drag, startPoint x: 776, startPoint y: 253, endPoint x: 787, endPoint y: 311, distance: 58.9
click at [776, 333] on html "Central de Marcação notifications Ana Carla Pereira de Albuquerque Operador de …" at bounding box center [388, 261] width 777 height 522
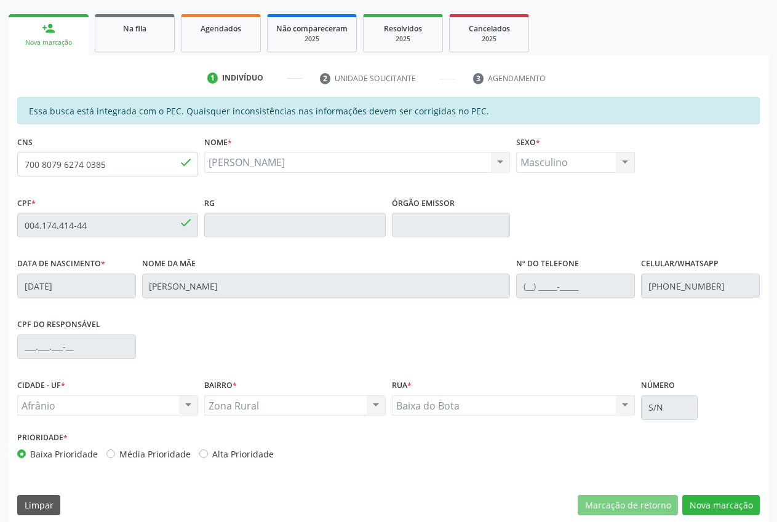
scroll to position [180, 0]
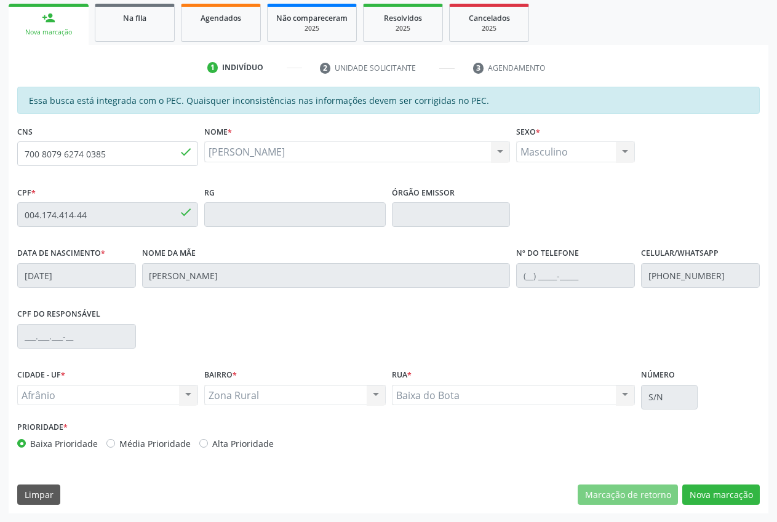
click at [727, 172] on div "CNS 700 8079 6274 0385 done Nome * Levi de Souza Rodrigues Levi de Souza Rodrig…" at bounding box center [388, 152] width 748 height 61
click at [725, 501] on button "Nova marcação" at bounding box center [720, 495] width 77 height 21
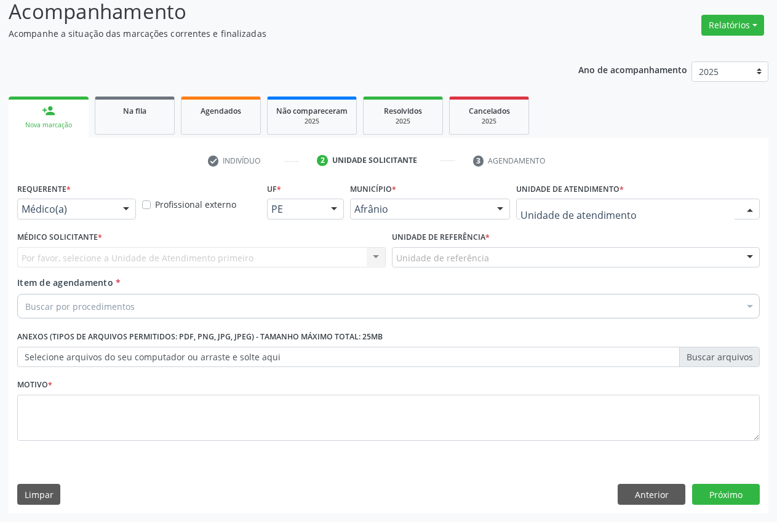
drag, startPoint x: 661, startPoint y: 213, endPoint x: 686, endPoint y: 298, distance: 89.1
click at [661, 215] on div at bounding box center [638, 209] width 244 height 21
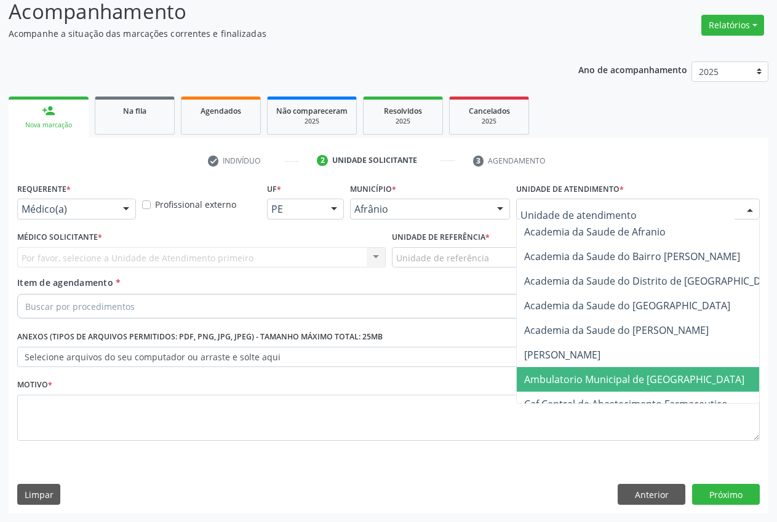
drag, startPoint x: 651, startPoint y: 368, endPoint x: 623, endPoint y: 367, distance: 27.7
click at [650, 368] on span "Ambulatorio Municipal de [GEOGRAPHIC_DATA]" at bounding box center [667, 379] width 300 height 25
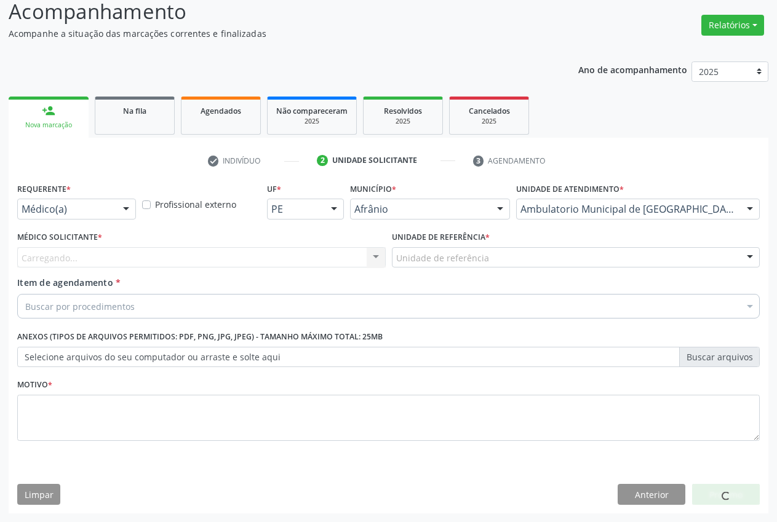
click at [494, 266] on div "Unidade de referência" at bounding box center [576, 257] width 368 height 21
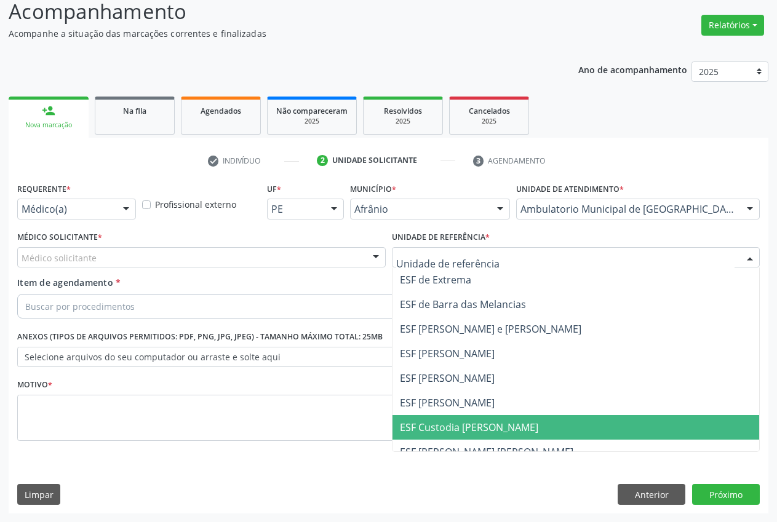
click at [512, 429] on span "ESF Custodia [PERSON_NAME]" at bounding box center [469, 428] width 138 height 14
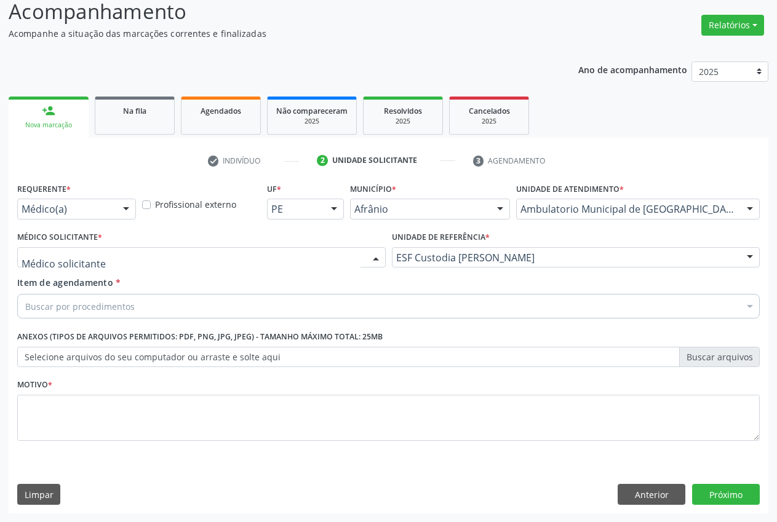
click at [207, 257] on div at bounding box center [201, 257] width 368 height 21
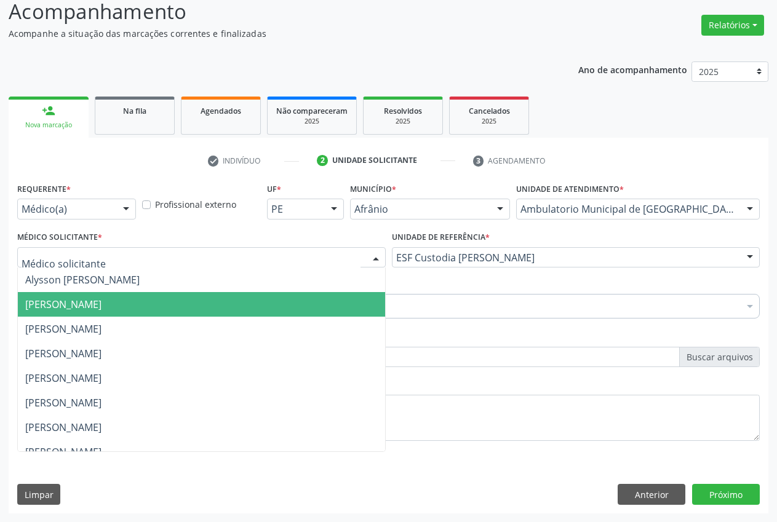
drag, startPoint x: 199, startPoint y: 306, endPoint x: 181, endPoint y: 304, distance: 18.5
click at [199, 306] on span "[PERSON_NAME]" at bounding box center [201, 304] width 367 height 25
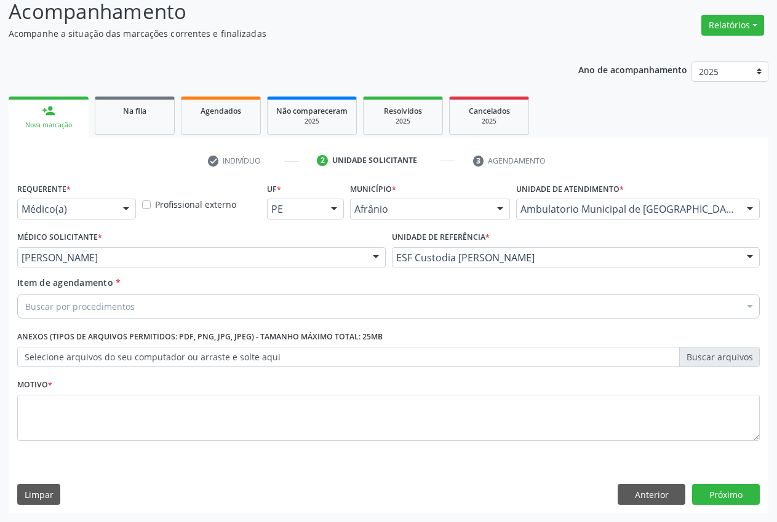
drag, startPoint x: 116, startPoint y: 309, endPoint x: 114, endPoint y: 317, distance: 7.6
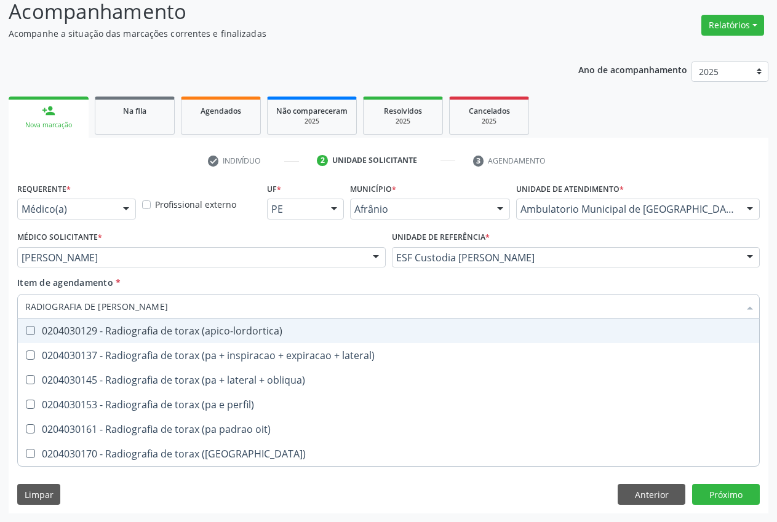
type input "RADIOGRAFIA DE TORAX"
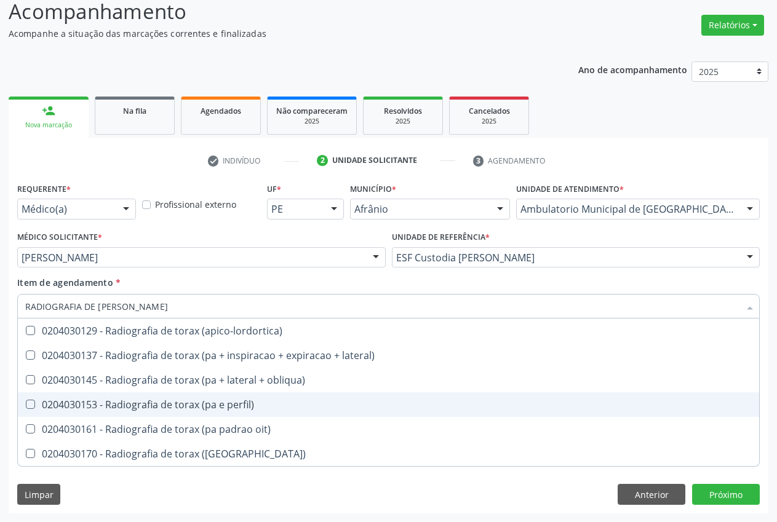
click at [180, 400] on div "0204030153 - Radiografia de torax (pa e perfil)" at bounding box center [388, 405] width 726 height 10
checkbox perfil\) "true"
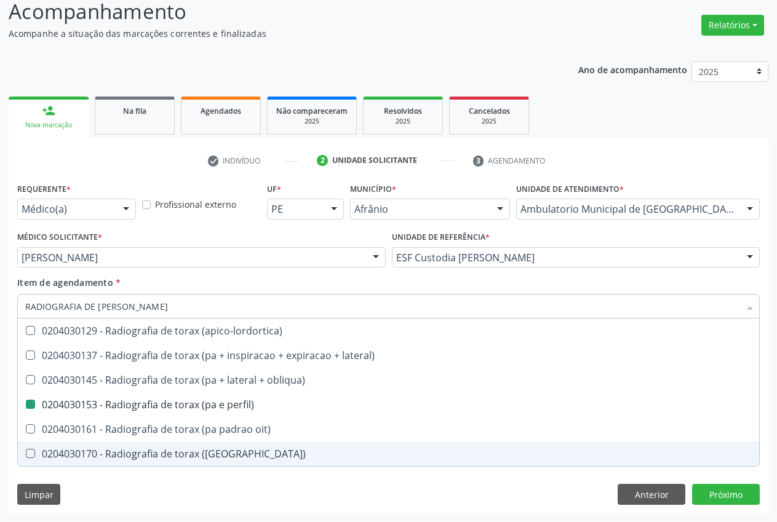
click at [284, 495] on div "Requerente * Médico(a) Médico(a) Enfermeiro(a) Paciente Nenhum resultado encont…" at bounding box center [389, 347] width 760 height 334
click at [186, 282] on div "Item de agendamento * RADIOGRAFIA DE TORAX Desfazer seleção 0204030129 - Radiog…" at bounding box center [388, 295] width 742 height 39
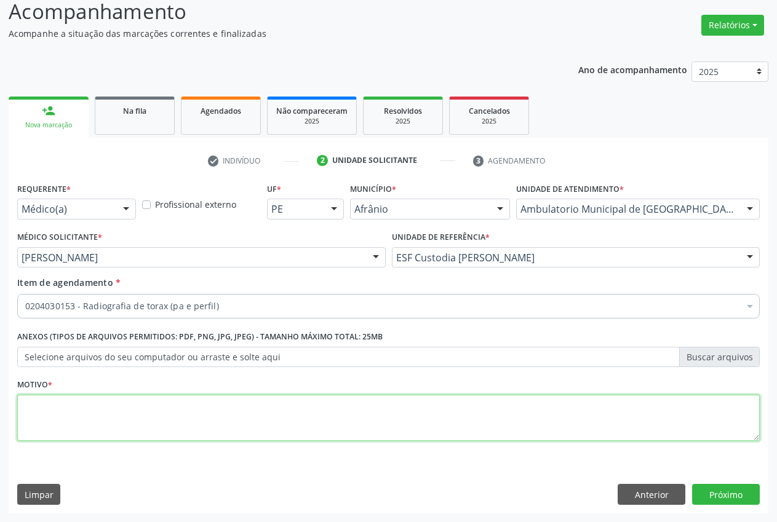
click at [228, 411] on textarea at bounding box center [388, 418] width 742 height 47
type textarea "."
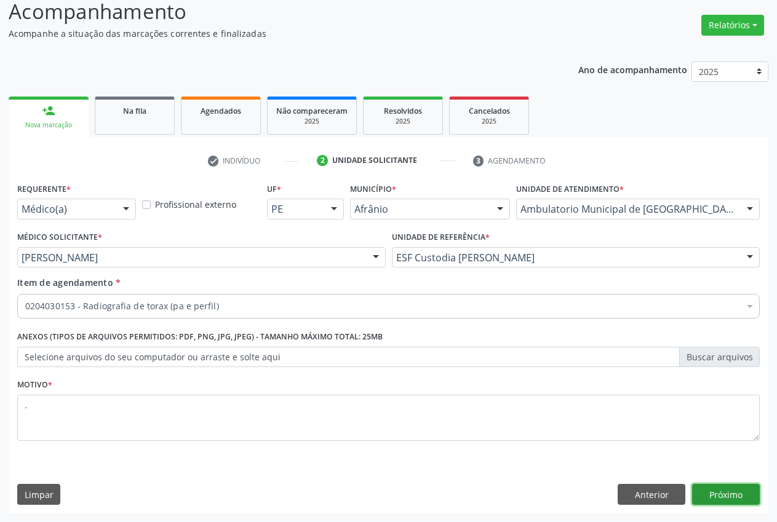
click at [729, 496] on button "Próximo" at bounding box center [726, 494] width 68 height 21
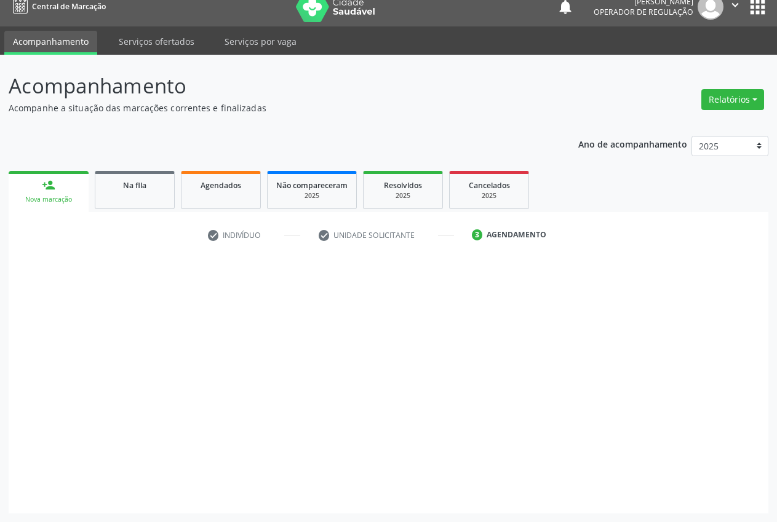
scroll to position [13, 0]
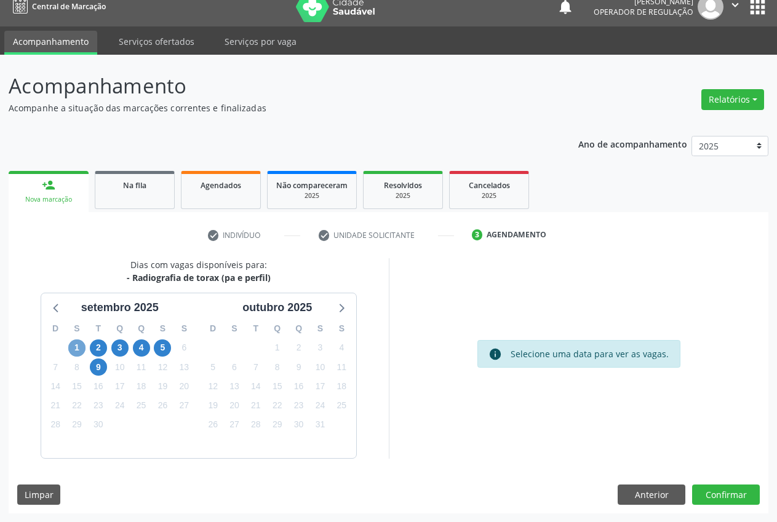
click at [79, 352] on span "1" at bounding box center [76, 347] width 17 height 17
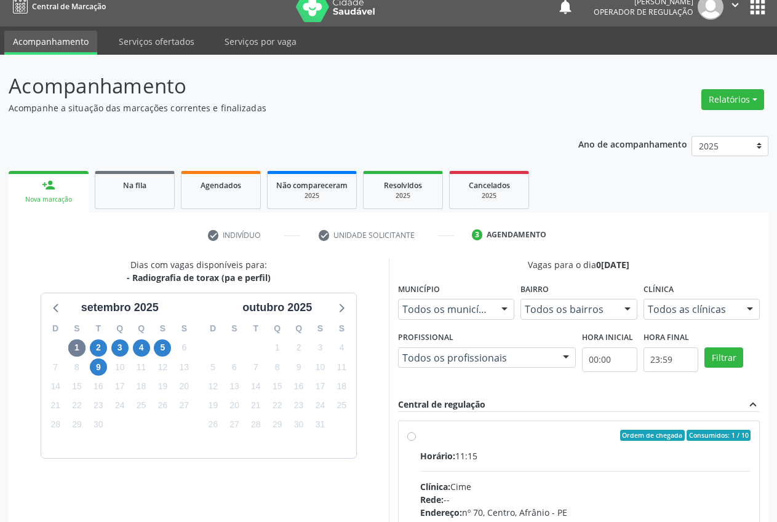
click at [443, 443] on label "Ordem de chegada Consumidos: 1 / 10 Horário: 11:15 Clínica: Cime Rede: -- Ender…" at bounding box center [585, 524] width 331 height 189
click at [416, 441] on input "Ordem de chegada Consumidos: 1 / 10 Horário: 11:15 Clínica: Cime Rede: -- Ender…" at bounding box center [411, 435] width 9 height 11
radio input "true"
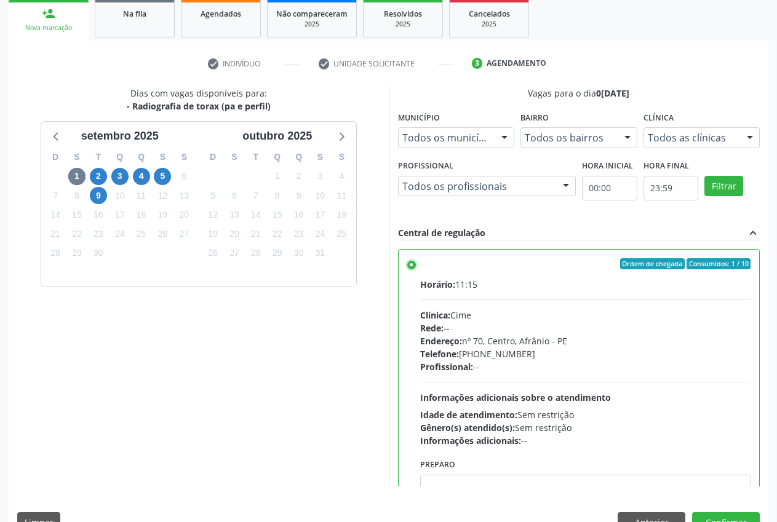
scroll to position [212, 0]
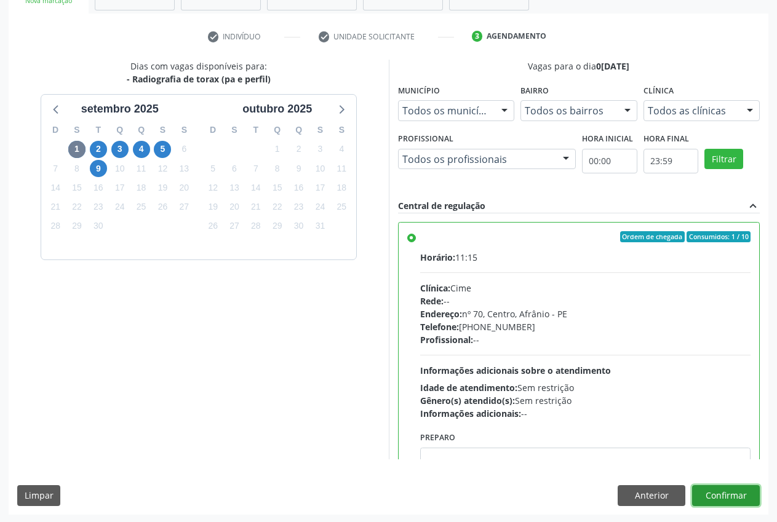
click at [747, 488] on button "Confirmar" at bounding box center [726, 495] width 68 height 21
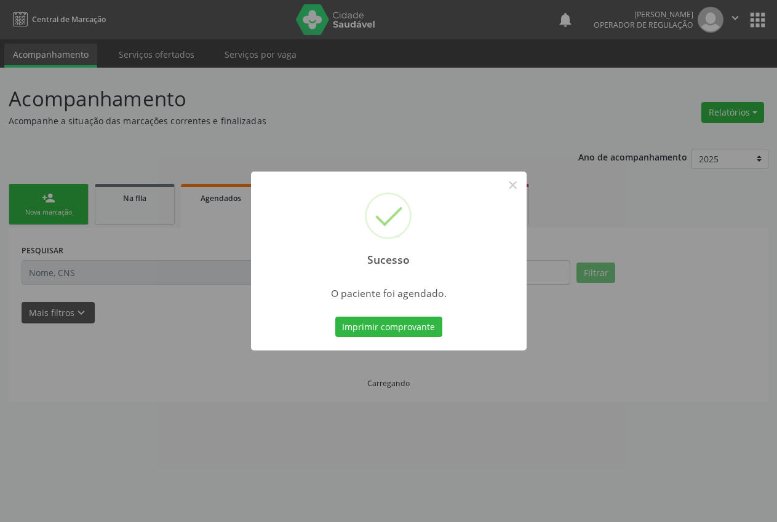
scroll to position [0, 0]
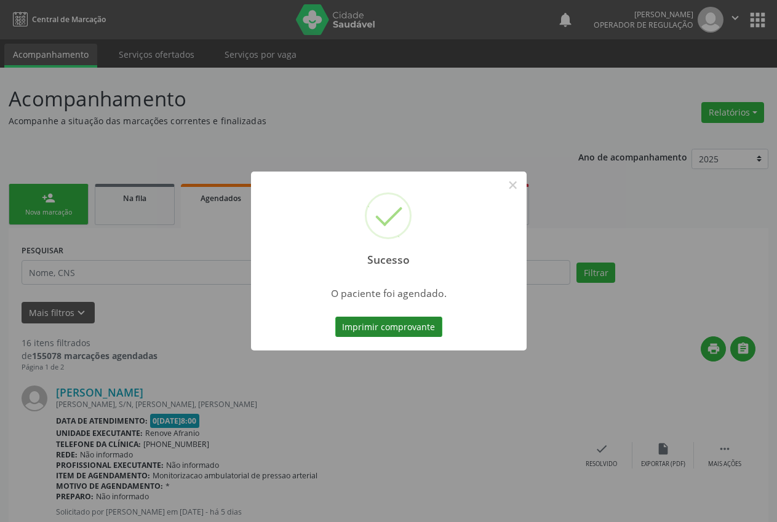
click at [400, 328] on button "Imprimir comprovante" at bounding box center [388, 327] width 107 height 21
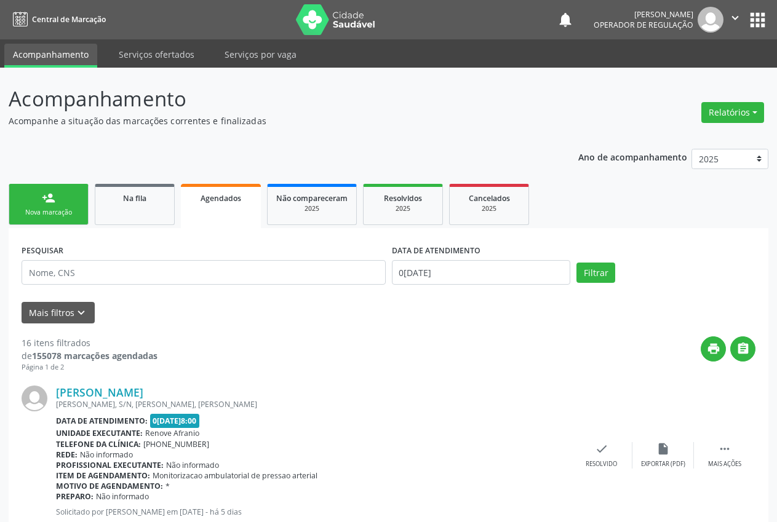
click at [42, 200] on div "person_add" at bounding box center [49, 198] width 14 height 14
click at [76, 193] on link "person_add Nova marcação" at bounding box center [49, 204] width 80 height 41
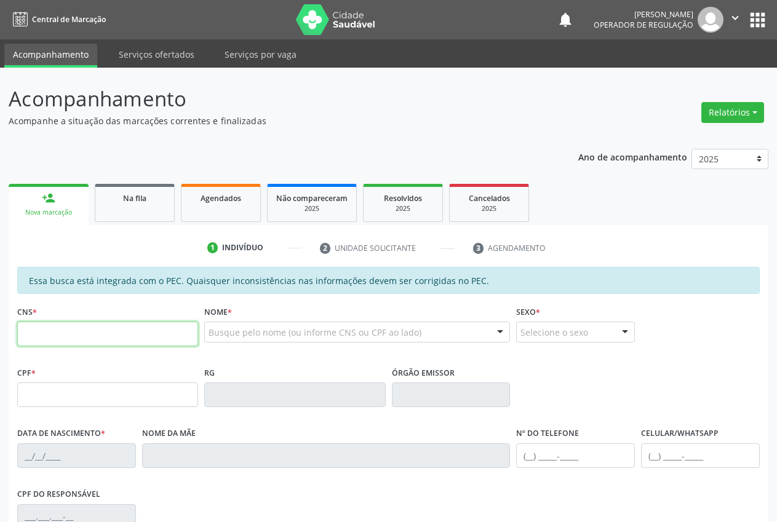
click at [85, 330] on input "text" at bounding box center [107, 334] width 181 height 25
type input "700 0013 1396 6503"
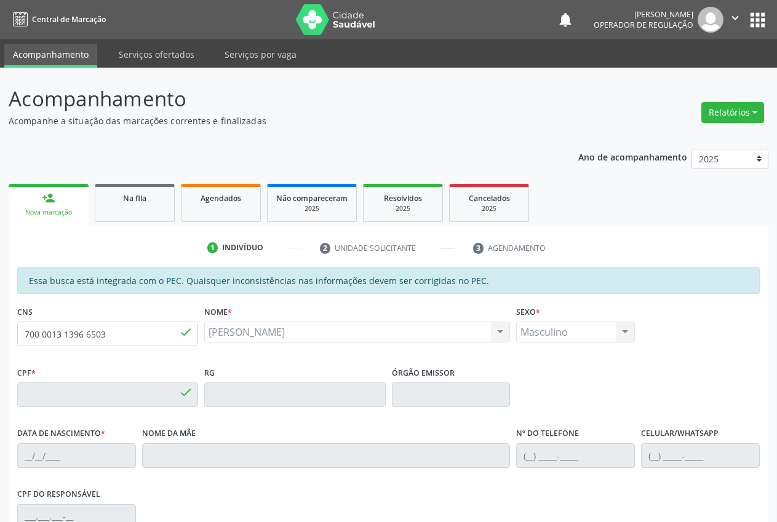
type input "027.410.694-92"
type input "19/04/1978"
type input "Alaide Maria da Silva"
type input "(87) 98849-1210"
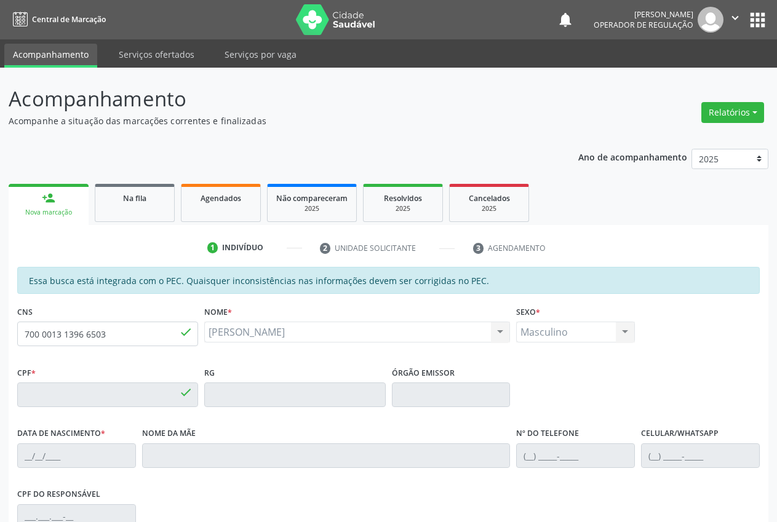
type input "059.436.504-07"
type input "S/N"
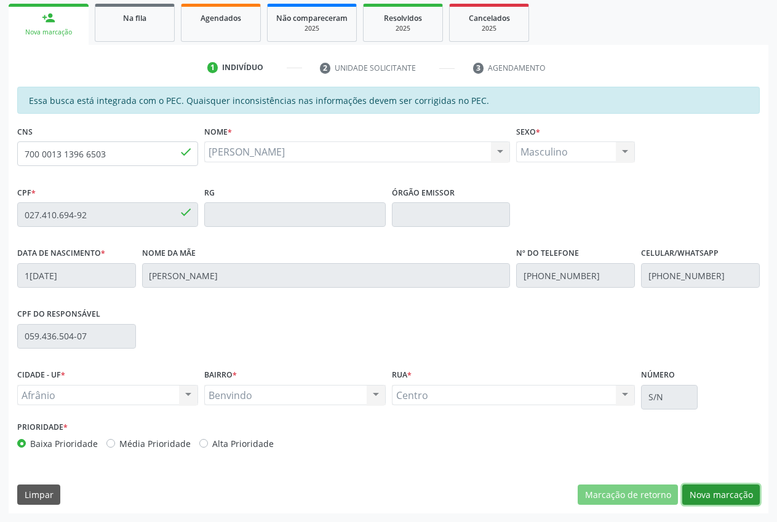
click at [723, 502] on button "Nova marcação" at bounding box center [720, 495] width 77 height 21
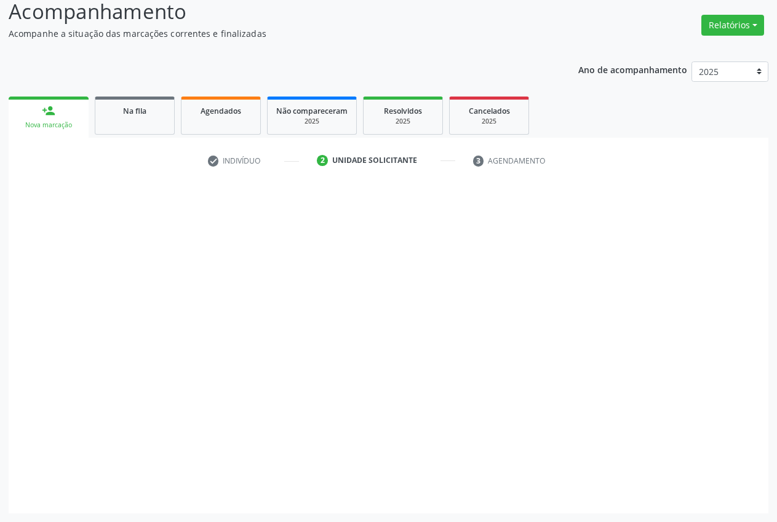
scroll to position [87, 0]
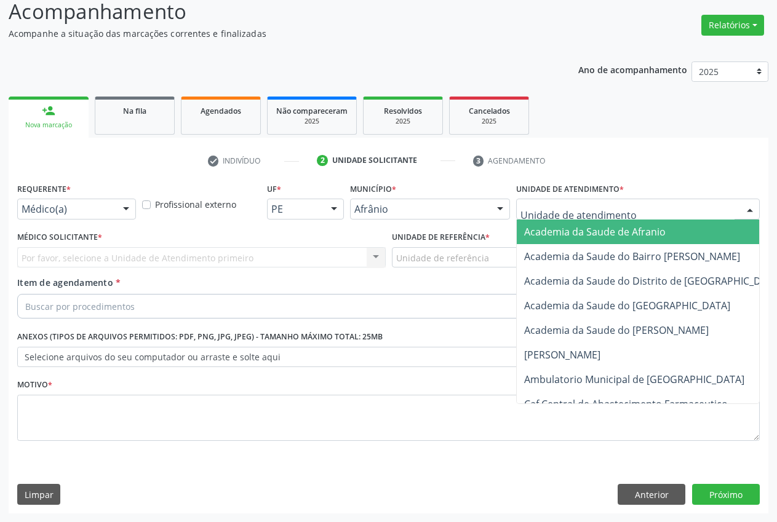
drag, startPoint x: 650, startPoint y: 216, endPoint x: 638, endPoint y: 307, distance: 91.8
click at [651, 216] on div at bounding box center [638, 209] width 244 height 21
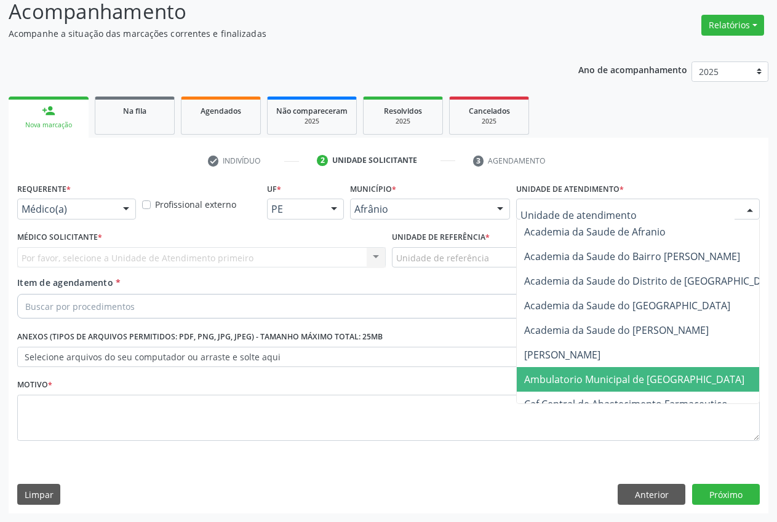
click at [632, 384] on span "Ambulatorio Municipal de [GEOGRAPHIC_DATA]" at bounding box center [634, 380] width 220 height 14
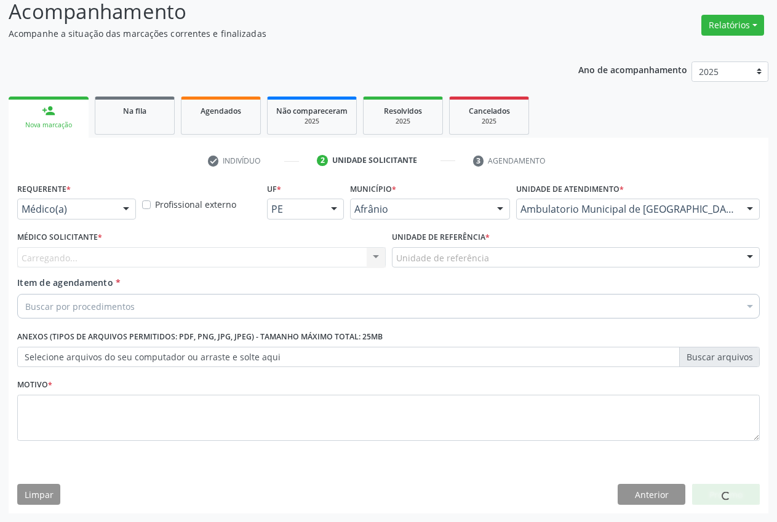
click at [527, 259] on div "Unidade de referência" at bounding box center [576, 257] width 368 height 21
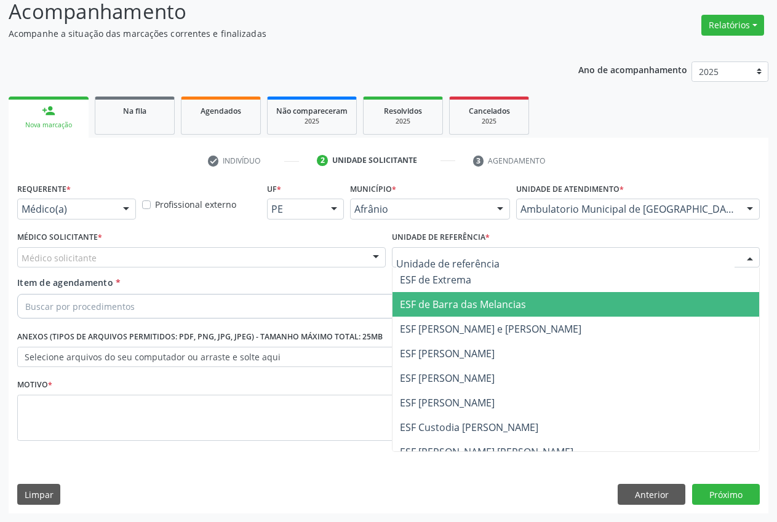
click at [531, 309] on span "ESF de Barra das Melancias" at bounding box center [575, 304] width 367 height 25
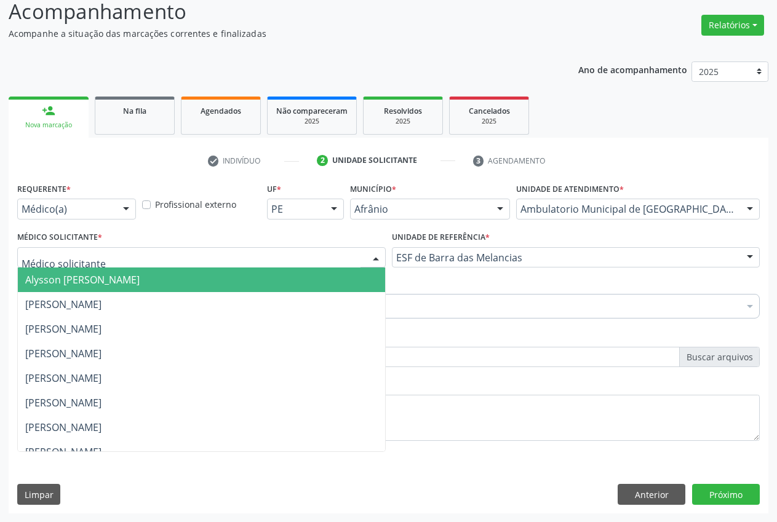
click at [121, 260] on div at bounding box center [201, 257] width 368 height 21
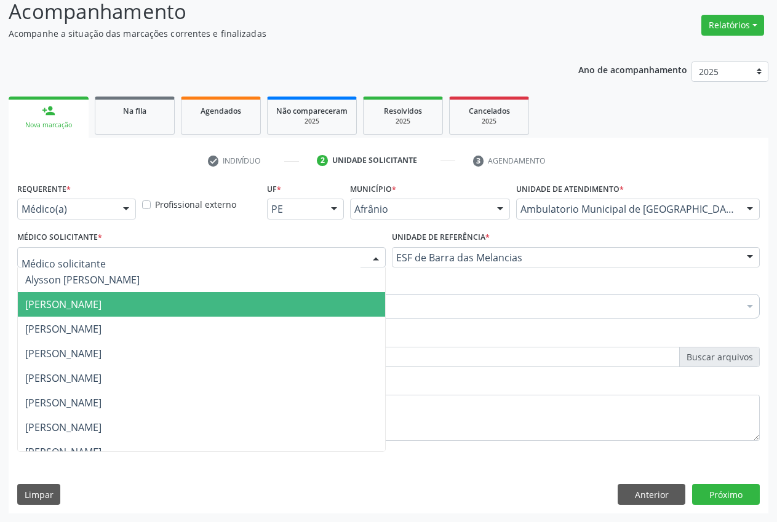
click at [93, 312] on span "Bruno Saraiva Bezerra Medrado" at bounding box center [201, 304] width 367 height 25
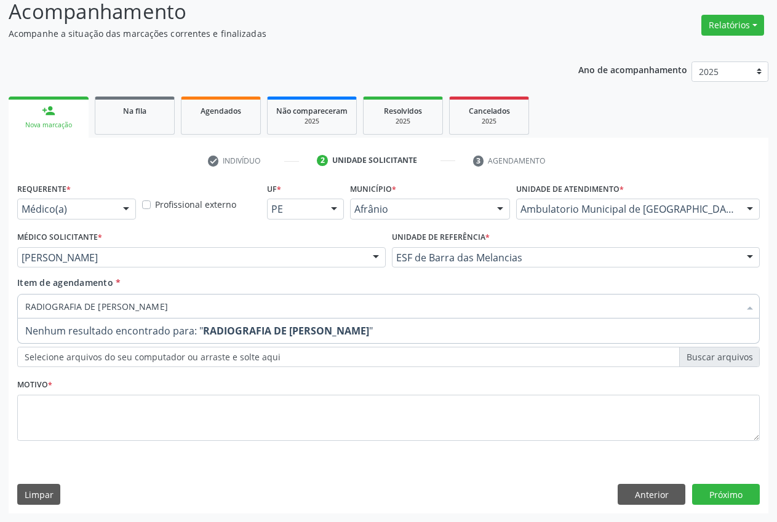
type input "RADIOGRAFIA DE COLUNA"
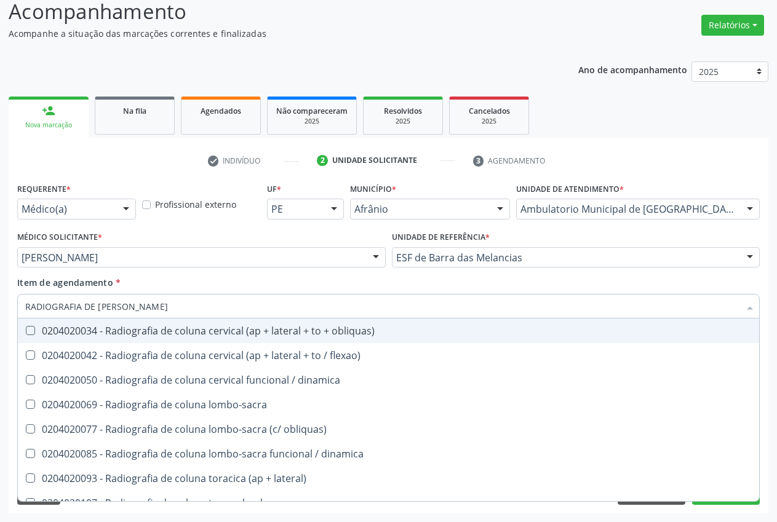
click at [232, 322] on span "0204020034 - Radiografia de coluna cervical (ap + lateral + to + obliquas)" at bounding box center [388, 331] width 741 height 25
checkbox obliquas\) "true"
click at [211, 267] on div "Bruno Saraiva Bezerra Medrado" at bounding box center [201, 257] width 368 height 21
click at [0, 0] on span "Alysson Rodrigo Ferreira Cavalcanti" at bounding box center [0, 0] width 0 height 0
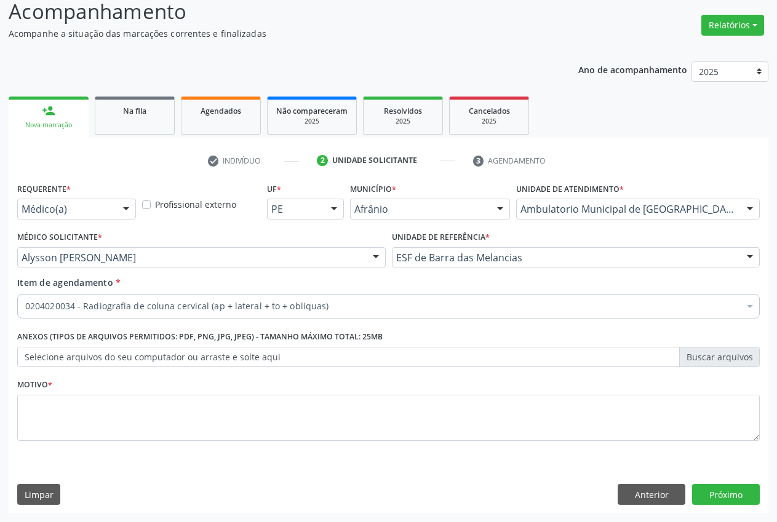
click at [704, 177] on div "check Indivíduo 2 Unidade solicitante 3 Agendamento Essa busca está integrada c…" at bounding box center [389, 332] width 760 height 363
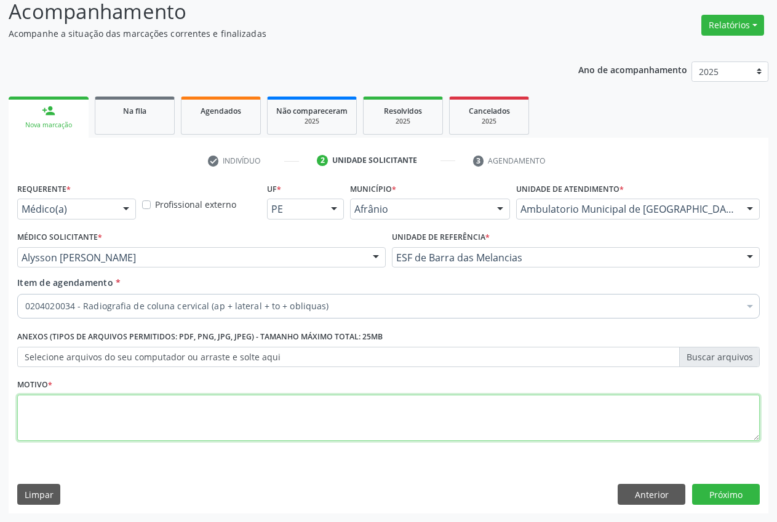
click at [238, 411] on textarea at bounding box center [388, 418] width 742 height 47
type textarea "."
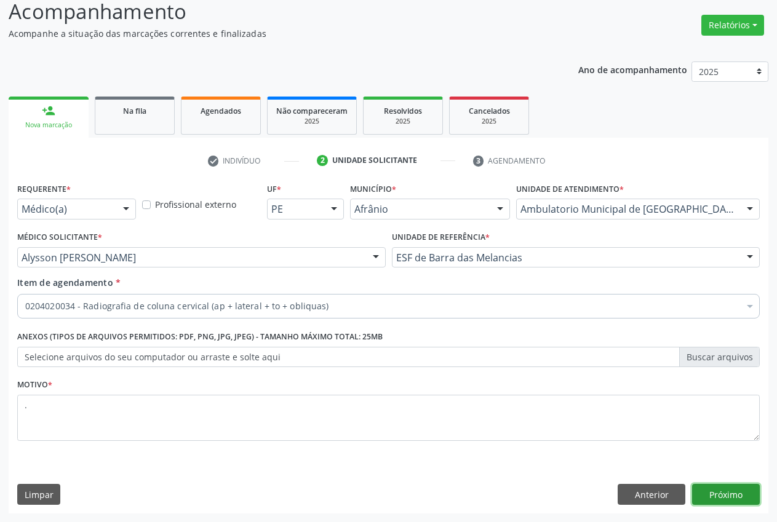
click at [715, 501] on button "Próximo" at bounding box center [726, 494] width 68 height 21
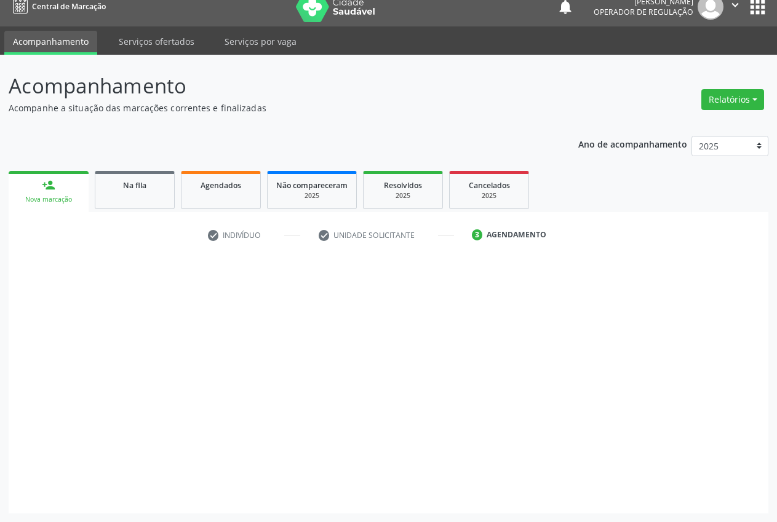
scroll to position [13, 0]
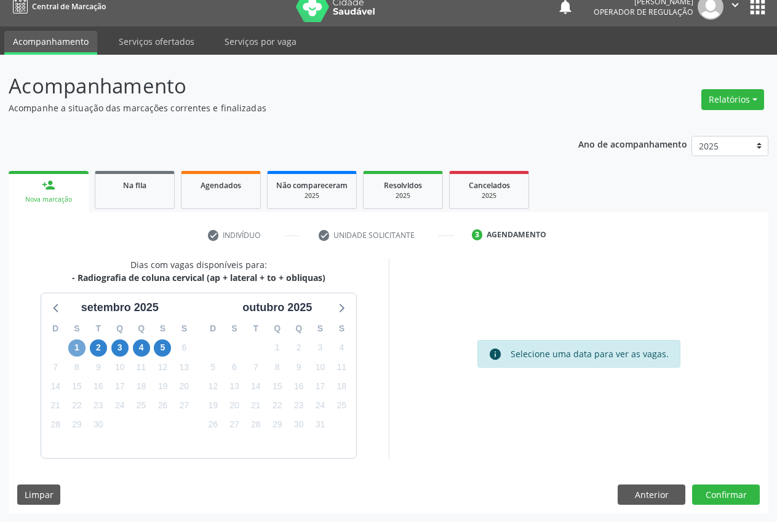
click at [78, 349] on span "1" at bounding box center [76, 347] width 17 height 17
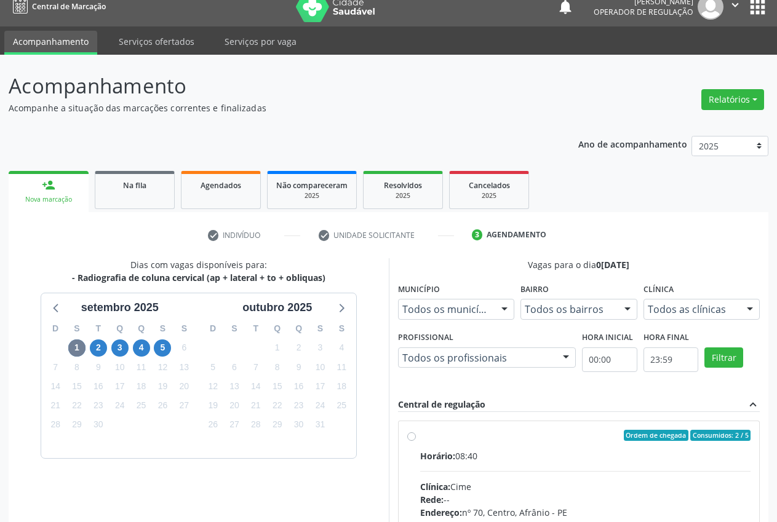
click at [418, 436] on div "Ordem de chegada Consumidos: 2 / 5 Horário: 08:40 Clínica: Cime Rede: -- Endere…" at bounding box center [579, 524] width 344 height 189
radio input "true"
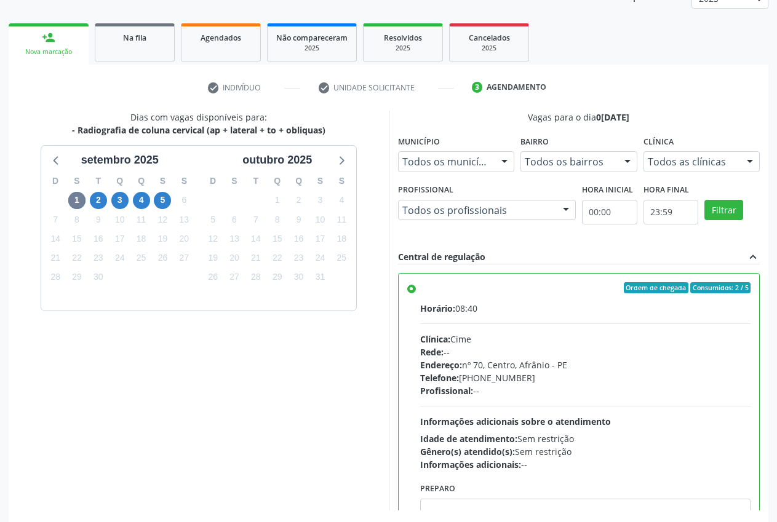
scroll to position [213, 0]
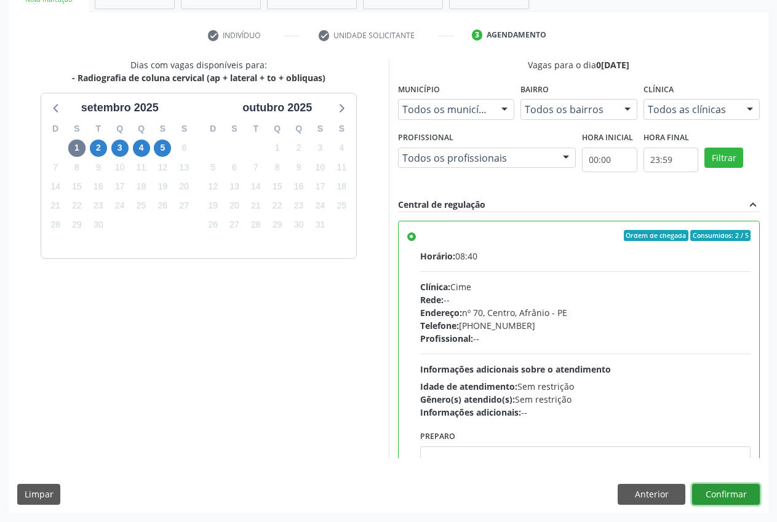
click at [729, 489] on button "Confirmar" at bounding box center [726, 494] width 68 height 21
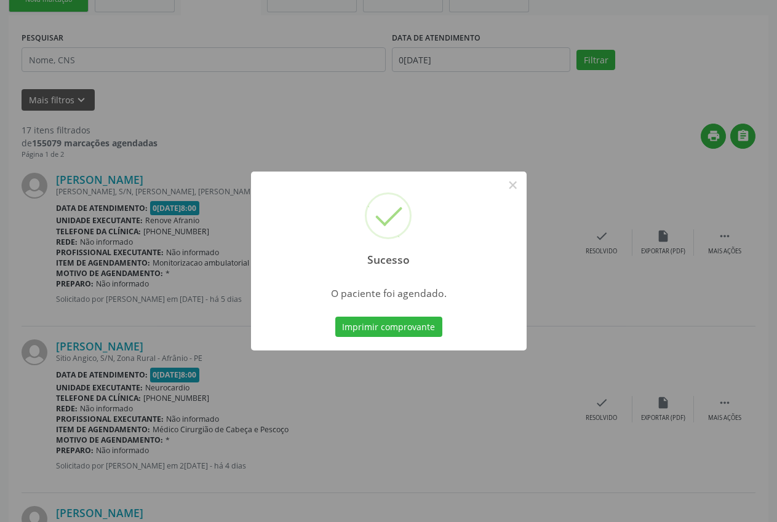
scroll to position [0, 0]
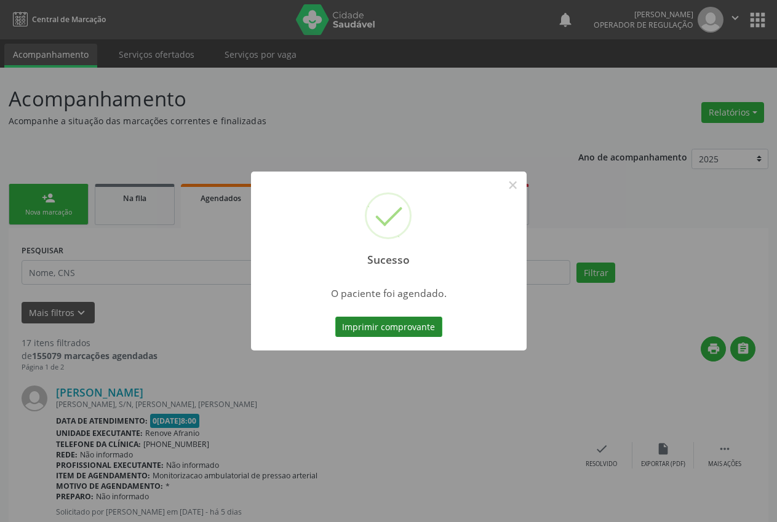
click at [380, 317] on button "Imprimir comprovante" at bounding box center [388, 327] width 107 height 21
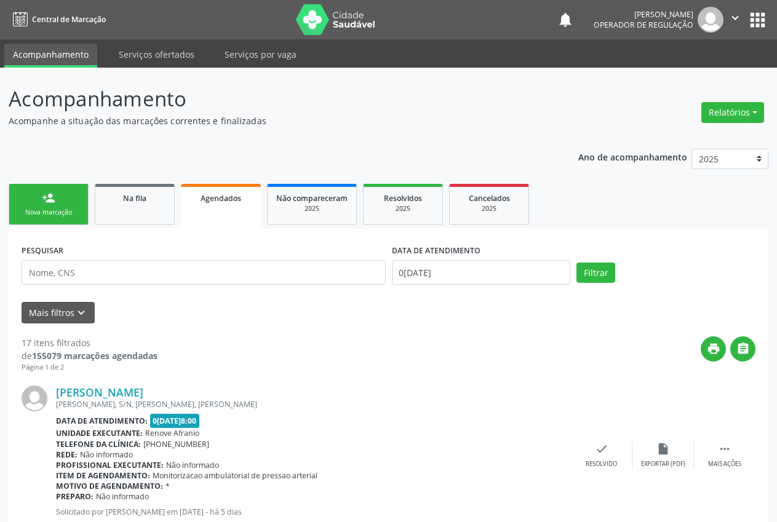
click at [56, 208] on div "Nova marcação" at bounding box center [48, 212] width 61 height 9
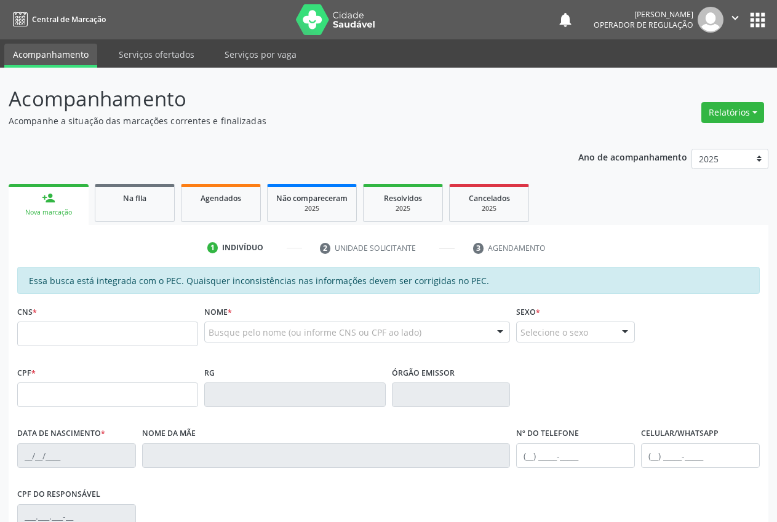
drag, startPoint x: 200, startPoint y: 102, endPoint x: 5, endPoint y: 98, distance: 195.6
click at [4, 95] on div "Acompanhamento Acompanhe a situação das marcações correntes e finalizadas Relat…" at bounding box center [388, 385] width 777 height 635
drag, startPoint x: 370, startPoint y: 151, endPoint x: 376, endPoint y: 151, distance: 6.8
click at [370, 150] on div "Ano de acompanhamento 2025 2024 2023 2022 2021 2020 2019 2018 person_add Nova m…" at bounding box center [389, 417] width 760 height 554
click at [126, 335] on input "text" at bounding box center [107, 334] width 181 height 25
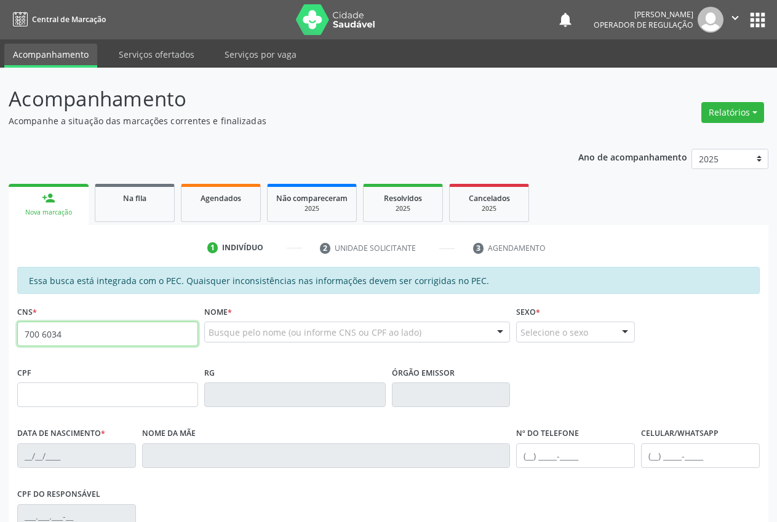
type input "700 6034 9997 2769"
drag, startPoint x: 133, startPoint y: 332, endPoint x: 0, endPoint y: 338, distance: 133.0
click at [0, 338] on div "Acompanhamento Acompanhe a situação das marcações correntes e finalizadas Relat…" at bounding box center [388, 385] width 777 height 635
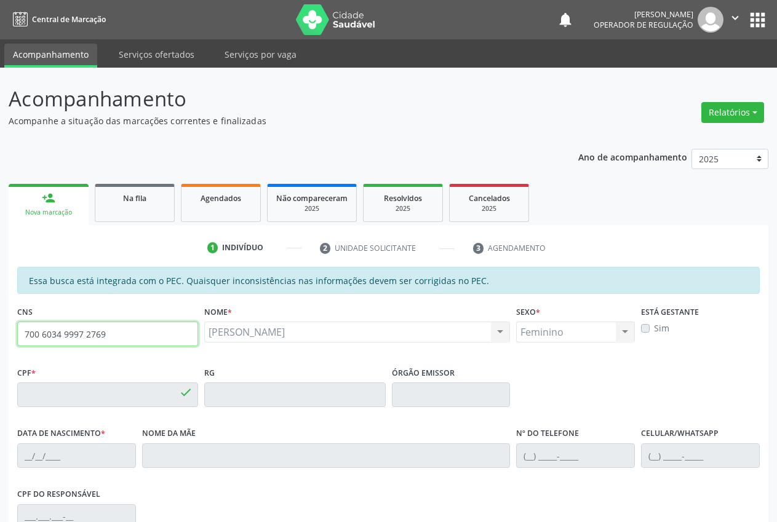
type input "077.709.364-20"
type input "10/02/1956"
type input "Maria Laurinda de Santana"
type input "(87) 99981-3911"
type input "S/N"
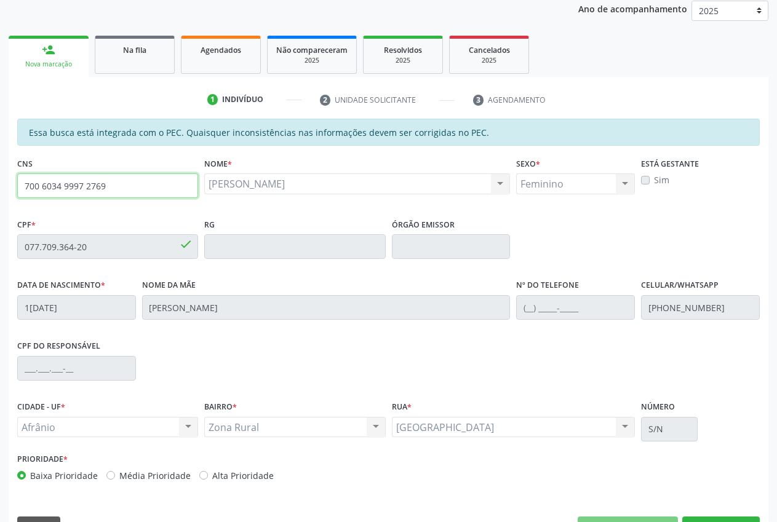
scroll to position [180, 0]
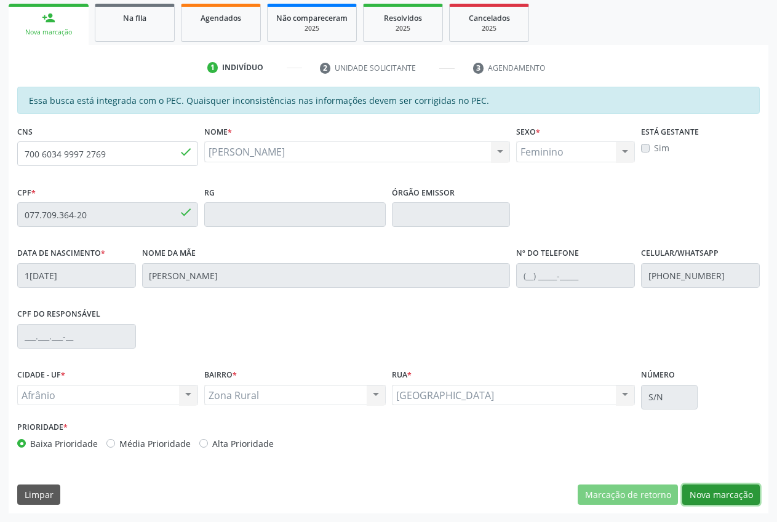
click at [715, 494] on button "Nova marcação" at bounding box center [720, 495] width 77 height 21
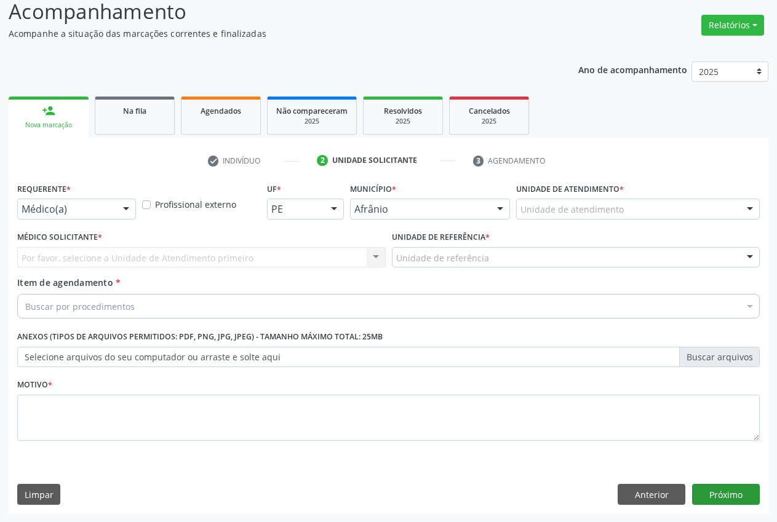
scroll to position [87, 0]
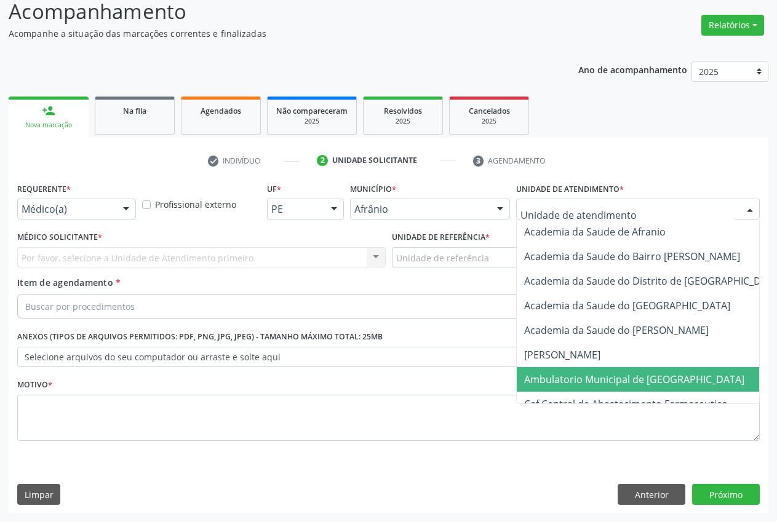
click at [580, 383] on span "Ambulatorio Municipal de [GEOGRAPHIC_DATA]" at bounding box center [634, 380] width 220 height 14
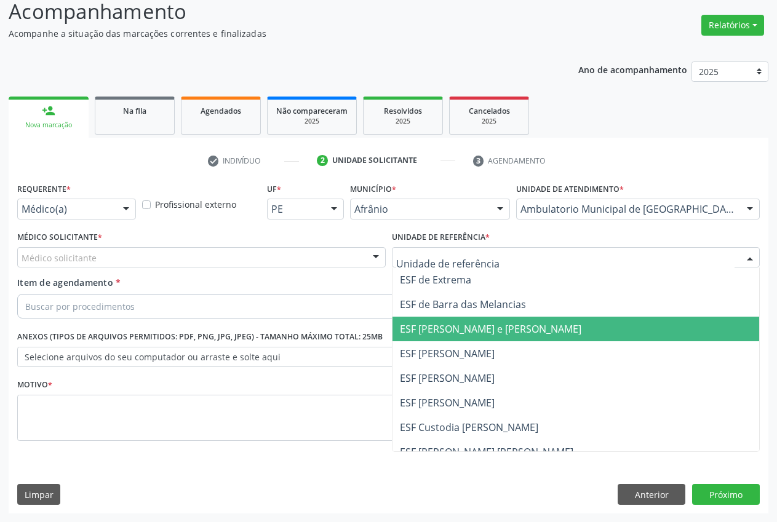
click at [475, 331] on span "ESF [PERSON_NAME] e [PERSON_NAME]" at bounding box center [490, 329] width 181 height 14
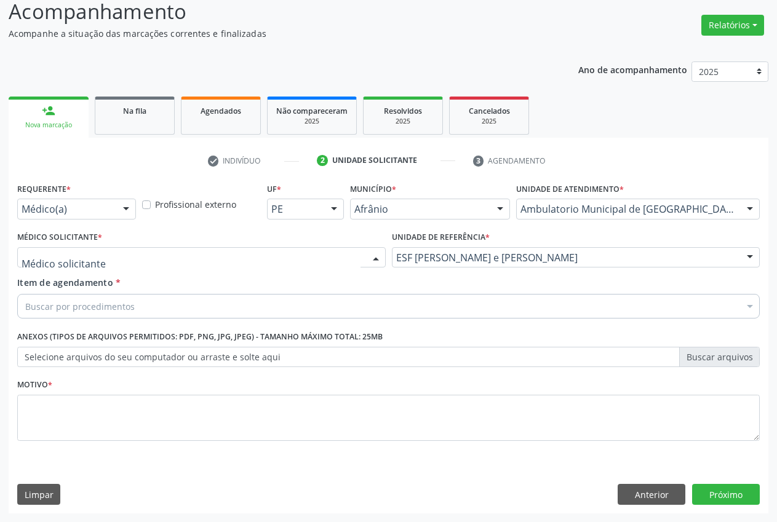
click at [110, 249] on div at bounding box center [201, 257] width 368 height 21
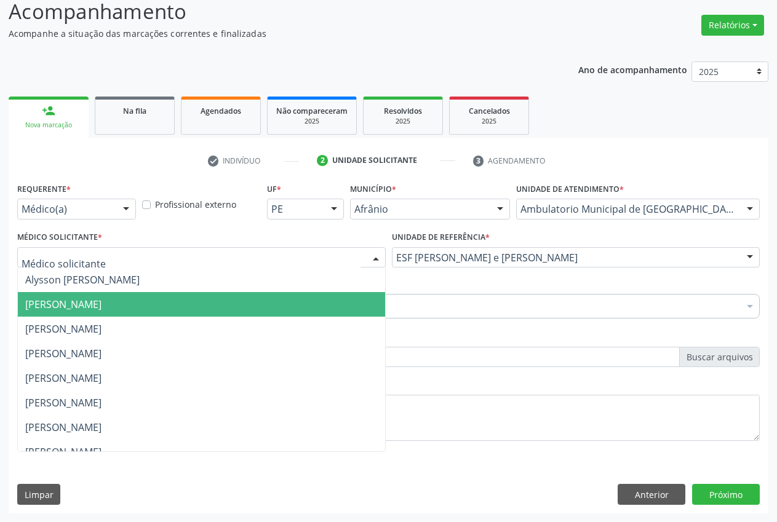
drag, startPoint x: 109, startPoint y: 312, endPoint x: 93, endPoint y: 317, distance: 16.7
click at [108, 313] on span "Bruno Saraiva Bezerra Medrado" at bounding box center [201, 304] width 367 height 25
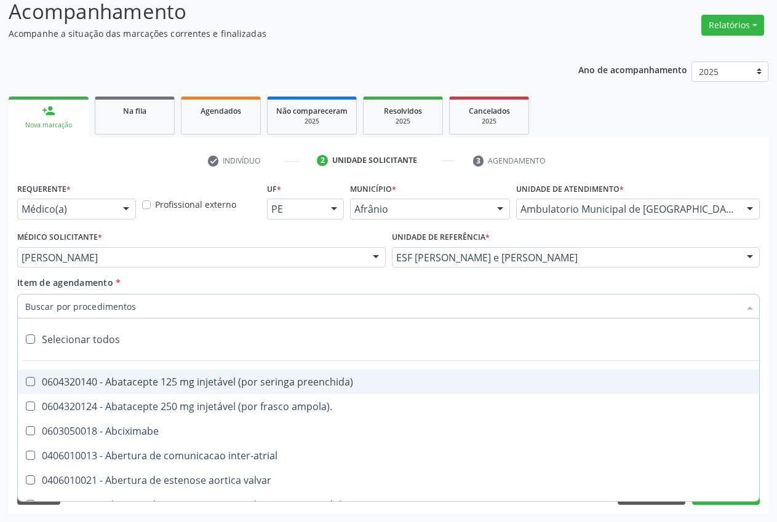
type input "R"
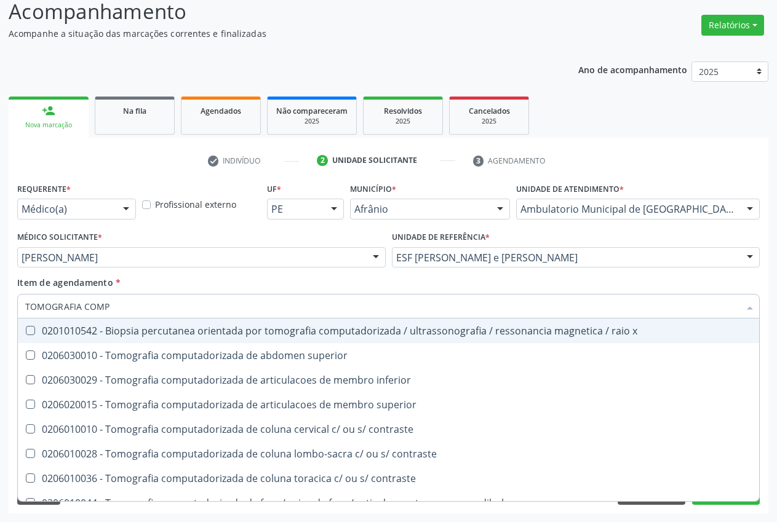
type input "TOMOGRAFIA COMPU"
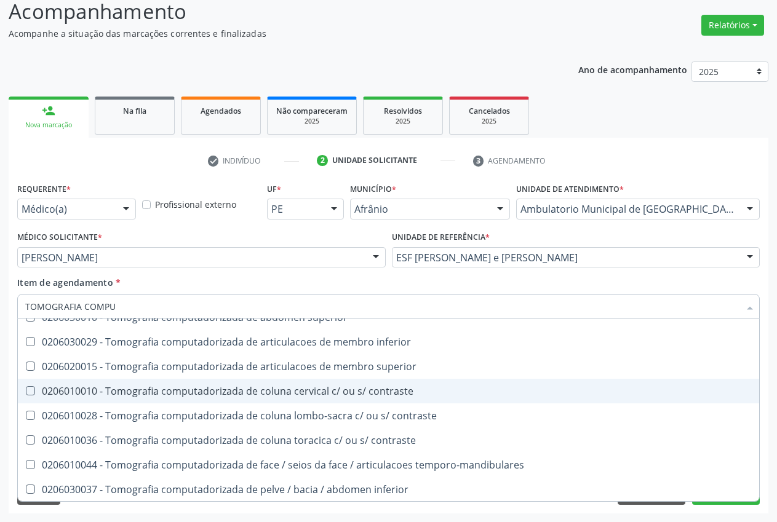
scroll to position [41, 0]
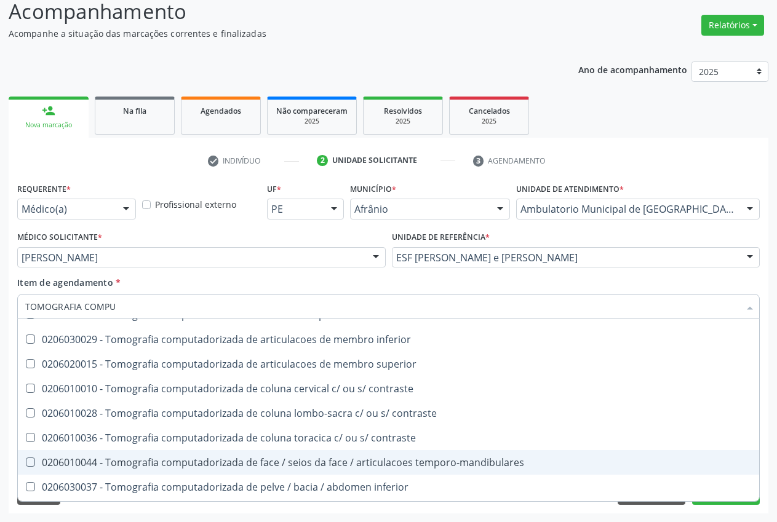
click at [512, 467] on div "0206010044 - Tomografia computadorizada de face / seios da face / articulacoes …" at bounding box center [388, 463] width 726 height 10
checkbox temporo-mandibulares "true"
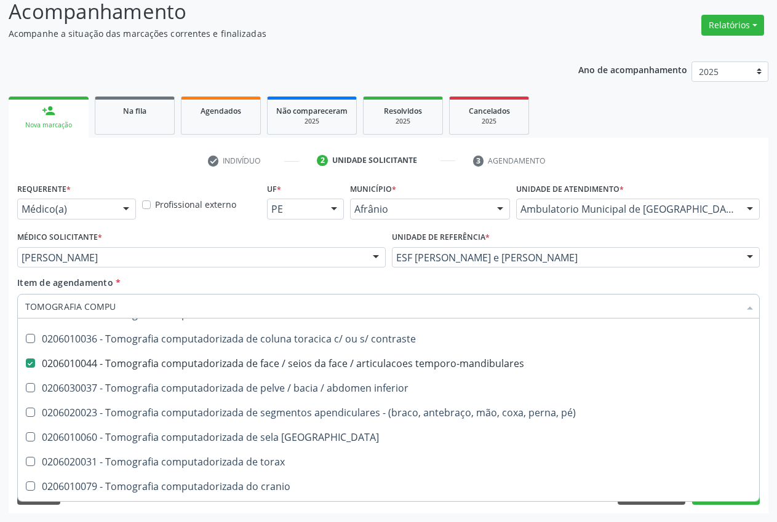
scroll to position [162, 0]
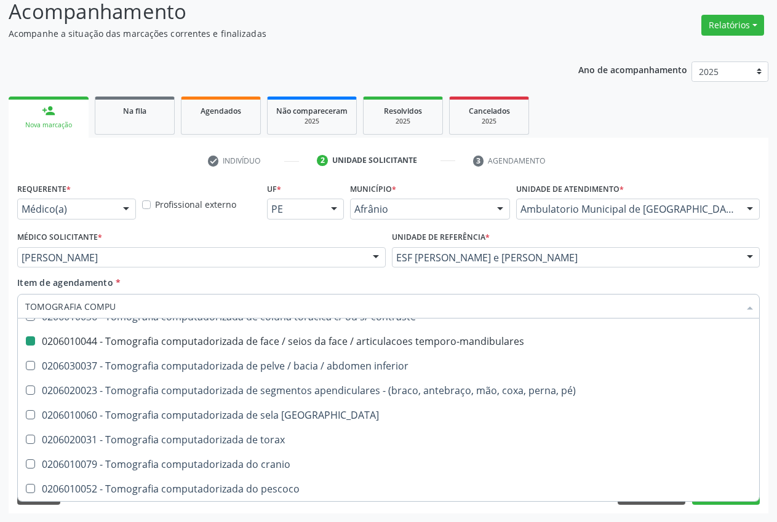
drag, startPoint x: 773, startPoint y: 382, endPoint x: 734, endPoint y: 156, distance: 229.0
click at [772, 381] on div "Acompanhamento Acompanhe a situação das marcações correntes e finalizadas Relat…" at bounding box center [388, 251] width 777 height 542
click at [765, 346] on div "Requerente * Médico(a) Médico(a) Enfermeiro(a) Paciente Nenhum resultado encont…" at bounding box center [389, 347] width 760 height 334
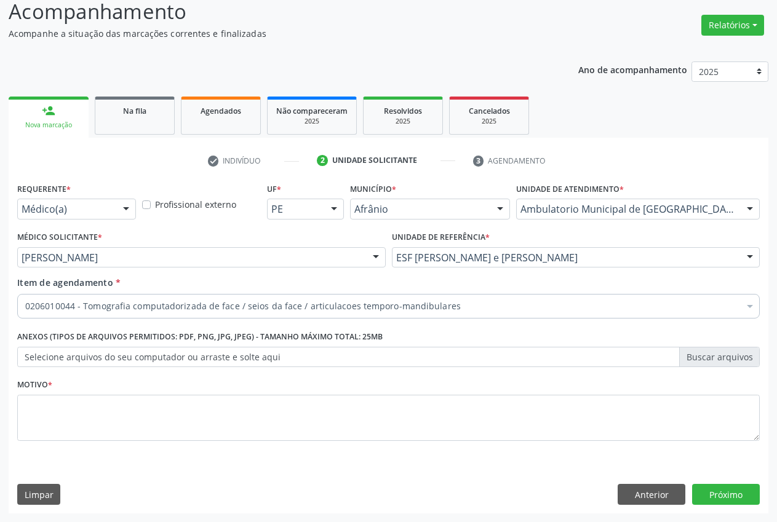
click at [734, 156] on ul "check Indivíduo 2 Unidade solicitante 3 Agendamento" at bounding box center [389, 161] width 760 height 20
checkbox temporo-mandibulares "true"
checkbox valvar "false"
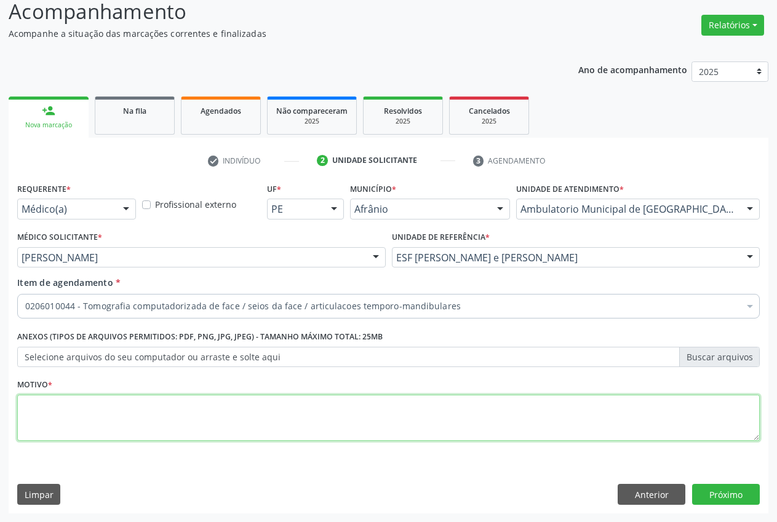
click at [242, 422] on textarea at bounding box center [388, 418] width 742 height 47
type textarea "."
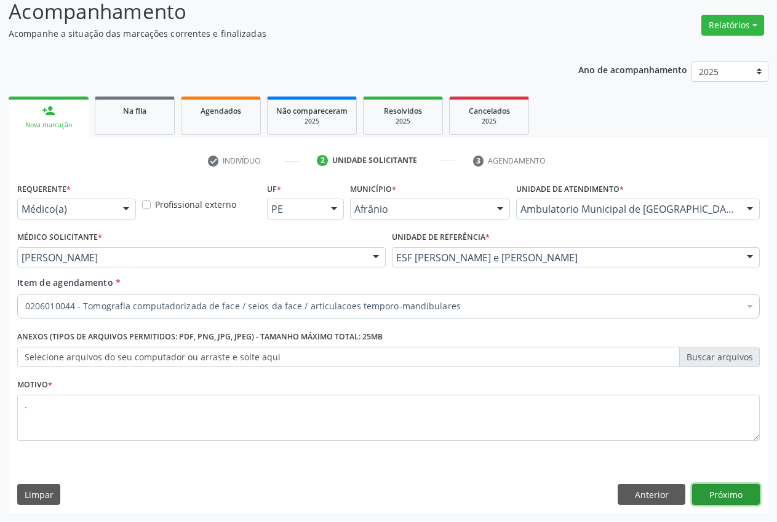
click at [732, 491] on button "Próximo" at bounding box center [726, 494] width 68 height 21
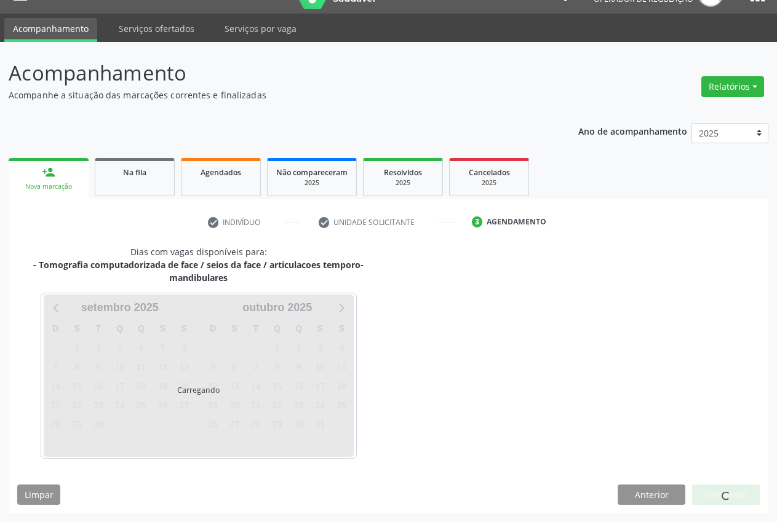
scroll to position [62, 0]
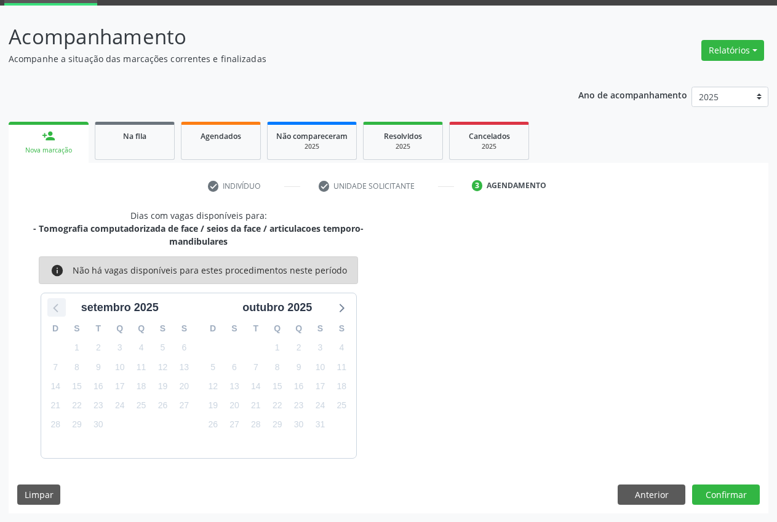
click at [60, 308] on icon at bounding box center [57, 308] width 16 height 16
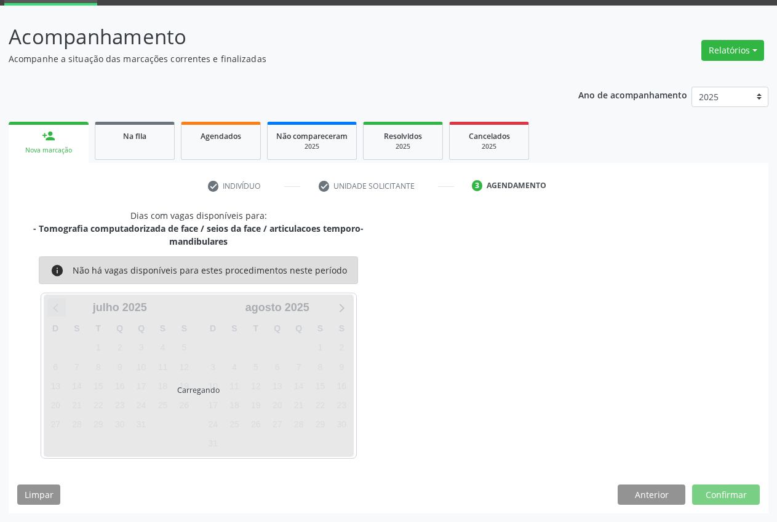
scroll to position [26, 0]
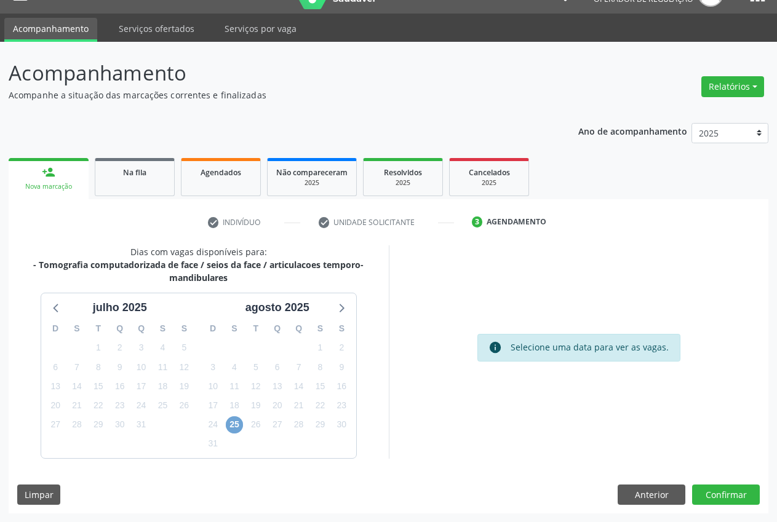
click at [241, 426] on span "25" at bounding box center [234, 424] width 17 height 17
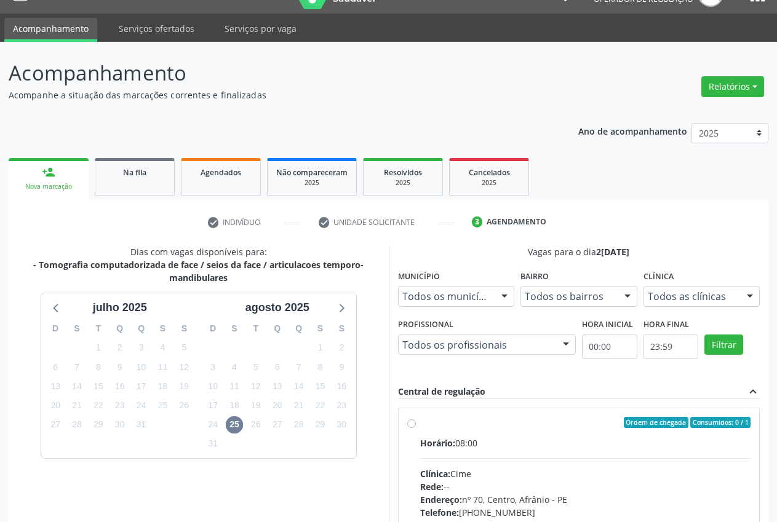
click at [420, 421] on label "Ordem de chegada Consumidos: 0 / 1 Horário: 08:00 Clínica: Cime Rede: -- Endere…" at bounding box center [585, 511] width 331 height 189
click at [412, 421] on input "Ordem de chegada Consumidos: 0 / 1 Horário: 08:00 Clínica: Cime Rede: -- Endere…" at bounding box center [411, 422] width 9 height 11
radio input "true"
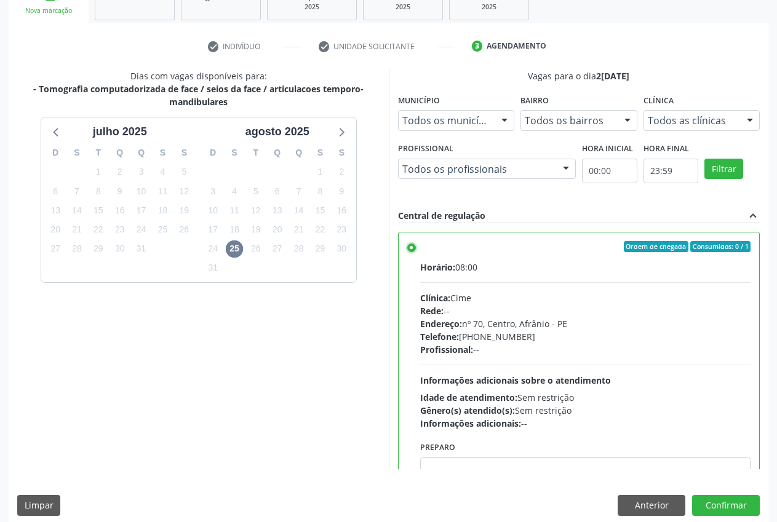
scroll to position [213, 0]
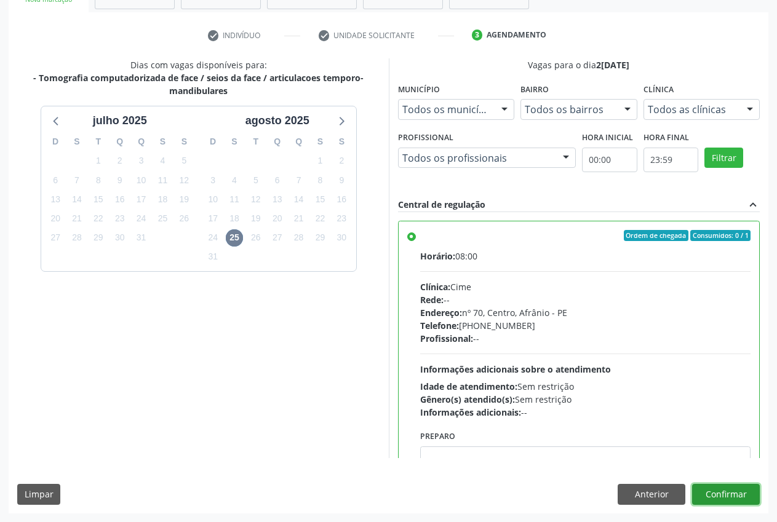
click at [737, 496] on button "Confirmar" at bounding box center [726, 494] width 68 height 21
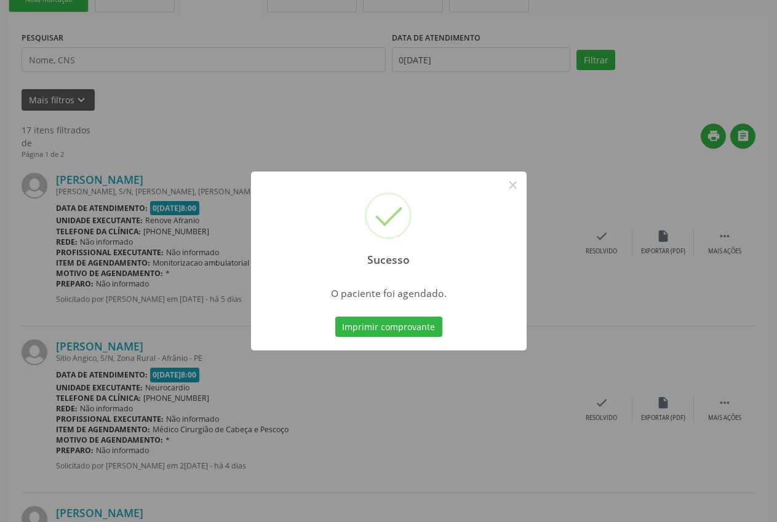
scroll to position [0, 0]
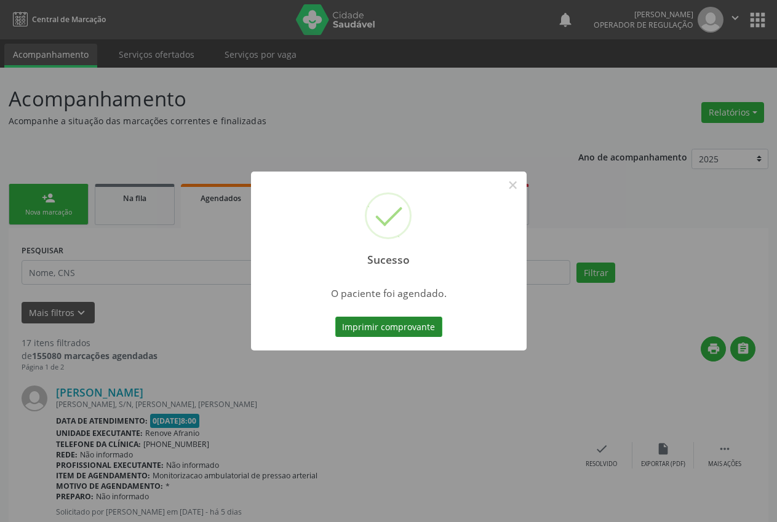
click at [406, 331] on button "Imprimir comprovante" at bounding box center [388, 327] width 107 height 21
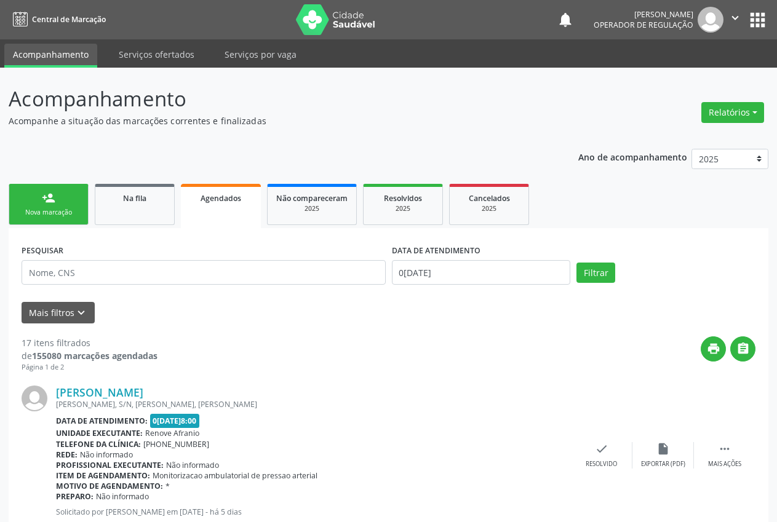
click at [33, 210] on div "Nova marcação" at bounding box center [48, 212] width 61 height 9
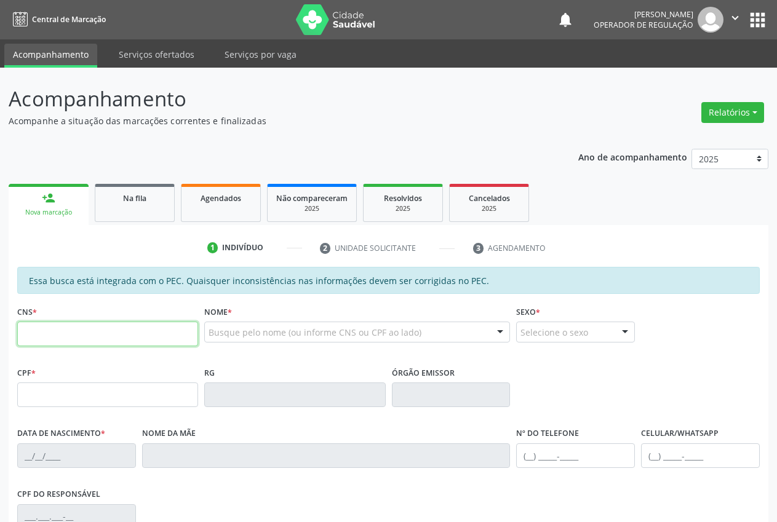
click at [97, 332] on input "text" at bounding box center [107, 334] width 181 height 25
type input "705 2044 0912 6370"
type input "657.202.454-72"
type input "25/04/1955"
type input "Alexandrena Nunes"
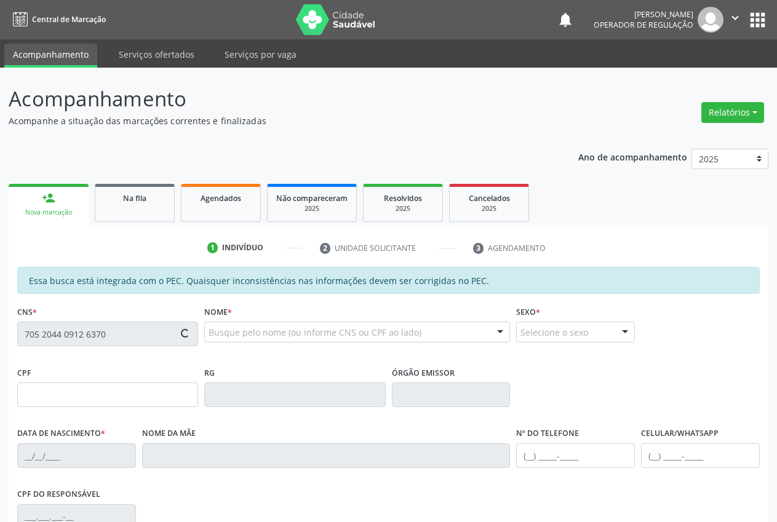
type input "(87) 98118-5697"
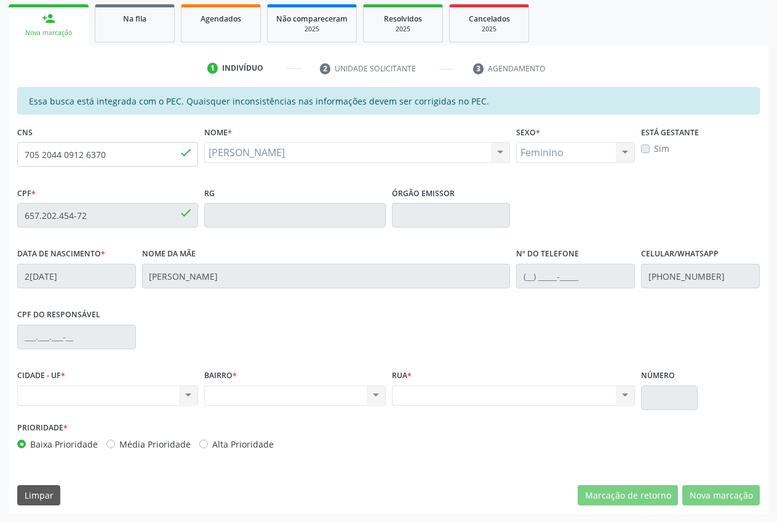
scroll to position [180, 0]
drag, startPoint x: 105, startPoint y: 152, endPoint x: 38, endPoint y: 149, distance: 67.1
click at [14, 145] on div "Essa busca está integrada com o PEC. Quaisquer inconsistências nas informações …" at bounding box center [389, 300] width 760 height 427
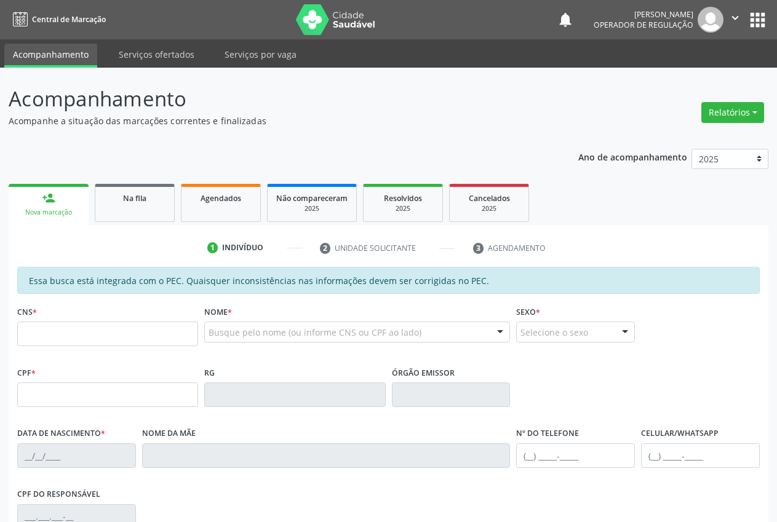
scroll to position [180, 0]
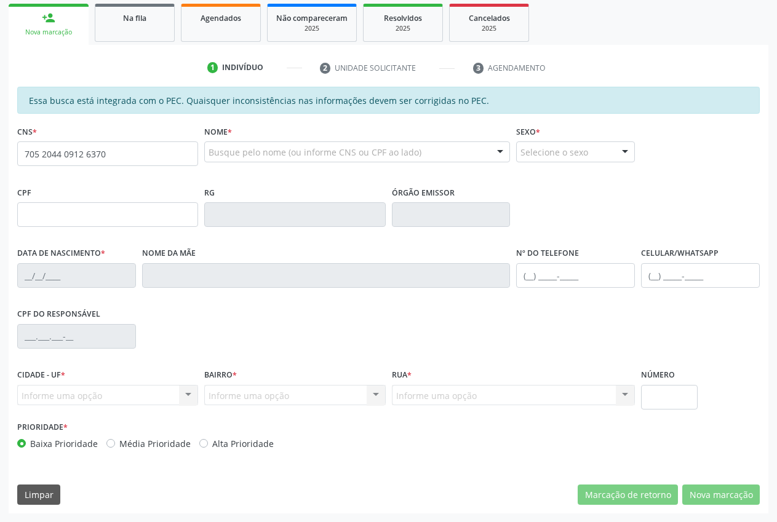
type input "705 2044 0912 6370"
type input "657.202.454-72"
type input "[DATE]"
type input "[PERSON_NAME]"
type input "[PHONE_NUMBER]"
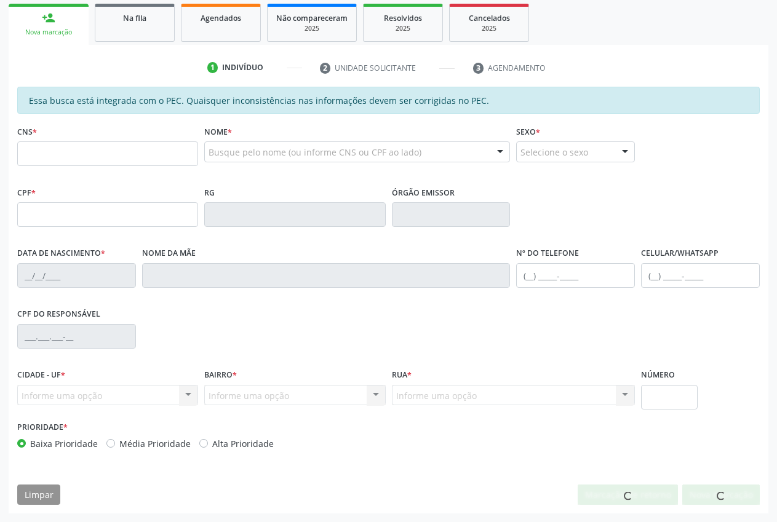
scroll to position [180, 0]
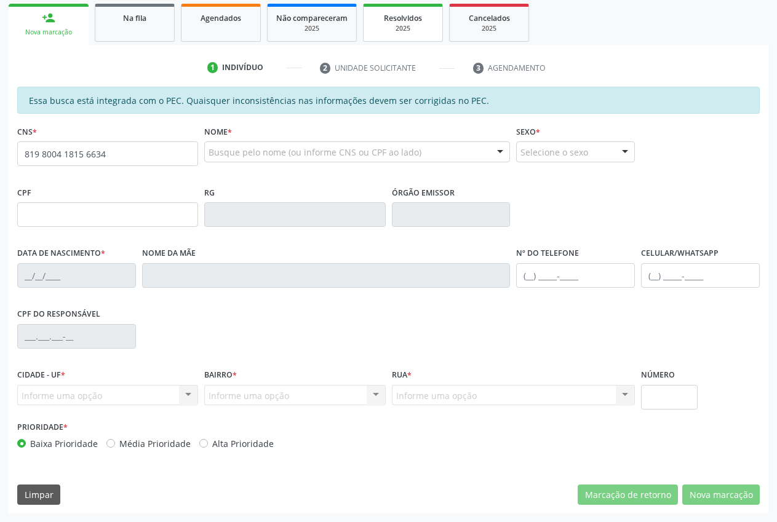
type input "819 8004 1815 6634"
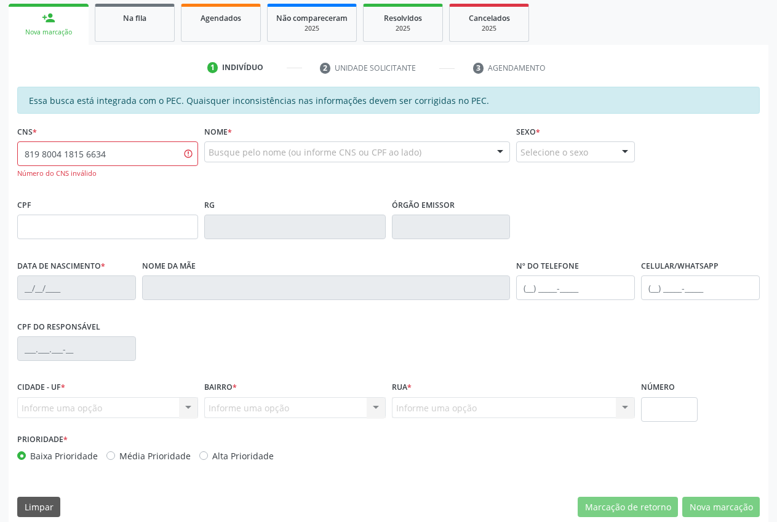
drag, startPoint x: 122, startPoint y: 152, endPoint x: 33, endPoint y: 135, distance: 91.3
click at [21, 148] on input "819 8004 1815 6634" at bounding box center [107, 153] width 181 height 25
type input "898 0041 8511 6634"
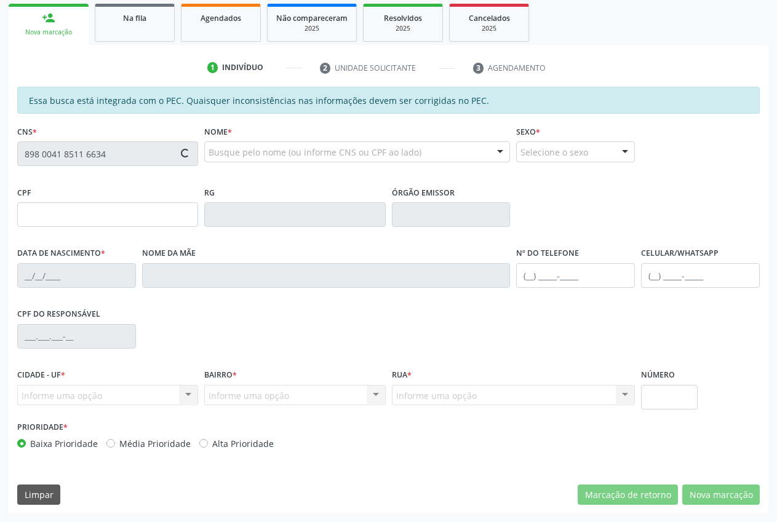
type input "[DATE]"
type input "[PERSON_NAME]"
type input "[PHONE_NUMBER]"
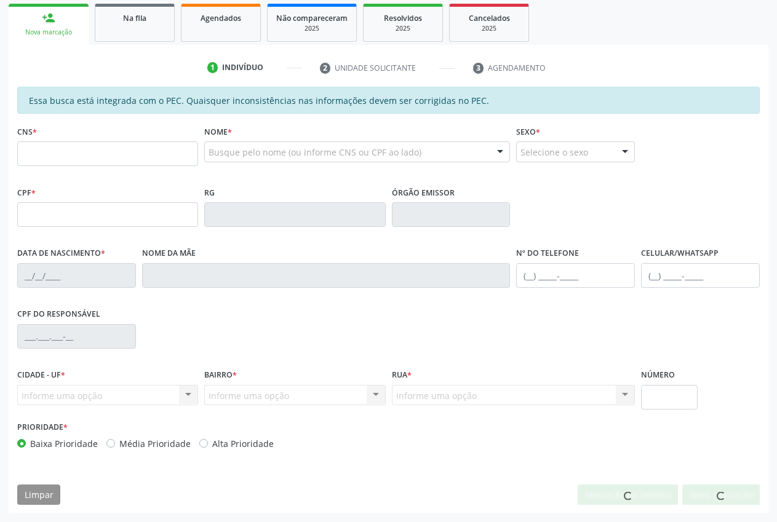
scroll to position [180, 0]
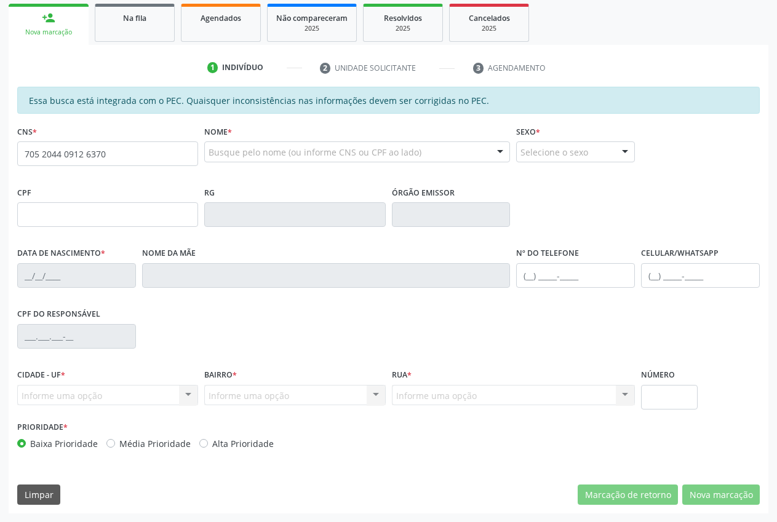
type input "705 2044 0912 6370"
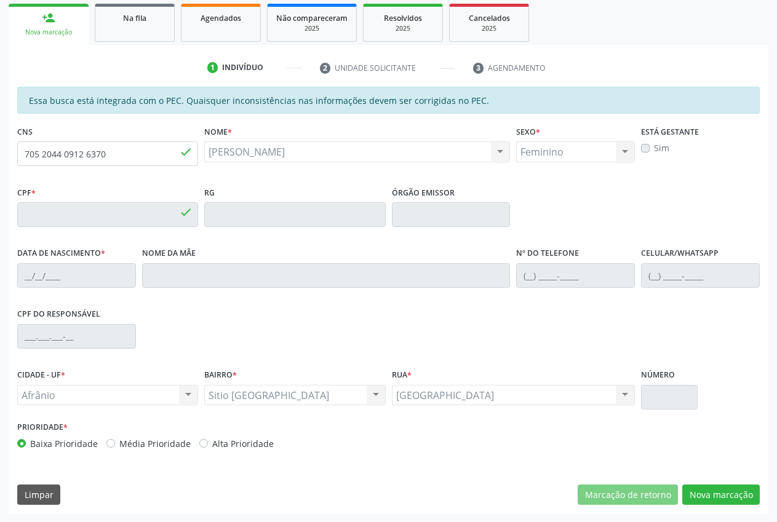
type input "657.202.454-72"
type input "25/04/1955"
type input "Alexandrena Nunes"
type input "(87) 98118-5697"
type input "S/N"
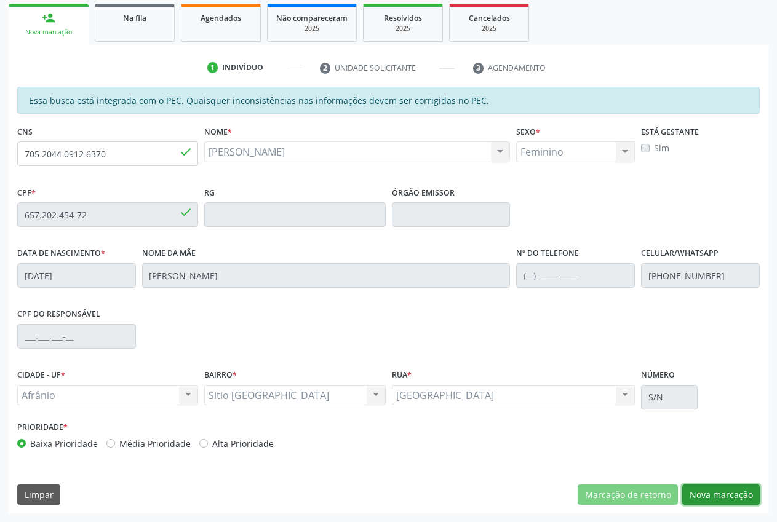
click at [736, 499] on button "Nova marcação" at bounding box center [720, 495] width 77 height 21
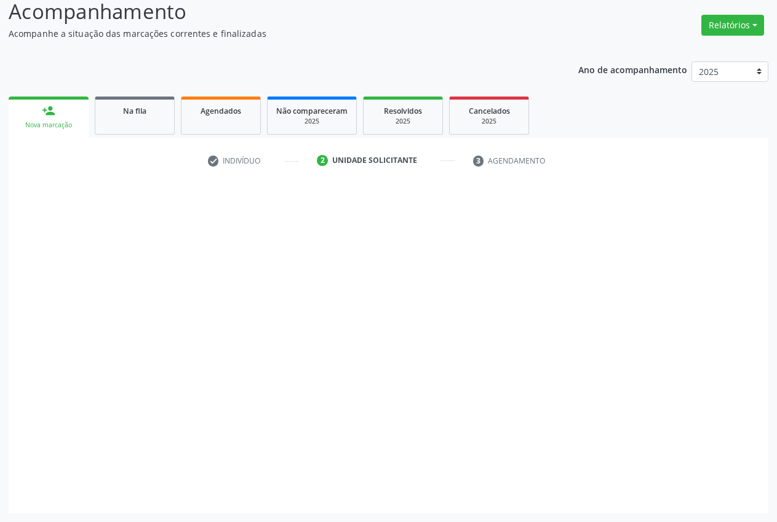
scroll to position [87, 0]
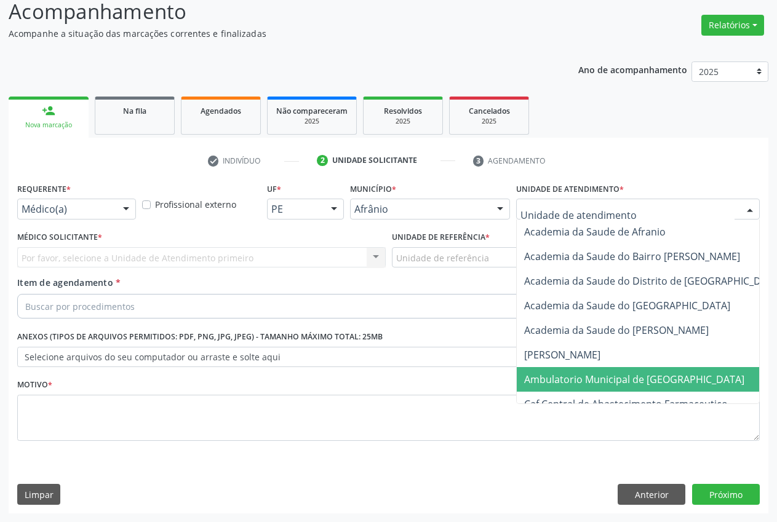
click at [607, 378] on span "Ambulatorio Municipal de [GEOGRAPHIC_DATA]" at bounding box center [634, 380] width 220 height 14
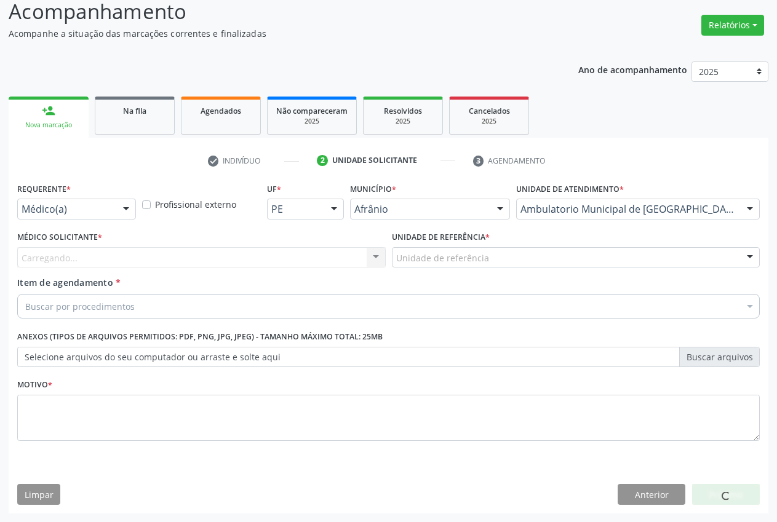
drag, startPoint x: 166, startPoint y: 255, endPoint x: 143, endPoint y: 263, distance: 24.7
click at [166, 255] on div "Carregando... Nenhum resultado encontrado para: " " Não há nenhuma opção para s…" at bounding box center [201, 257] width 368 height 21
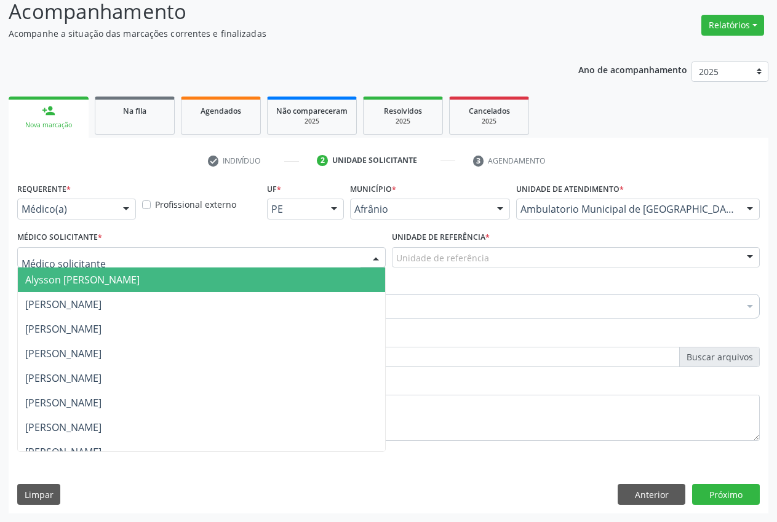
drag, startPoint x: 121, startPoint y: 263, endPoint x: 108, endPoint y: 264, distance: 12.4
click at [119, 263] on div at bounding box center [201, 257] width 368 height 21
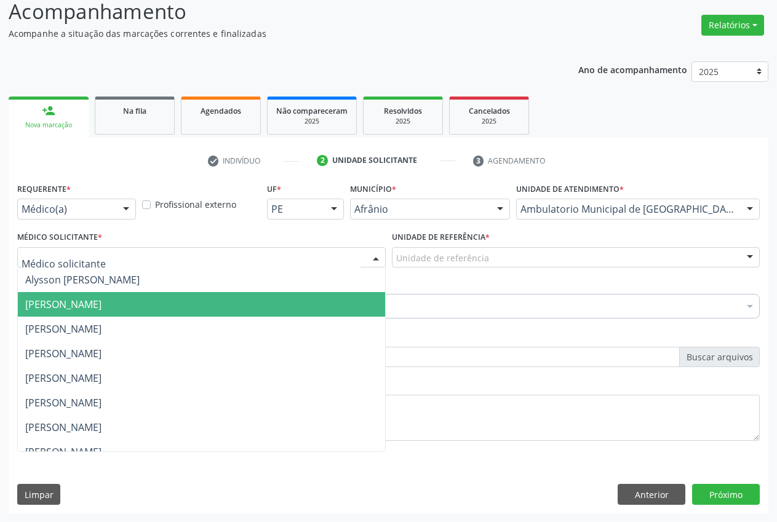
drag, startPoint x: 118, startPoint y: 303, endPoint x: 307, endPoint y: 284, distance: 190.4
click at [101, 304] on span "[PERSON_NAME]" at bounding box center [63, 305] width 76 height 14
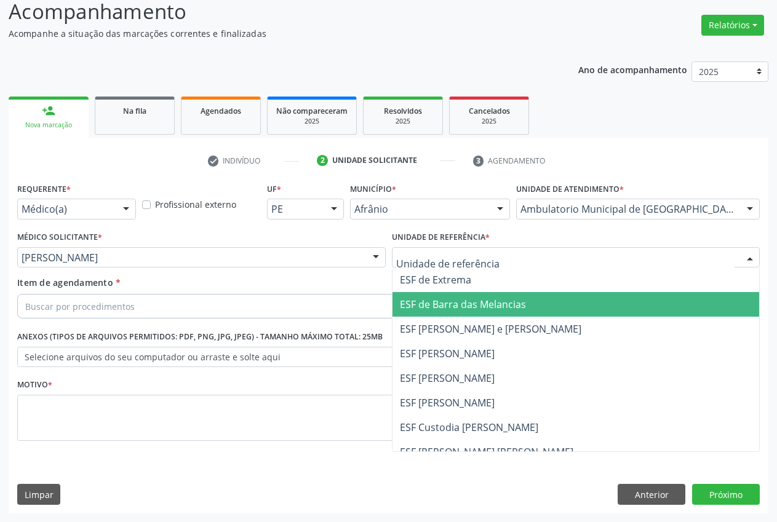
drag, startPoint x: 457, startPoint y: 313, endPoint x: 93, endPoint y: 300, distance: 363.7
click at [454, 314] on span "ESF de Barra das Melancias" at bounding box center [575, 304] width 367 height 25
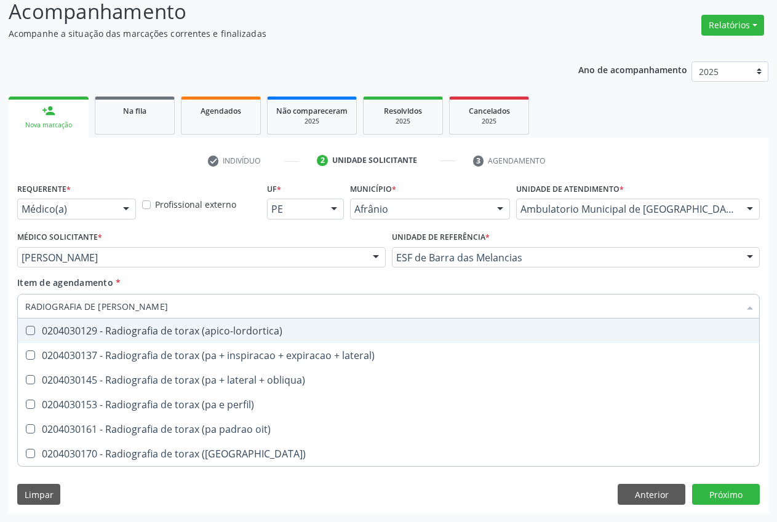
type input "RADIOGRAFIA DE TORAX"
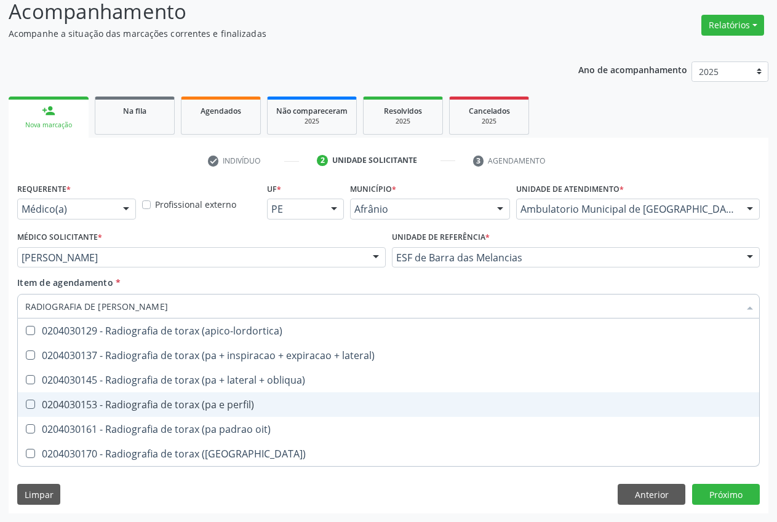
click at [185, 415] on span "0204030153 - Radiografia de torax (pa e perfil)" at bounding box center [388, 404] width 741 height 25
checkbox perfil\) "true"
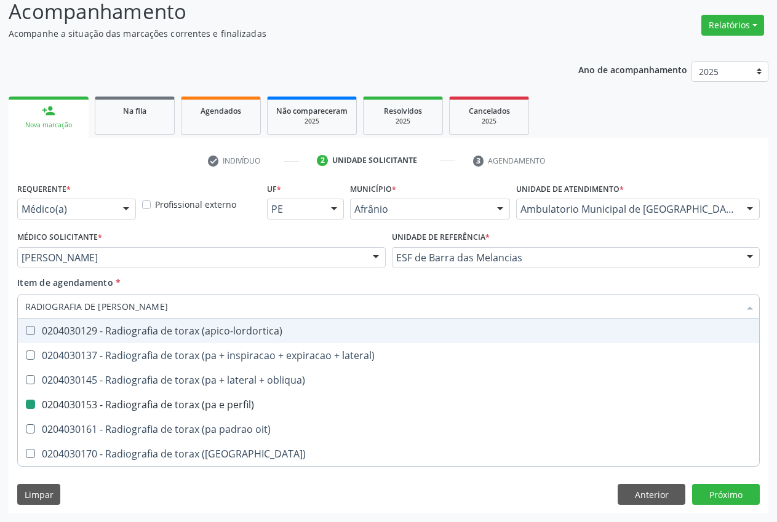
click at [220, 273] on div "Médico Solicitante * Bruno Saraiva Bezerra Medrado Alysson Rodrigo Ferreira Cav…" at bounding box center [201, 252] width 375 height 48
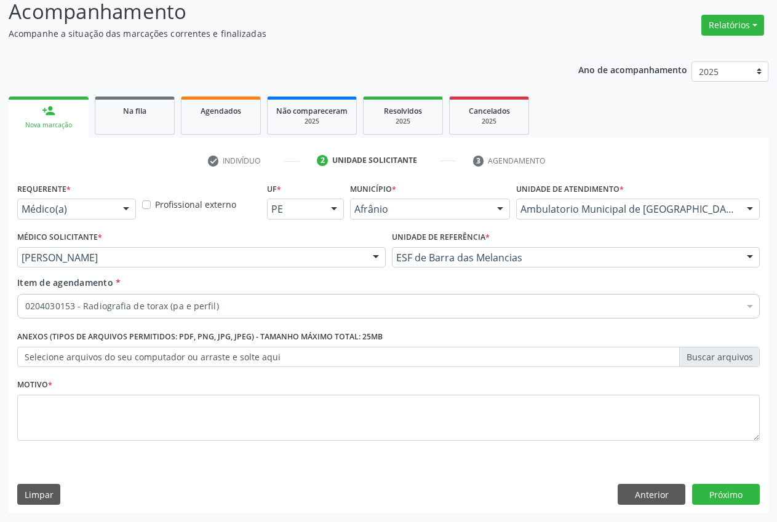
checkbox perfil\) "true"
checkbox preenchida\) "false"
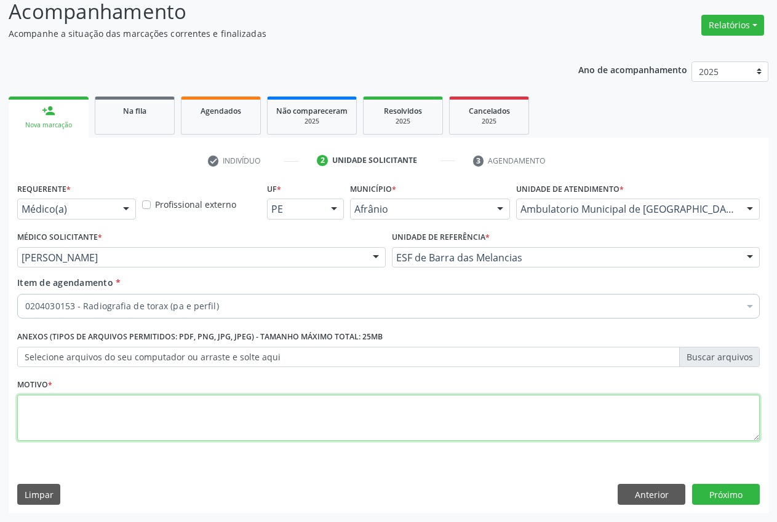
click at [161, 402] on textarea at bounding box center [388, 418] width 742 height 47
type textarea "."
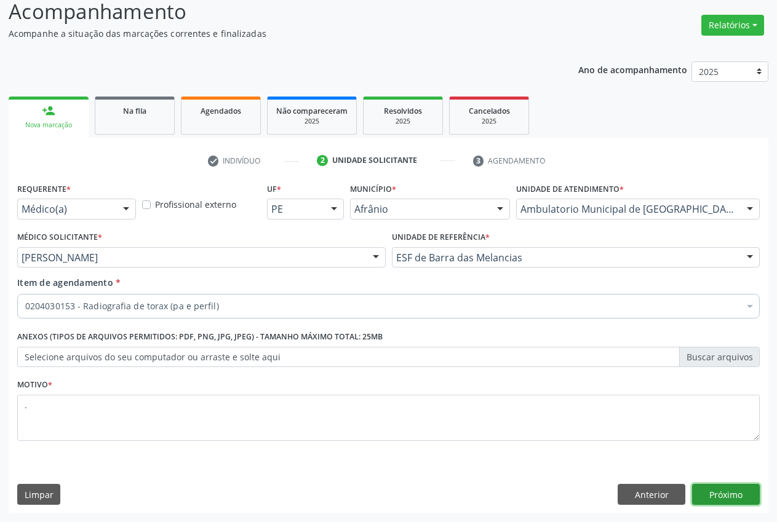
click at [725, 499] on button "Próximo" at bounding box center [726, 494] width 68 height 21
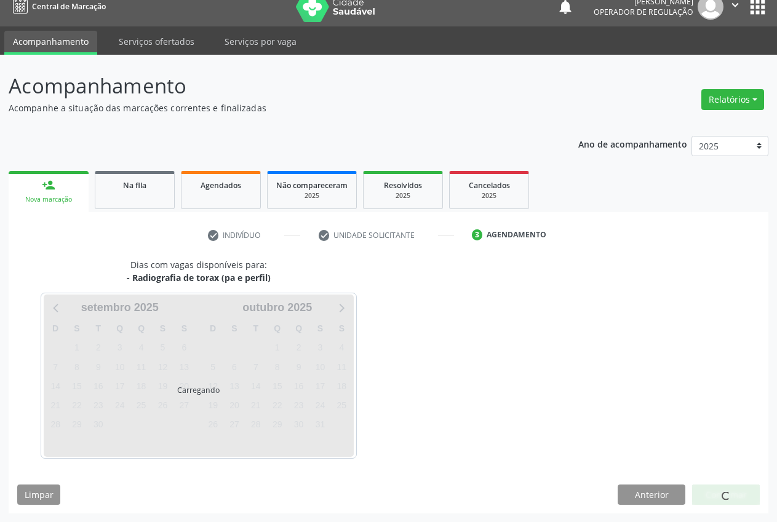
scroll to position [13, 0]
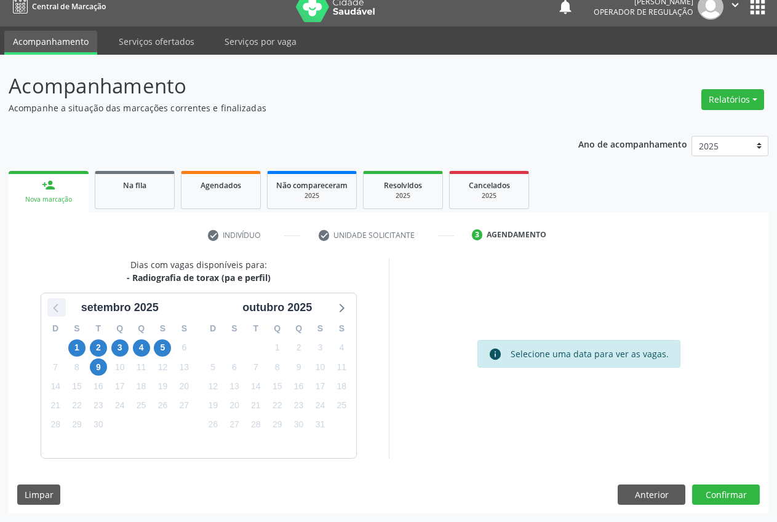
click at [50, 308] on icon at bounding box center [57, 308] width 16 height 16
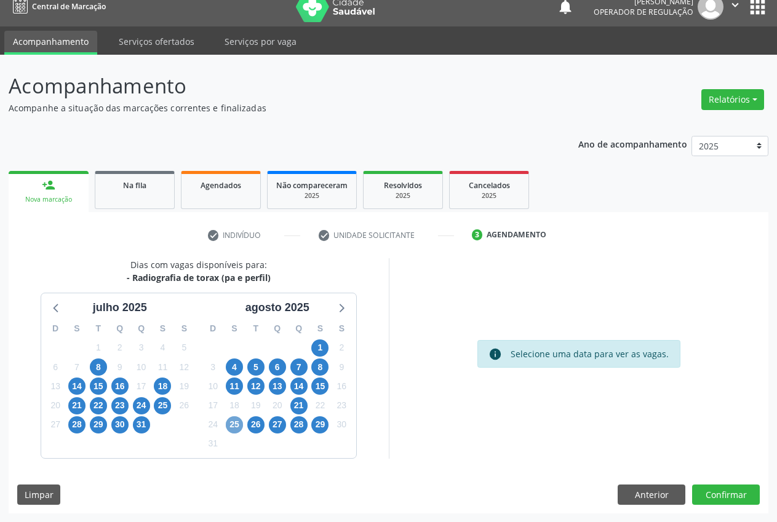
click at [228, 429] on span "25" at bounding box center [234, 424] width 17 height 17
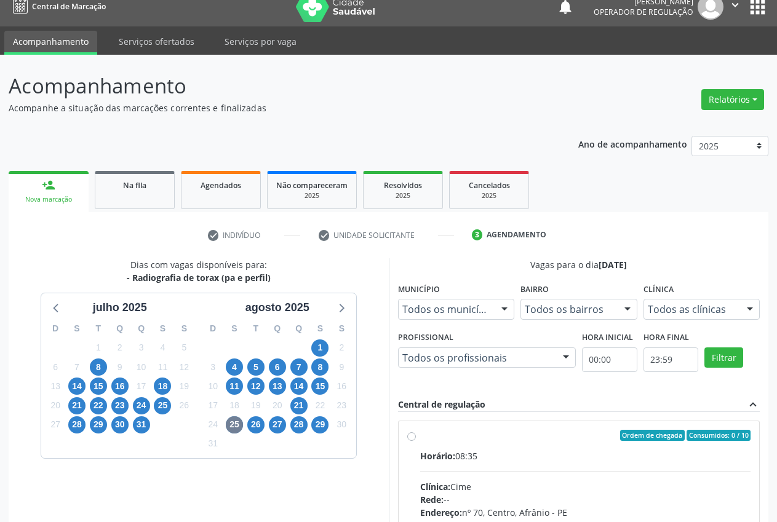
click at [420, 436] on label "Ordem de chegada Consumidos: 0 / 10 Horário: 08:35 Clínica: Cime Rede: -- Ender…" at bounding box center [585, 524] width 331 height 189
click at [415, 436] on input "Ordem de chegada Consumidos: 0 / 10 Horário: 08:35 Clínica: Cime Rede: -- Ender…" at bounding box center [411, 435] width 9 height 11
radio input "true"
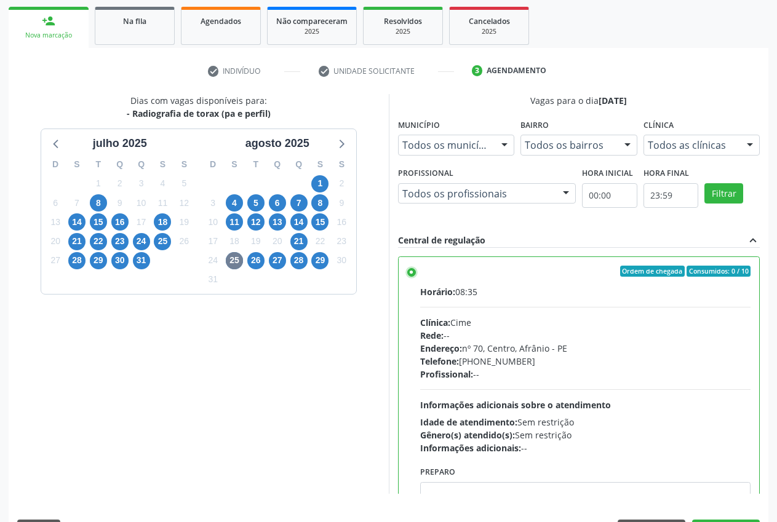
scroll to position [213, 0]
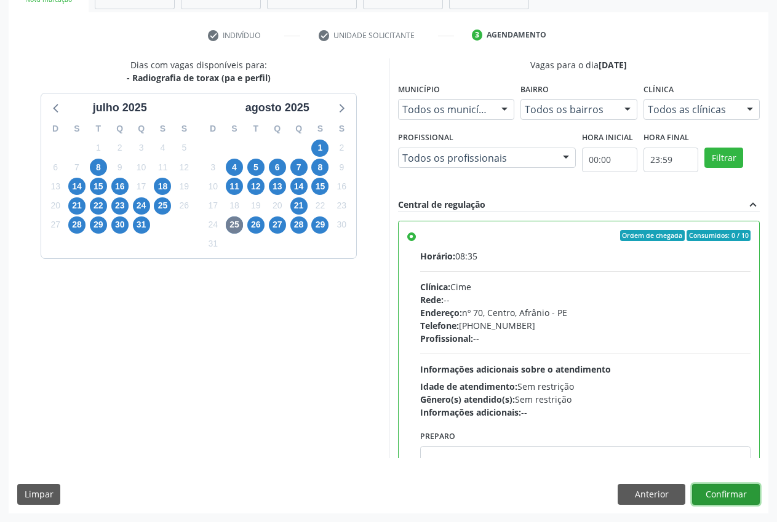
click at [726, 494] on button "Confirmar" at bounding box center [726, 494] width 68 height 21
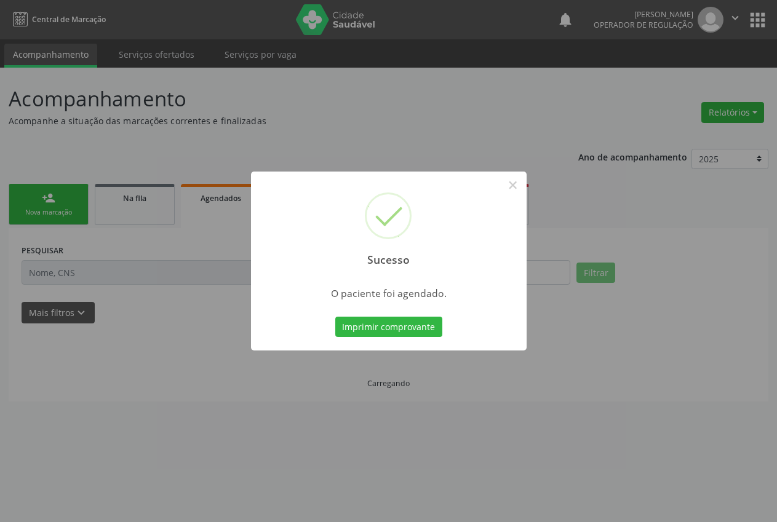
scroll to position [0, 0]
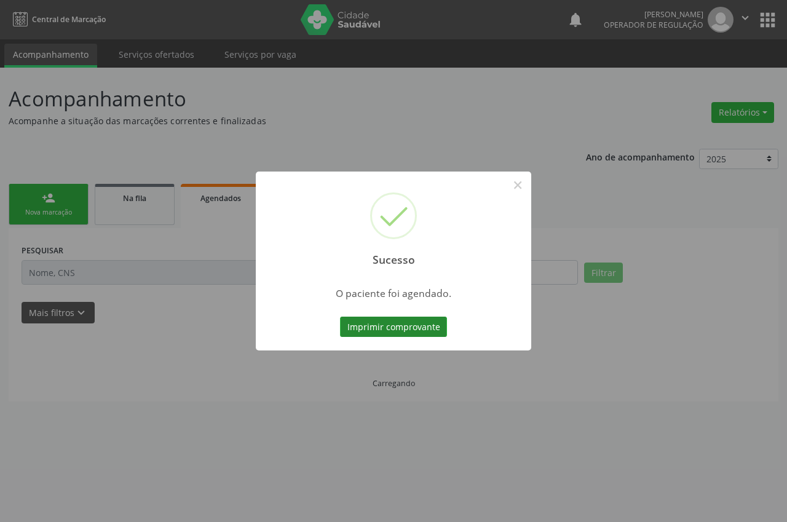
click at [402, 323] on button "Imprimir comprovante" at bounding box center [393, 327] width 107 height 21
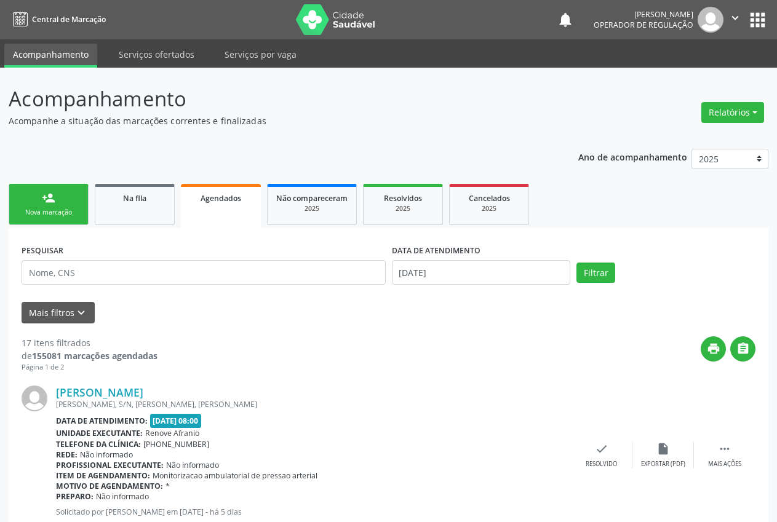
click at [61, 196] on link "person_add Nova marcação" at bounding box center [49, 204] width 80 height 41
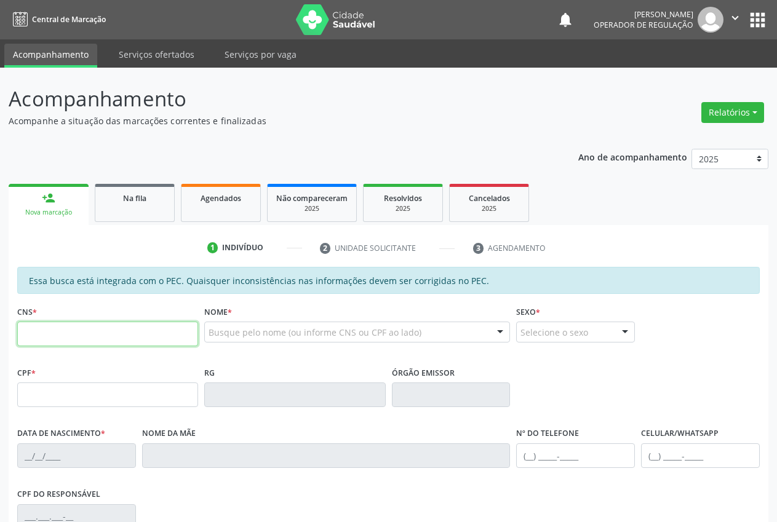
click at [90, 331] on input "text" at bounding box center [107, 334] width 181 height 25
paste input "898 0041 8511 6634"
type input "898 0041 8511 6634"
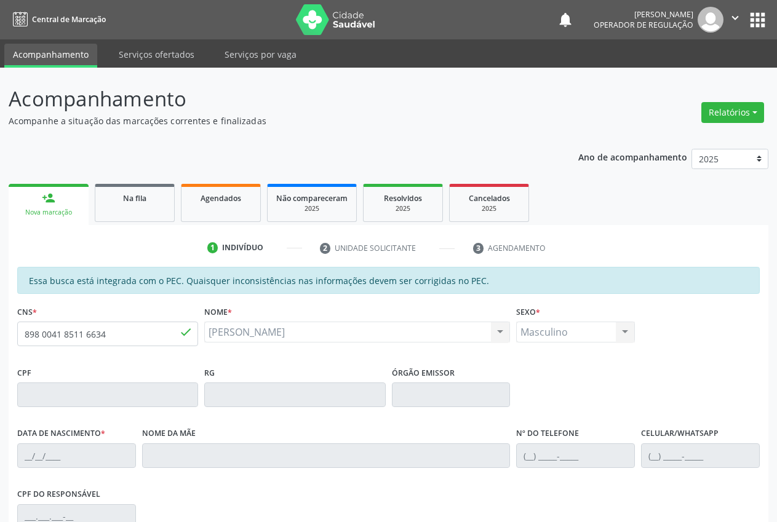
type input "22/12/1998"
type input "Elisangela Coelho Reis Ljma"
type input "(87) 98806-9068"
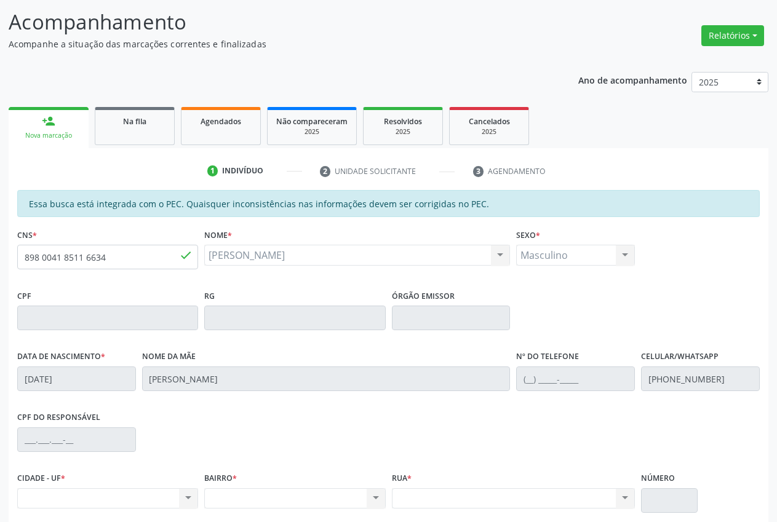
scroll to position [180, 0]
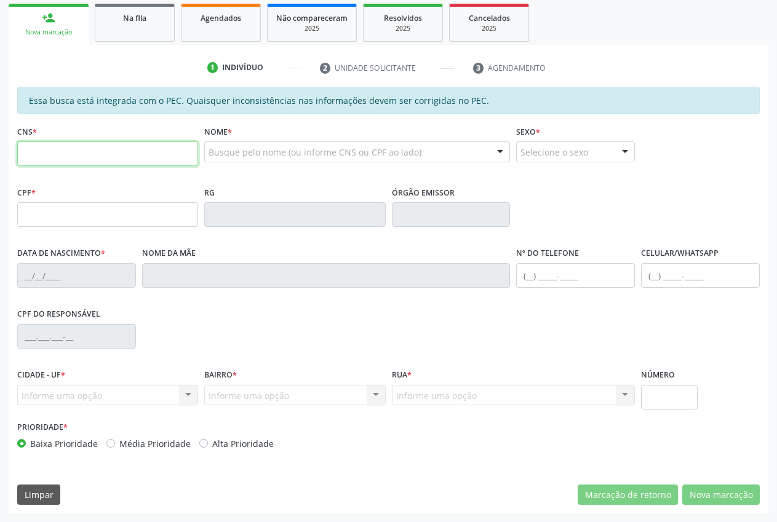
scroll to position [180, 0]
click at [82, 152] on input "text" at bounding box center [107, 153] width 181 height 25
click at [60, 151] on input "text" at bounding box center [107, 153] width 181 height 25
paste input "898 0041 8511 6634"
type input "898 0041 8511 6634"
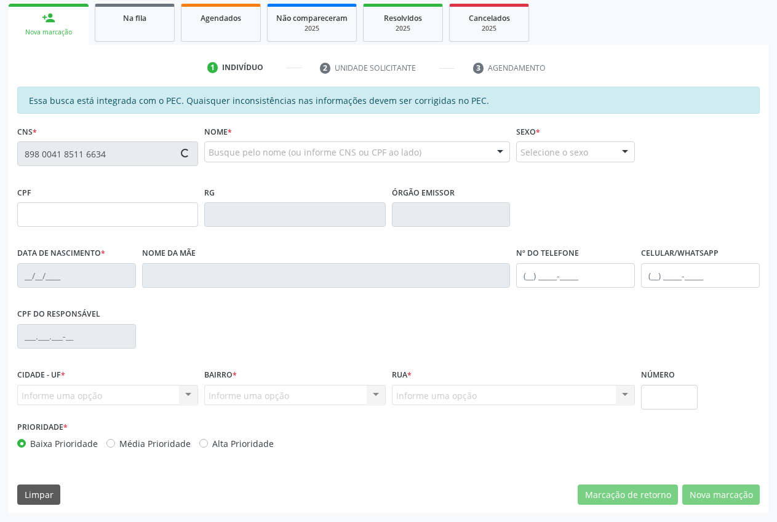
type input "[DATE]"
type input "[PERSON_NAME]"
type input "[PHONE_NUMBER]"
type input "S/N"
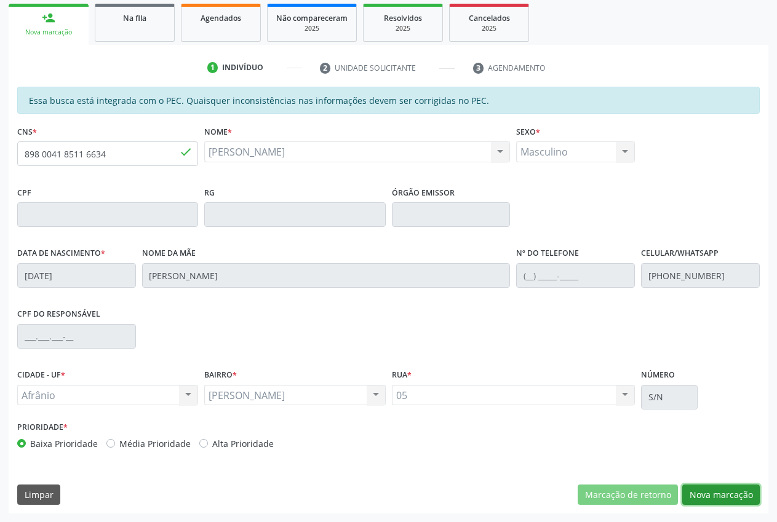
click at [740, 500] on button "Nova marcação" at bounding box center [720, 495] width 77 height 21
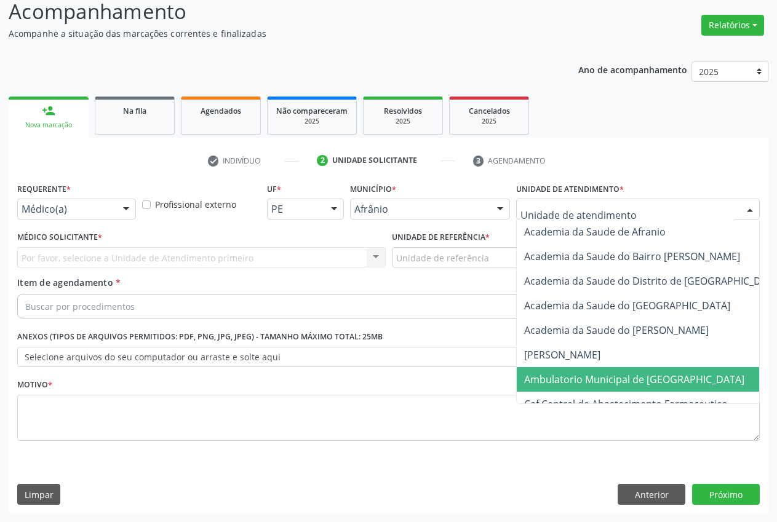
click at [581, 376] on span "Ambulatorio Municipal de [GEOGRAPHIC_DATA]" at bounding box center [634, 380] width 220 height 14
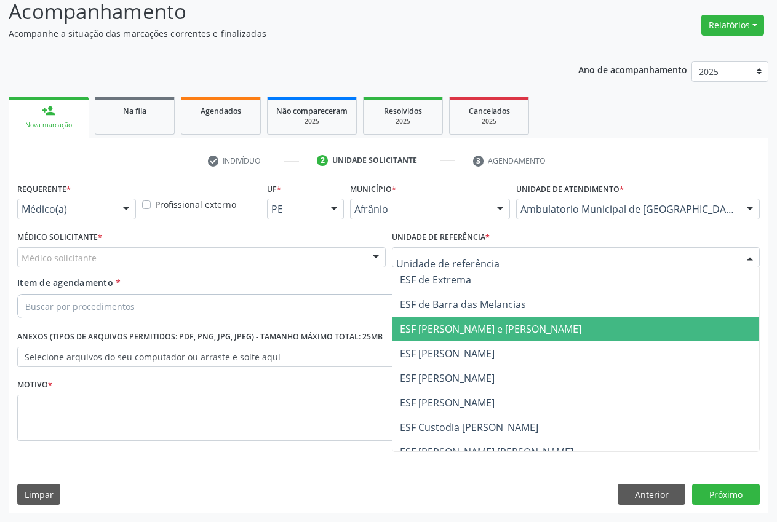
click at [469, 325] on span "ESF [PERSON_NAME] e [PERSON_NAME]" at bounding box center [490, 329] width 181 height 14
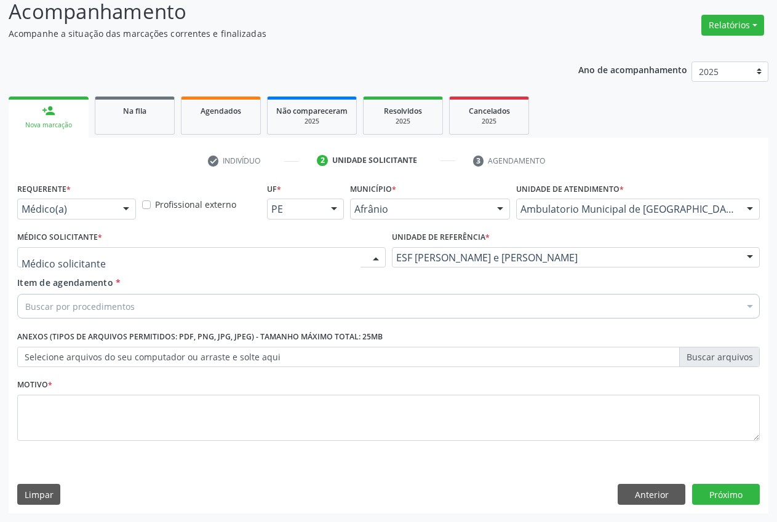
drag, startPoint x: 226, startPoint y: 254, endPoint x: 210, endPoint y: 261, distance: 17.6
click at [221, 255] on div at bounding box center [201, 257] width 368 height 21
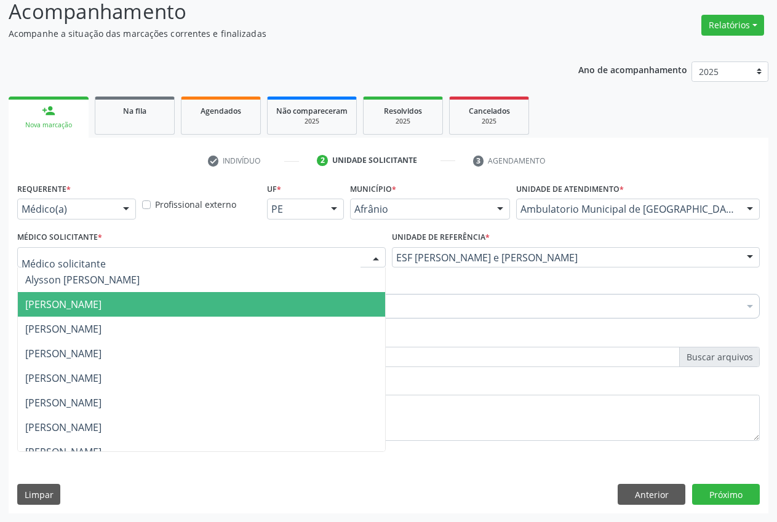
click at [101, 304] on span "[PERSON_NAME]" at bounding box center [63, 305] width 76 height 14
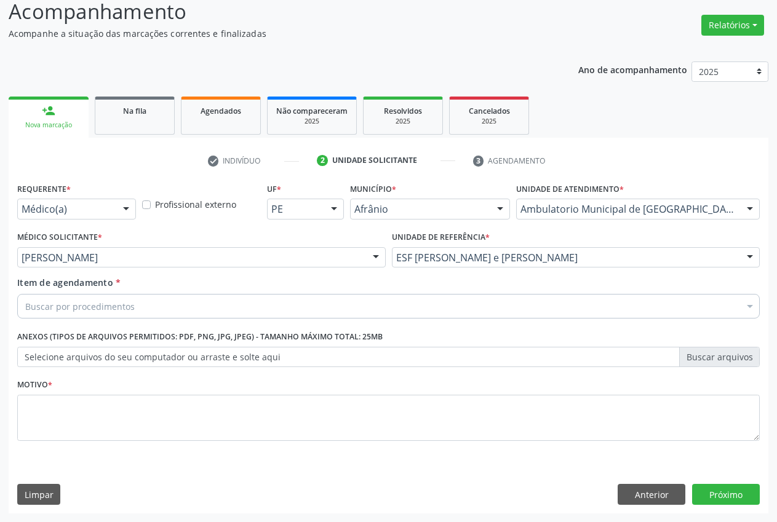
click at [433, 309] on div "Buscar por procedimentos" at bounding box center [388, 306] width 742 height 25
click at [25, 310] on input "Item de agendamento *" at bounding box center [25, 306] width 0 height 25
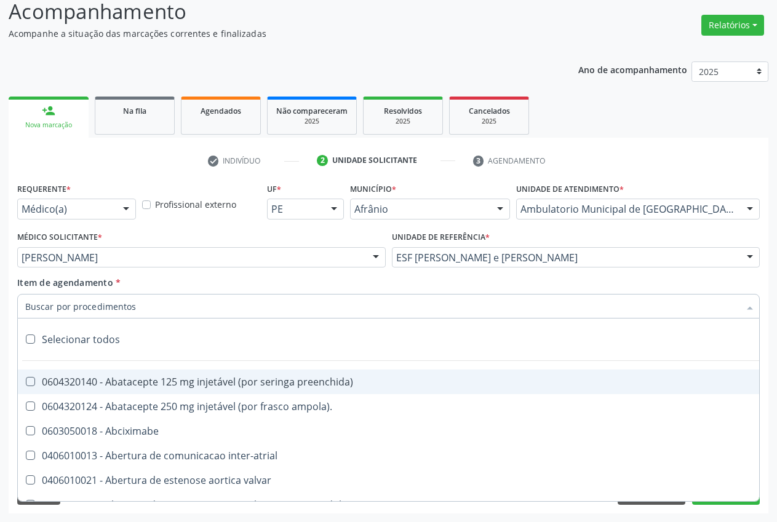
click at [220, 311] on input "Item de agendamento *" at bounding box center [382, 306] width 714 height 25
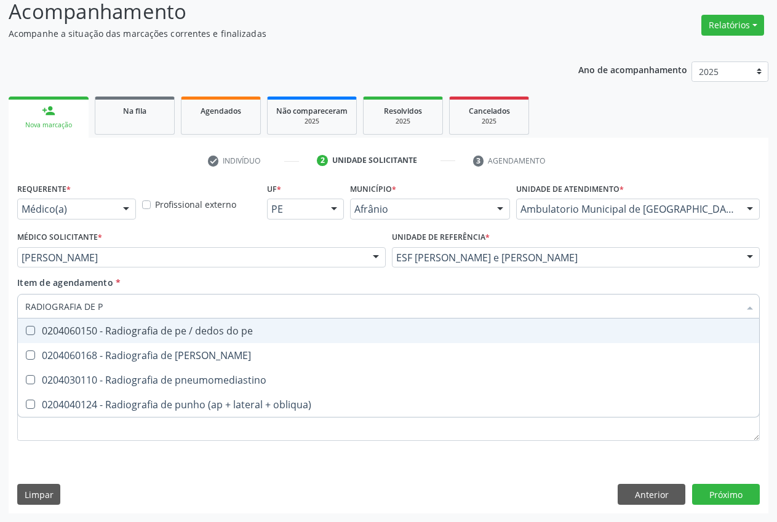
type input "RADIOGRAFIA DE PE"
click at [250, 323] on span "0204060150 - Radiografia de pe / dedos do pe" at bounding box center [388, 331] width 741 height 25
checkbox pe "true"
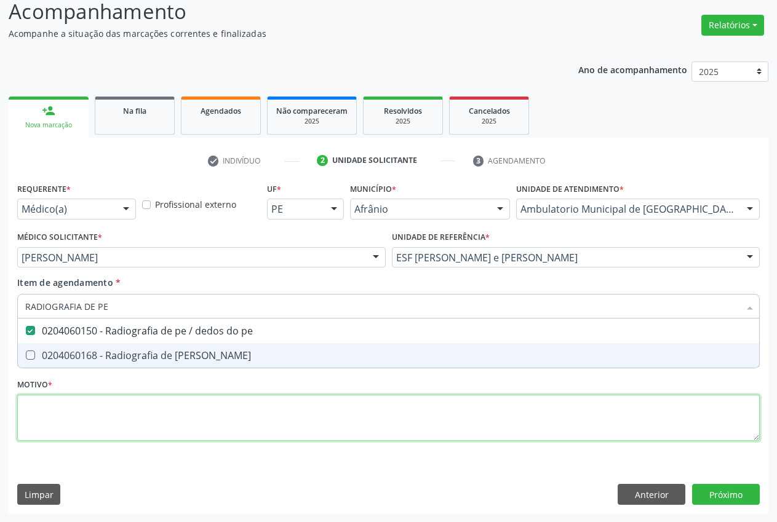
click at [194, 398] on div "Requerente * Médico(a) Médico(a) Enfermeiro(a) Paciente Nenhum resultado encont…" at bounding box center [388, 319] width 742 height 279
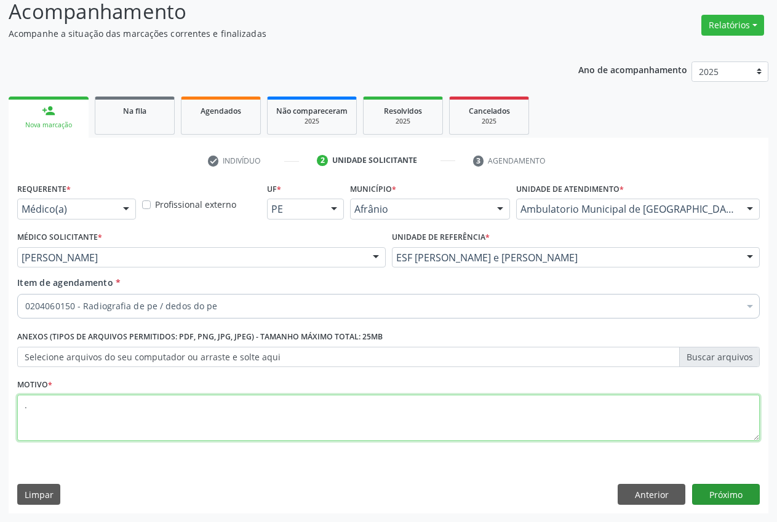
type textarea "."
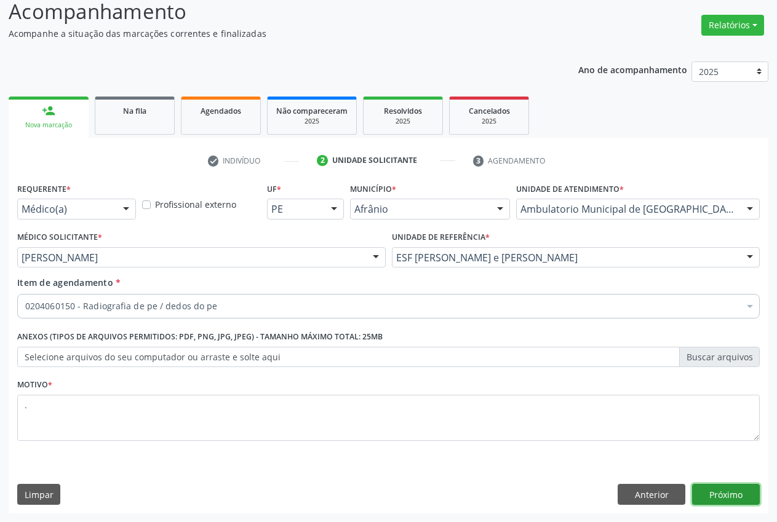
click at [736, 486] on button "Próximo" at bounding box center [726, 494] width 68 height 21
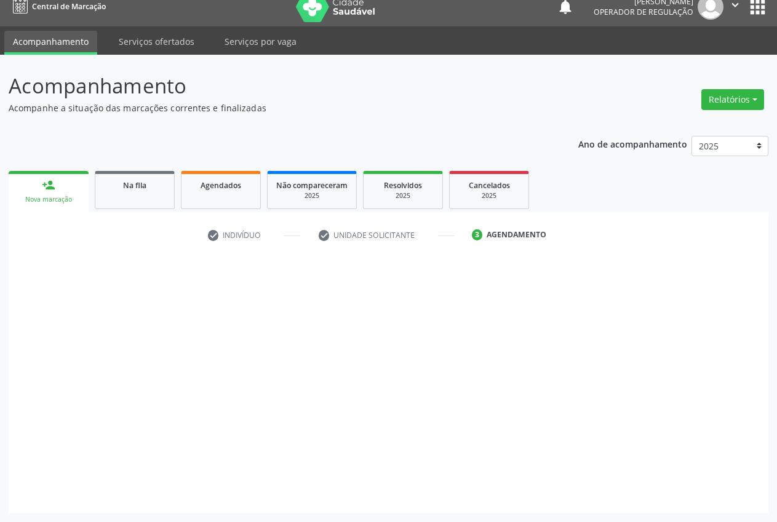
scroll to position [13, 0]
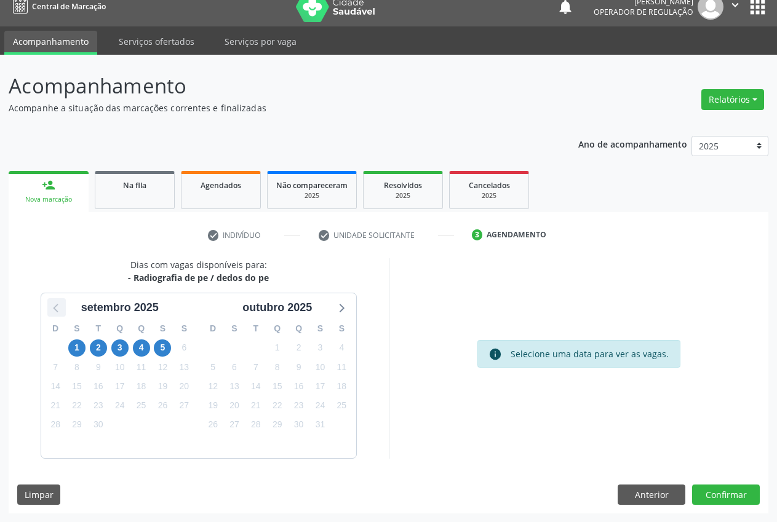
click at [56, 306] on icon at bounding box center [55, 308] width 5 height 9
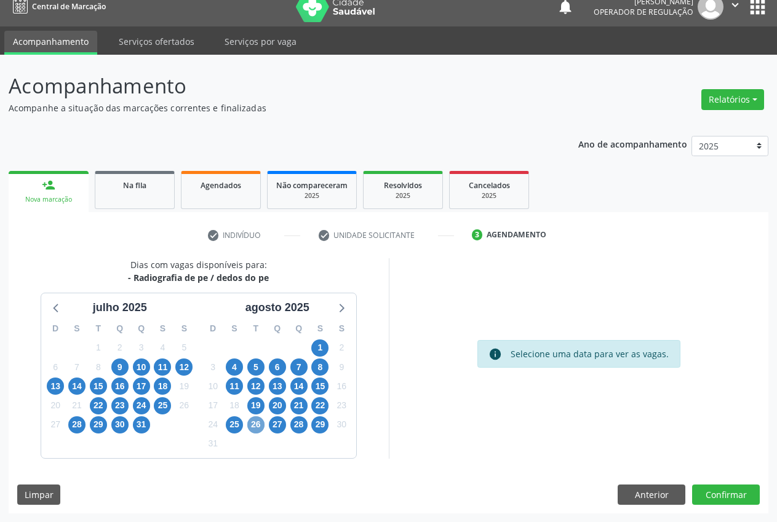
click at [261, 427] on span "26" at bounding box center [255, 424] width 17 height 17
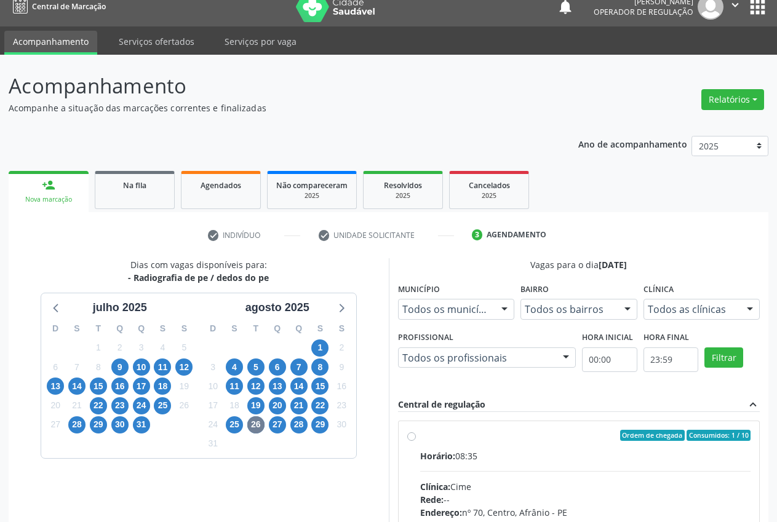
click at [427, 431] on div "Ordem de chegada Consumidos: 1 / 10" at bounding box center [585, 435] width 331 height 11
click at [416, 431] on input "Ordem de chegada Consumidos: 1 / 10 Horário: 08:35 Clínica: Cime Rede: -- Ender…" at bounding box center [411, 435] width 9 height 11
radio input "true"
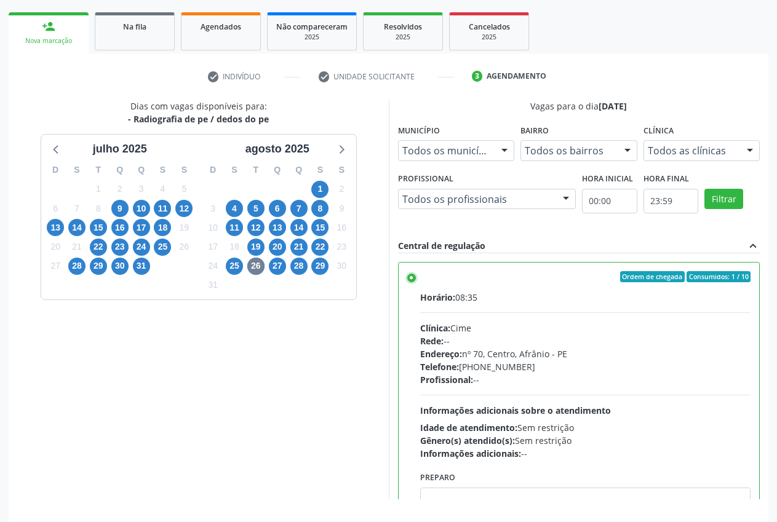
scroll to position [213, 0]
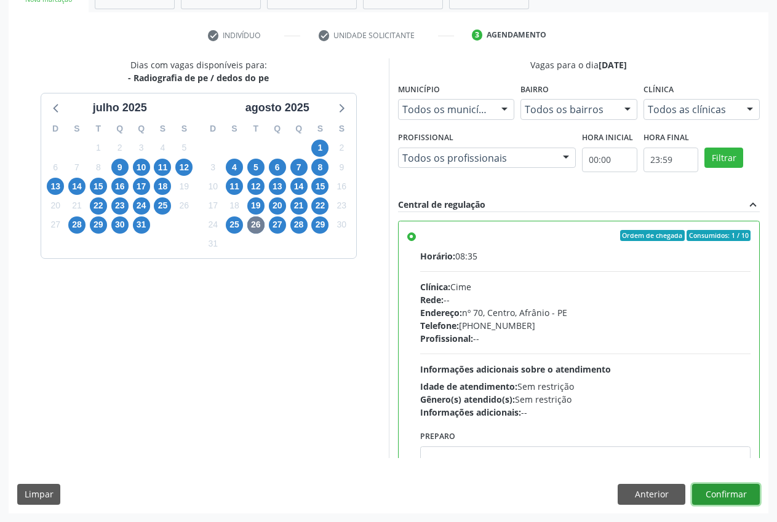
click at [729, 490] on button "Confirmar" at bounding box center [726, 494] width 68 height 21
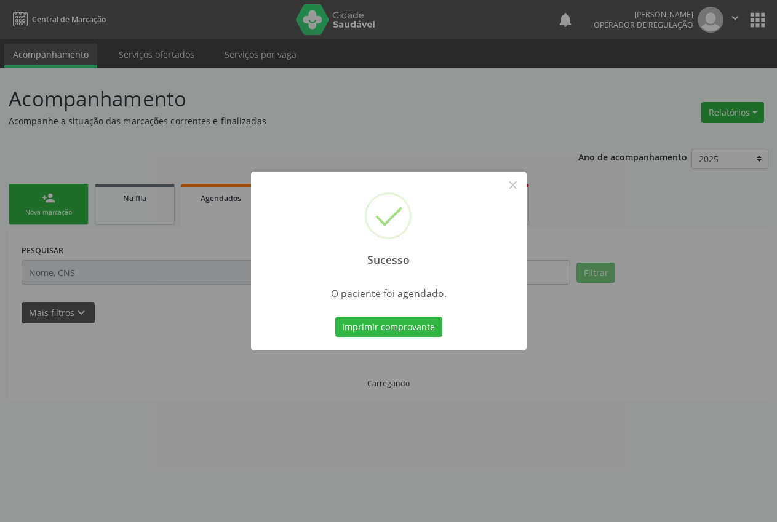
scroll to position [0, 0]
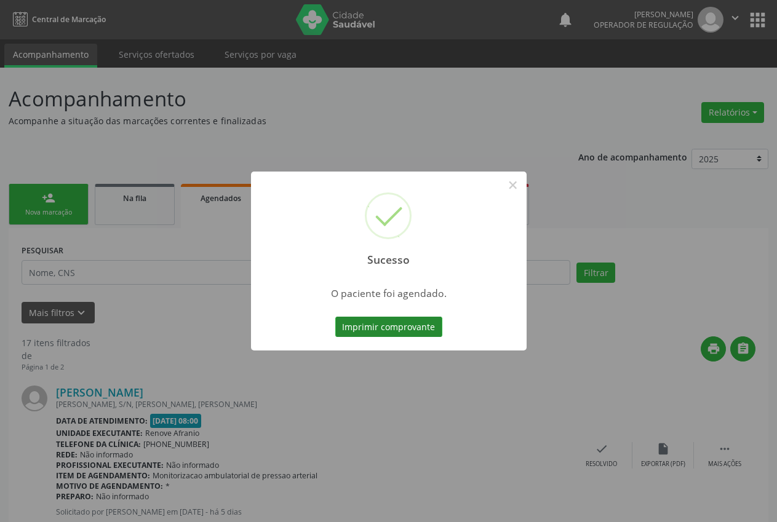
click at [407, 321] on button "Imprimir comprovante" at bounding box center [388, 327] width 107 height 21
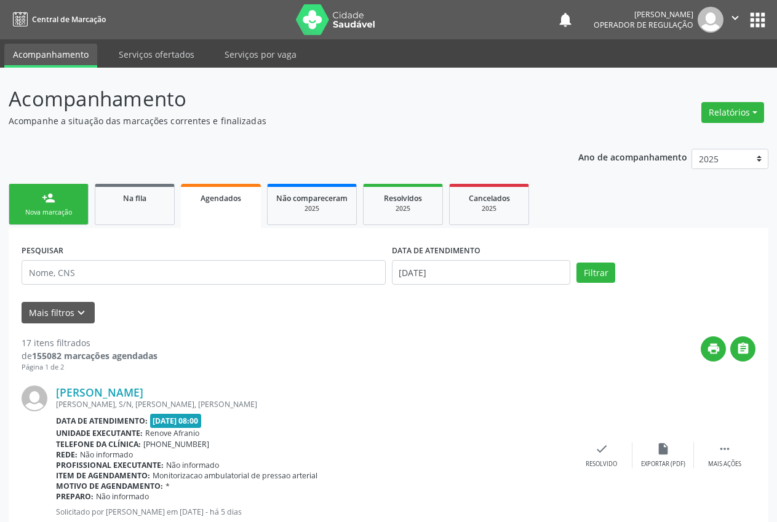
click at [76, 197] on link "person_add Nova marcação" at bounding box center [49, 204] width 80 height 41
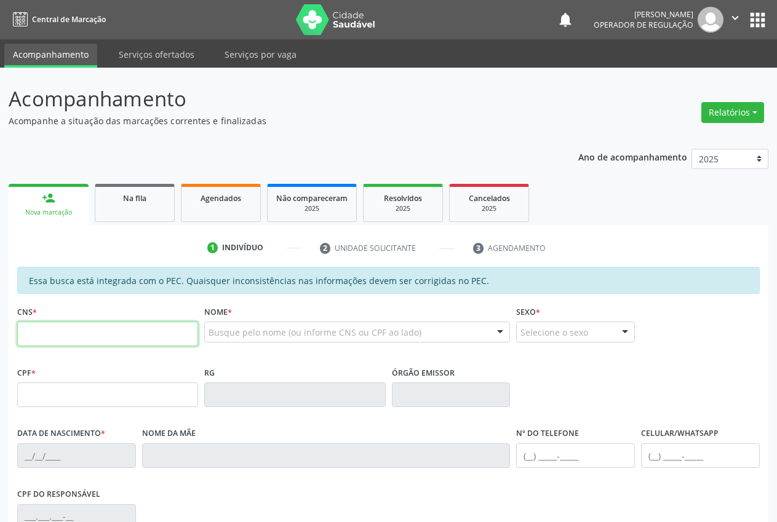
drag, startPoint x: 60, startPoint y: 344, endPoint x: 48, endPoint y: 347, distance: 12.7
click at [50, 346] on input "text" at bounding box center [107, 334] width 181 height 25
click at [38, 228] on div "1 Indivíduo 2 Unidade solicitante 3 Agendamento Essa busca está integrada com o…" at bounding box center [389, 459] width 760 height 469
click at [62, 200] on link "person_add Nova marcação" at bounding box center [49, 204] width 80 height 41
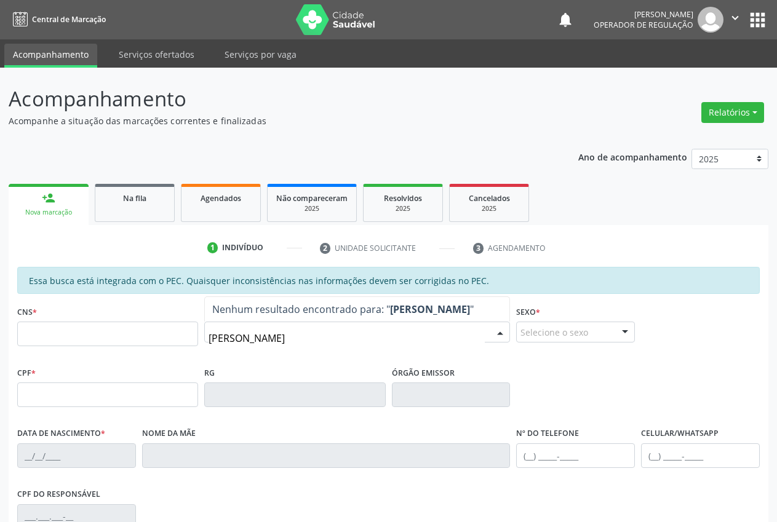
type input "[PERSON_NAME]"
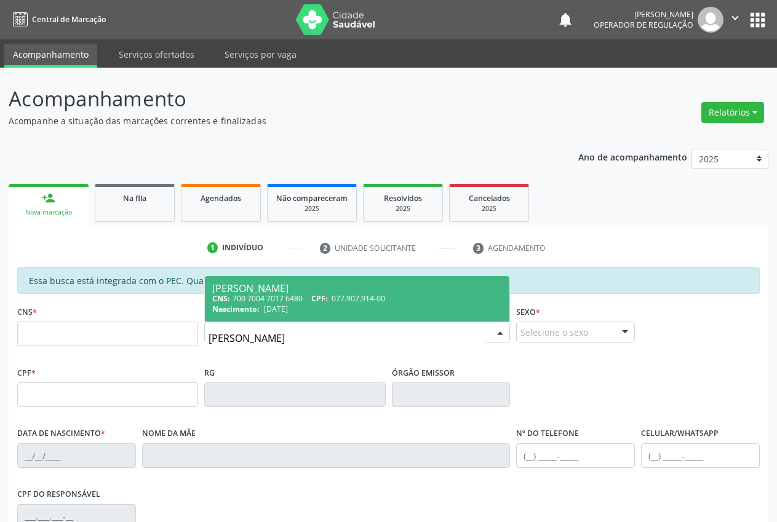
type input "700 7004 7017 6480"
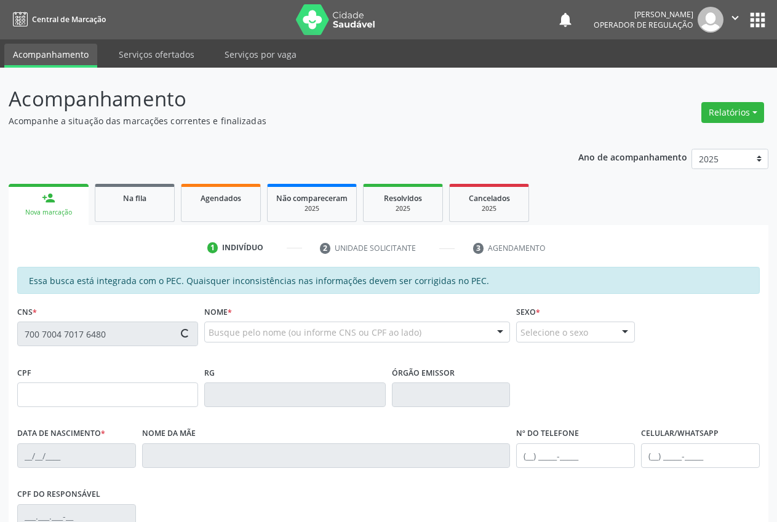
type input "077.907.914-00"
type input "[DATE]"
type input "Raimunda Vitoria Teles"
type input "[PHONE_NUMBER]"
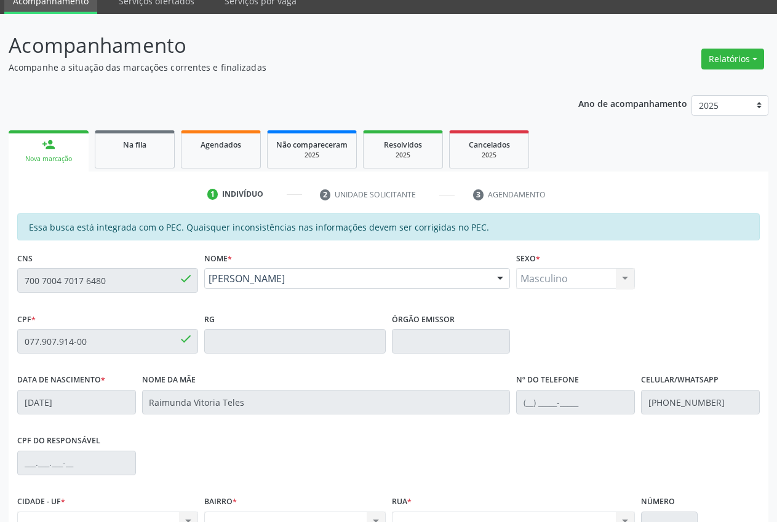
scroll to position [180, 0]
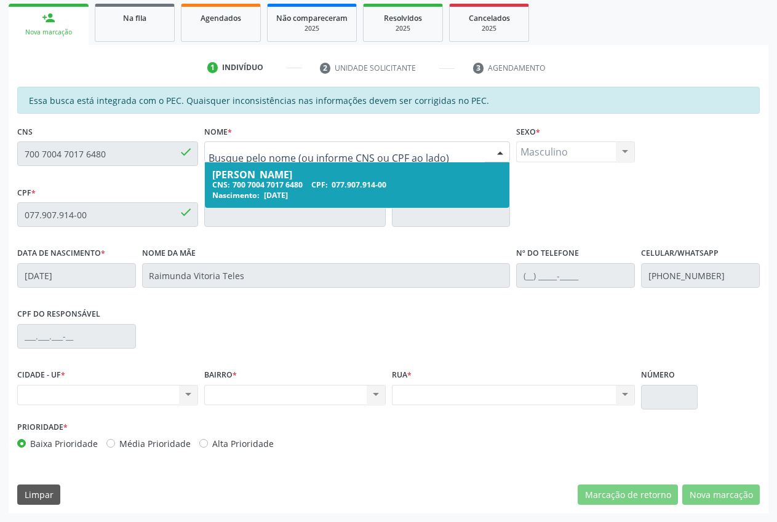
drag, startPoint x: 353, startPoint y: 148, endPoint x: 220, endPoint y: 158, distance: 133.2
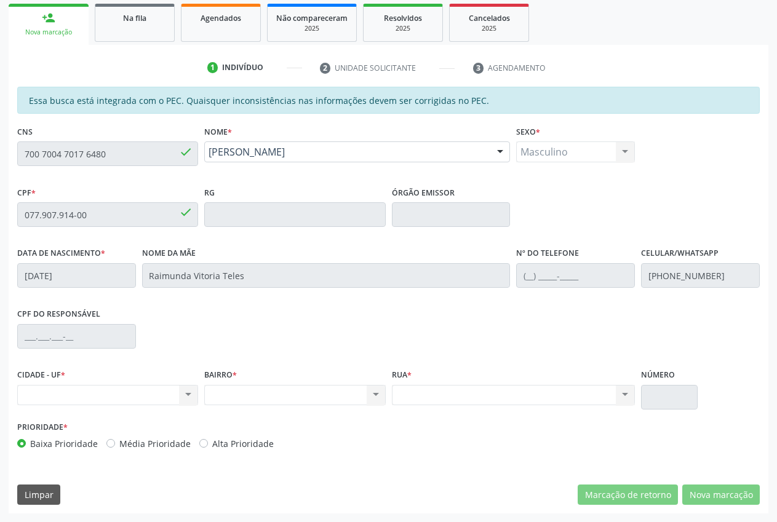
drag, startPoint x: 153, startPoint y: 154, endPoint x: 17, endPoint y: 159, distance: 136.0
click at [8, 156] on div "Acompanhamento Acompanhe a situação das marcações correntes e finalizadas Relat…" at bounding box center [388, 204] width 777 height 635
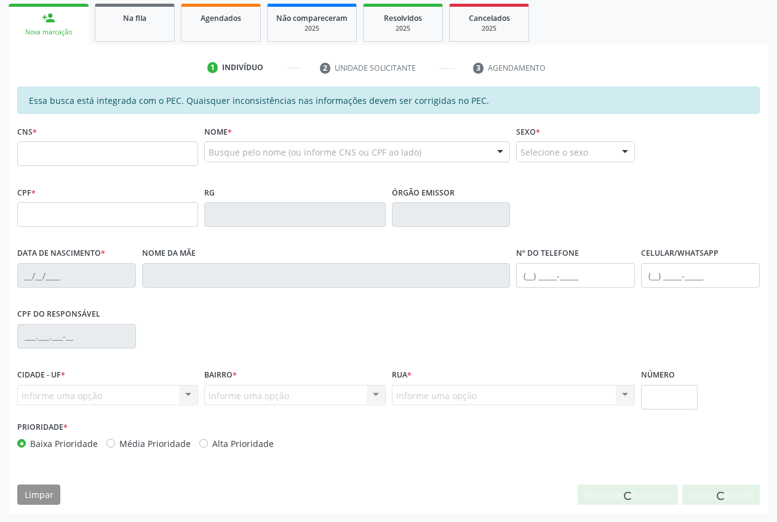
scroll to position [180, 0]
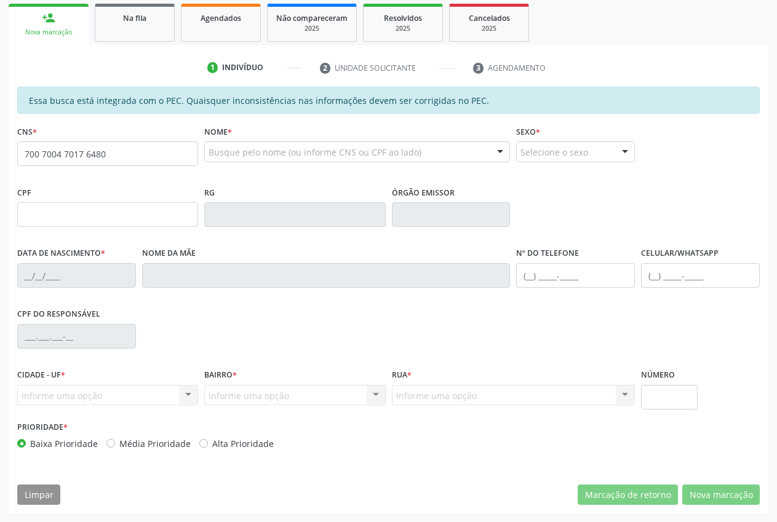
type input "700 7004 7017 6480"
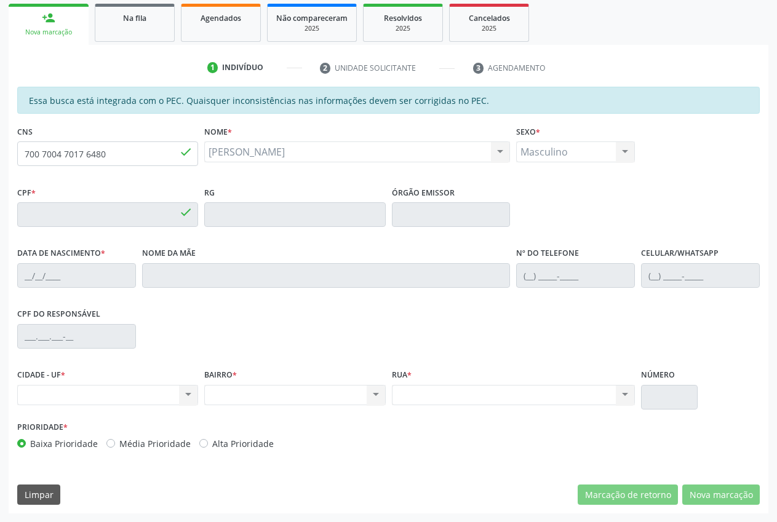
type input "077.907.914-00"
type input "[DATE]"
type input "Raimunda Vitoria Teles"
type input "[PHONE_NUMBER]"
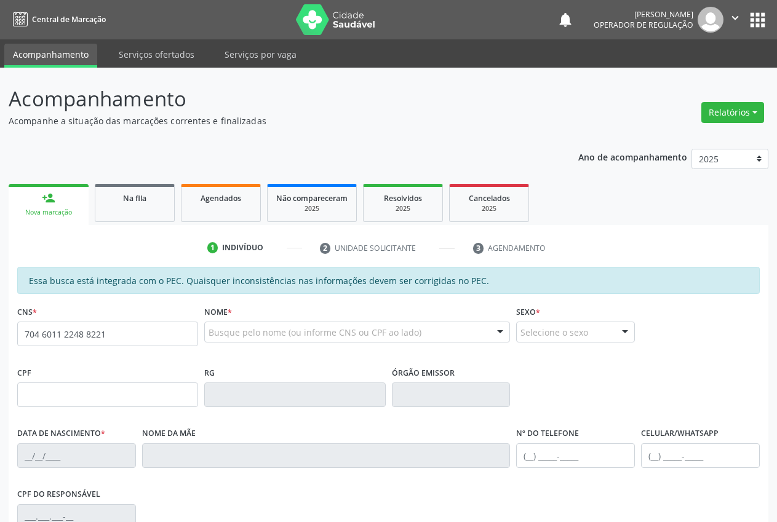
type input "704 6011 2248 8221"
type input "132.993.054-17"
type input "[DATE]"
type input "[PERSON_NAME]"
type input "[PHONE_NUMBER]"
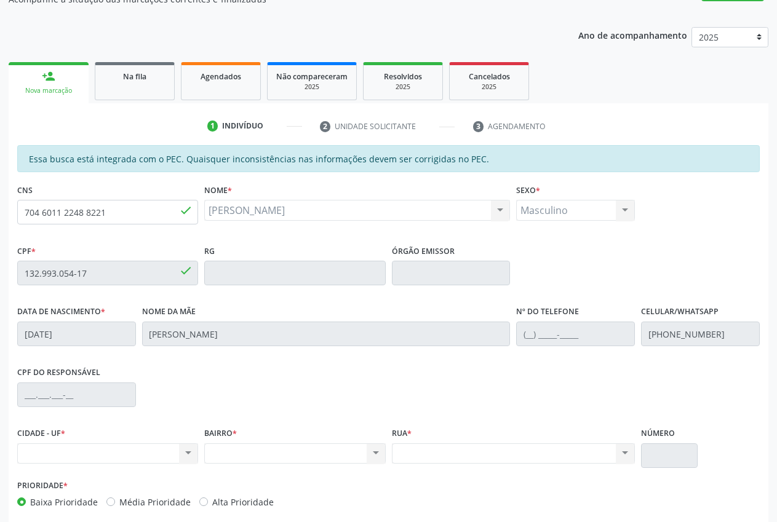
scroll to position [180, 0]
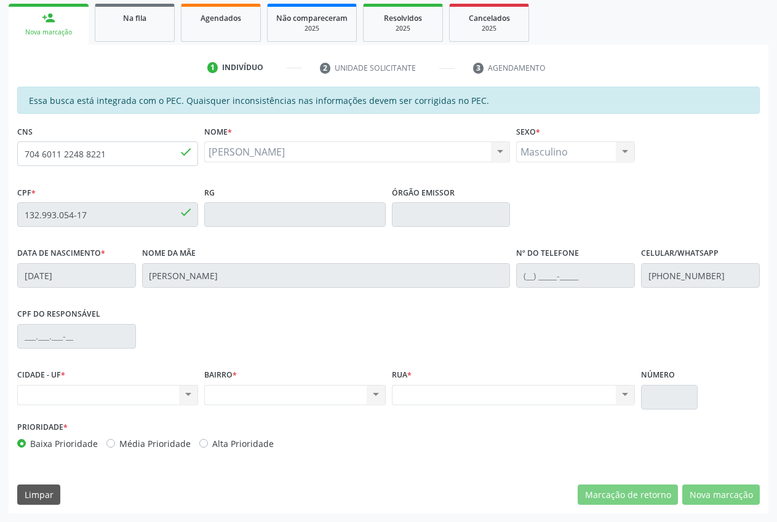
drag, startPoint x: 356, startPoint y: 148, endPoint x: 209, endPoint y: 151, distance: 147.0
click at [209, 151] on div "[PERSON_NAME] [PERSON_NAME] CNS: 704 6011 2248 8221 CPF: 132.993.054-17 Nascime…" at bounding box center [357, 151] width 306 height 21
copy span "[PERSON_NAME]"
click at [380, 152] on div "[PERSON_NAME] [PERSON_NAME] CNS: 704 6011 2248 8221 CPF: 132.993.054-17 Nascime…" at bounding box center [357, 151] width 306 height 21
